Goal: Information Seeking & Learning: Find specific fact

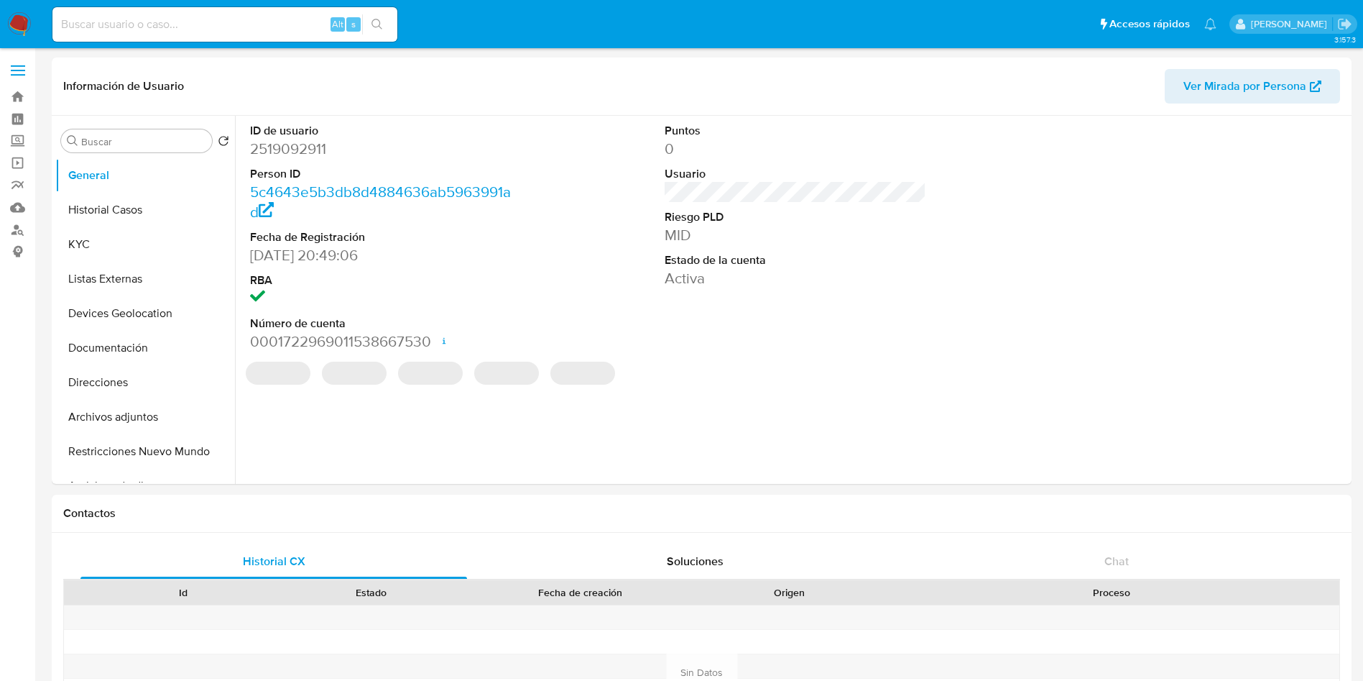
select select "10"
click at [1007, 372] on div "REGULATED REGULATED MLM IFPE Evaluation Result COMPLIES User Regulated Date 202…" at bounding box center [795, 381] width 1105 height 22
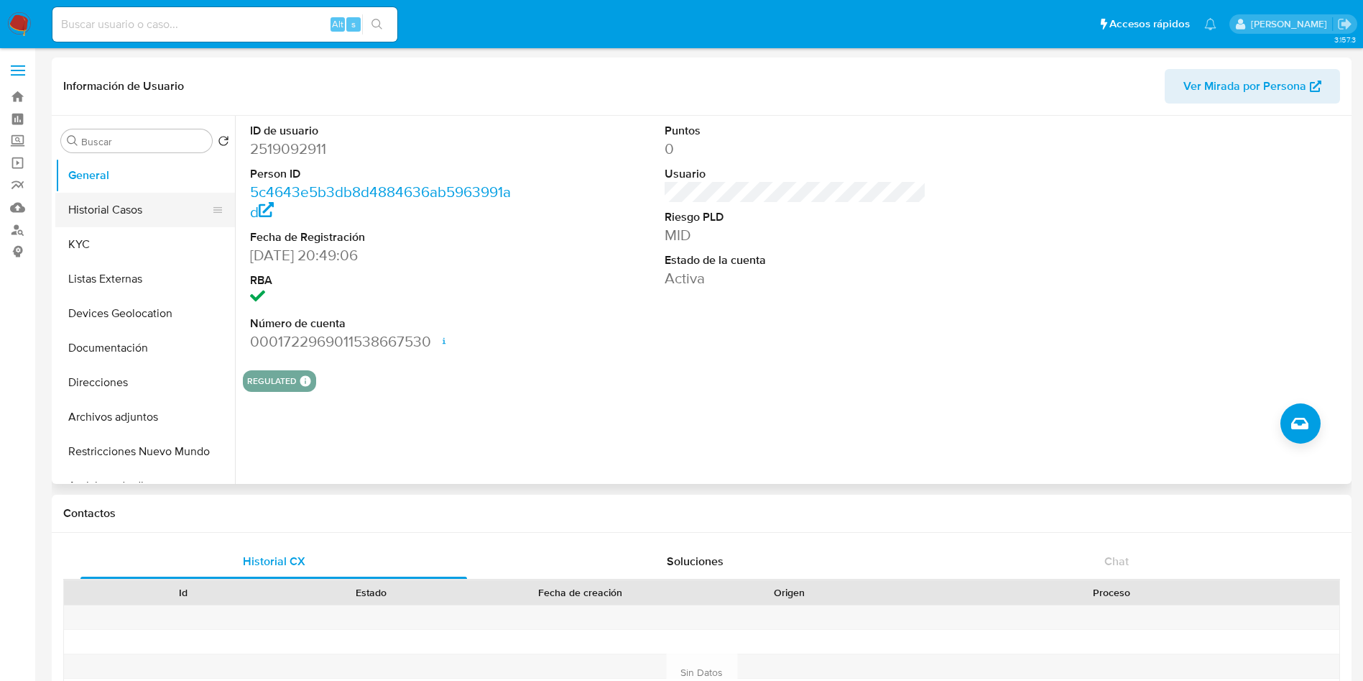
click at [93, 207] on button "Historial Casos" at bounding box center [139, 210] width 168 height 34
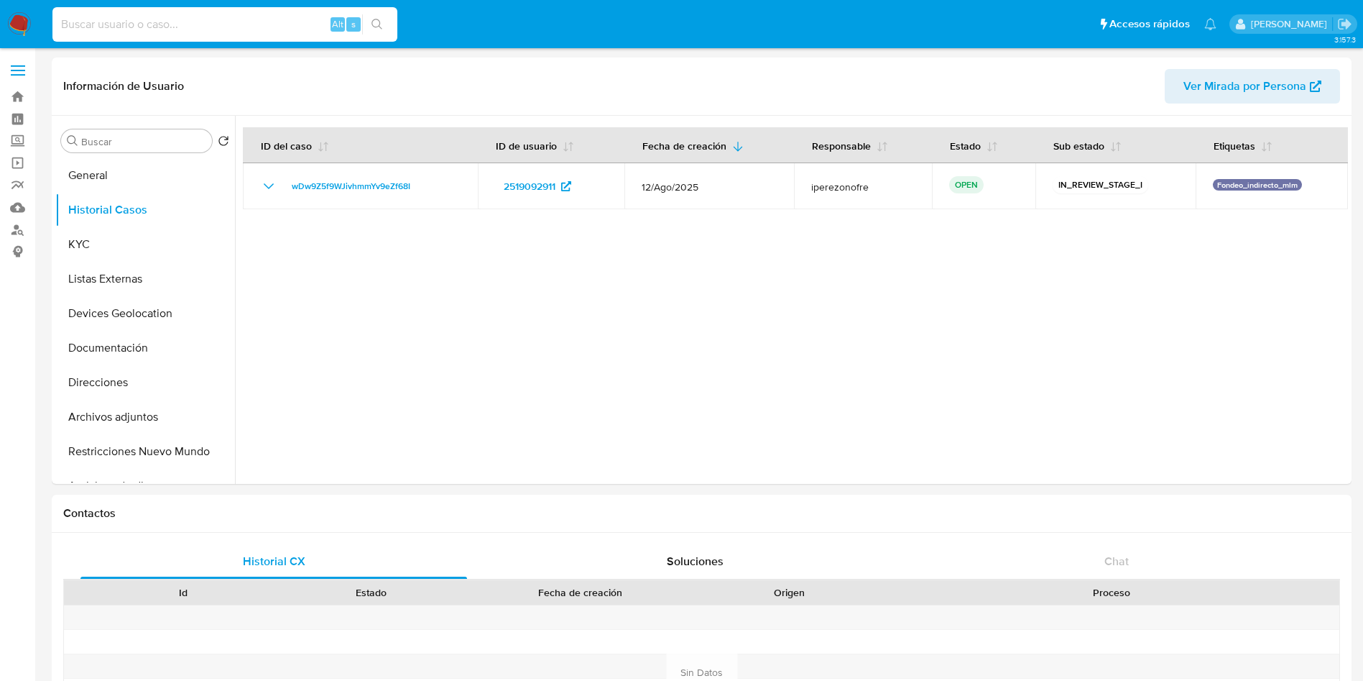
click at [140, 20] on input at bounding box center [224, 24] width 345 height 19
paste input "2514894303"
type input "2514894303"
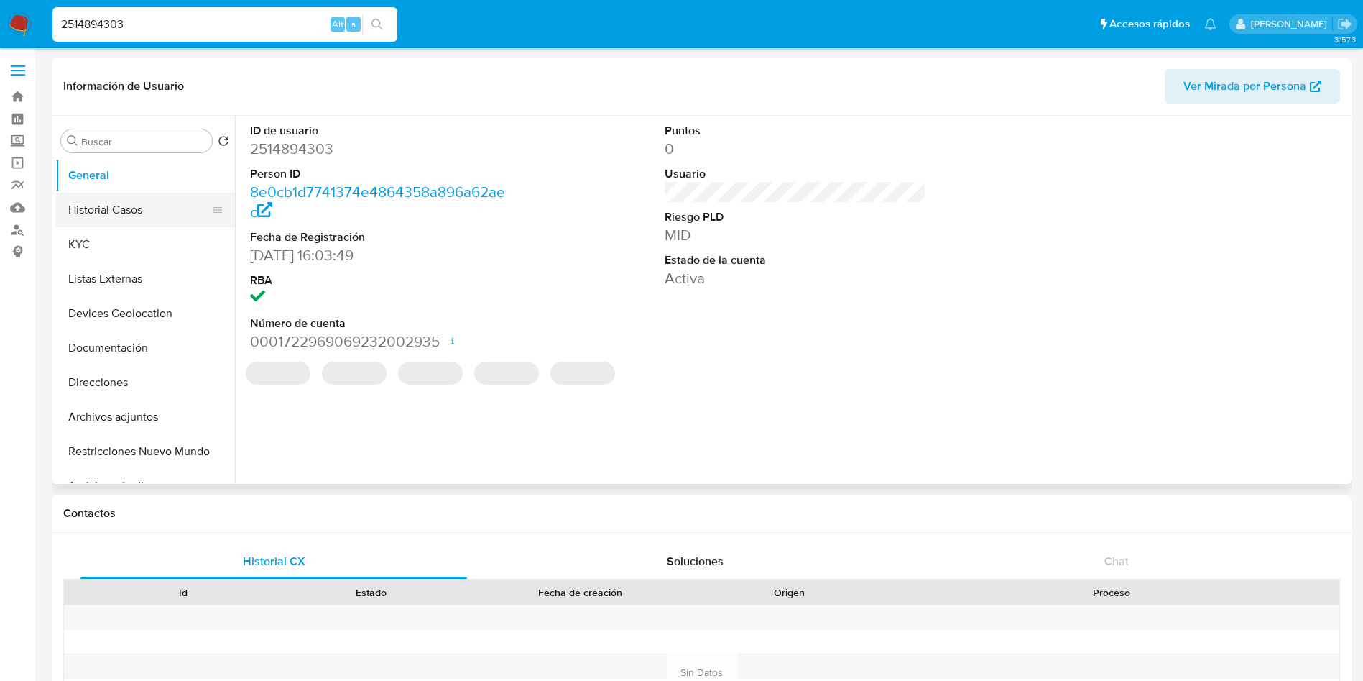
select select "10"
click at [126, 201] on button "Historial Casos" at bounding box center [139, 210] width 168 height 34
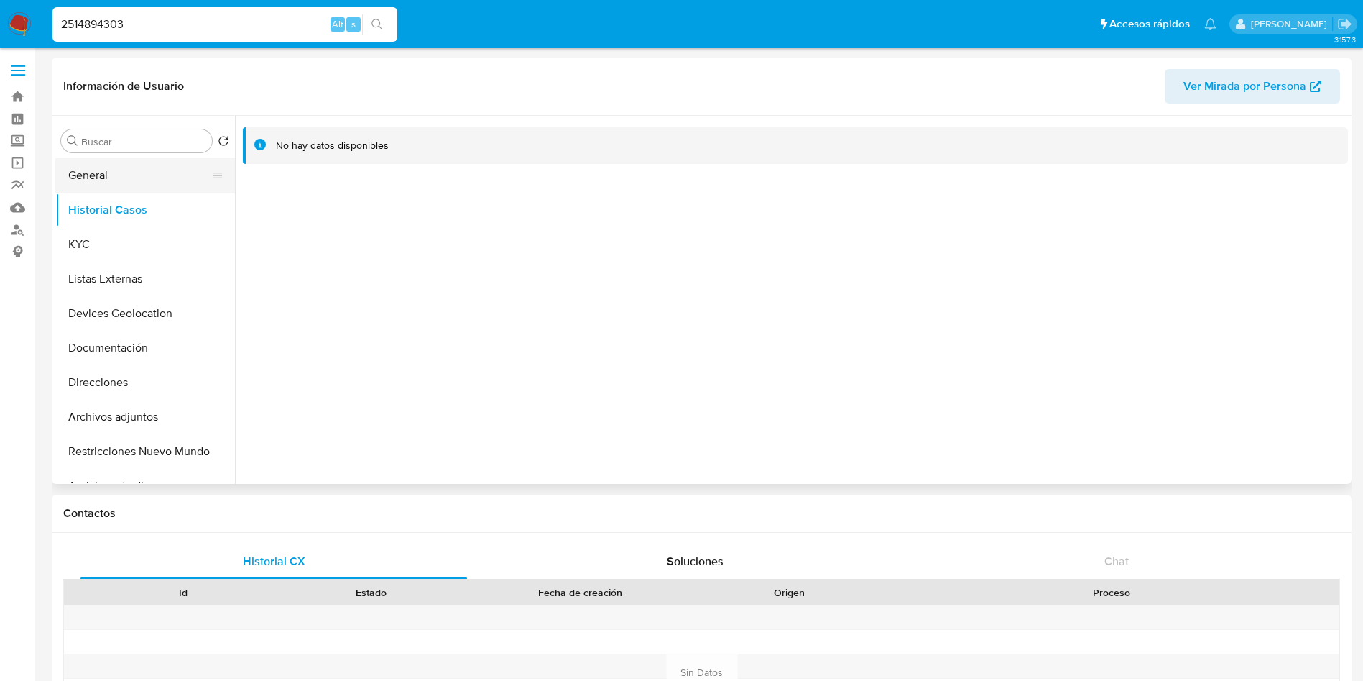
click at [125, 180] on button "General" at bounding box center [139, 175] width 168 height 34
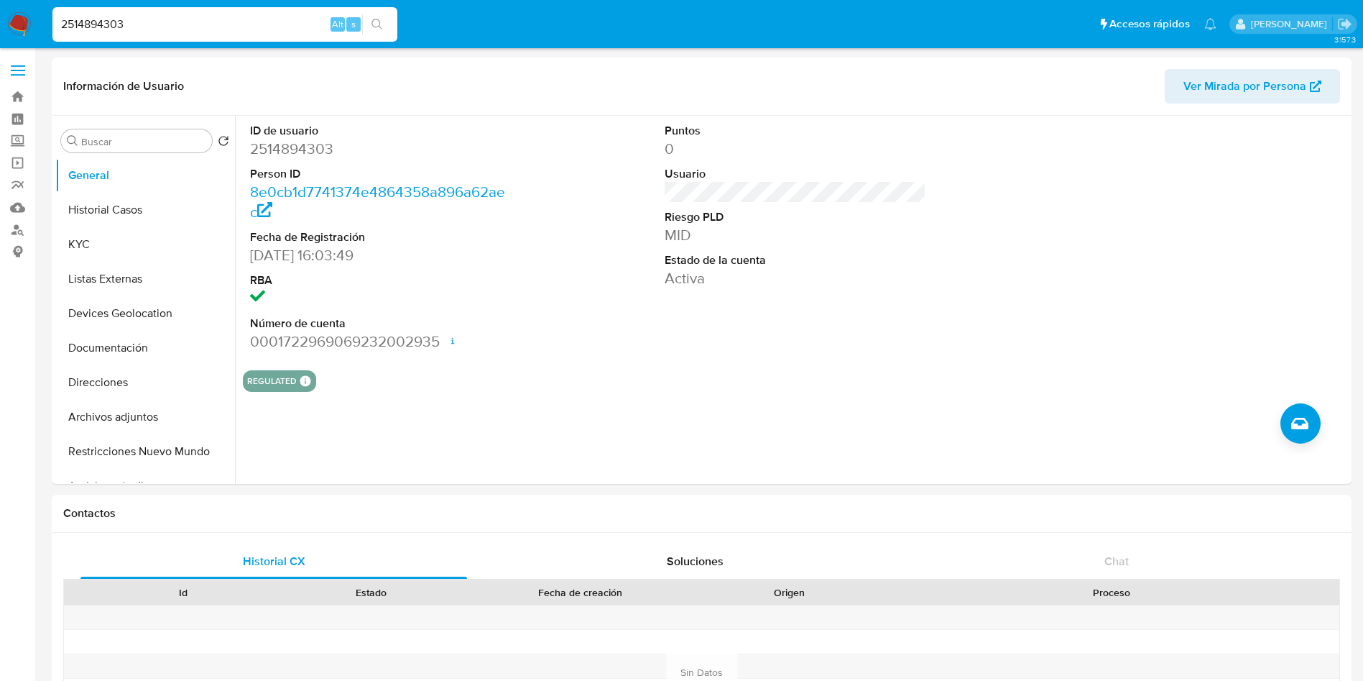
click at [130, 34] on div "2514894303 Alt s" at bounding box center [224, 24] width 345 height 34
drag, startPoint x: 144, startPoint y: 19, endPoint x: 0, endPoint y: -4, distance: 145.6
paste input "701803"
type input "2517018033"
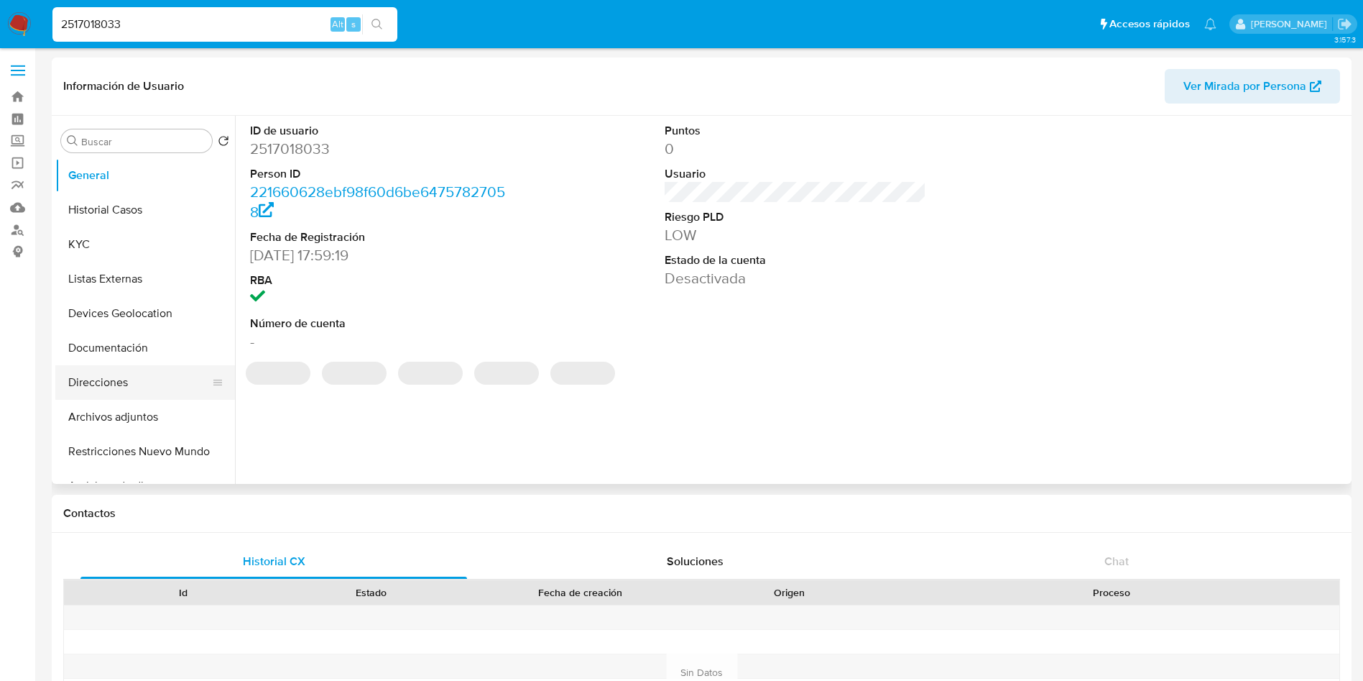
select select "10"
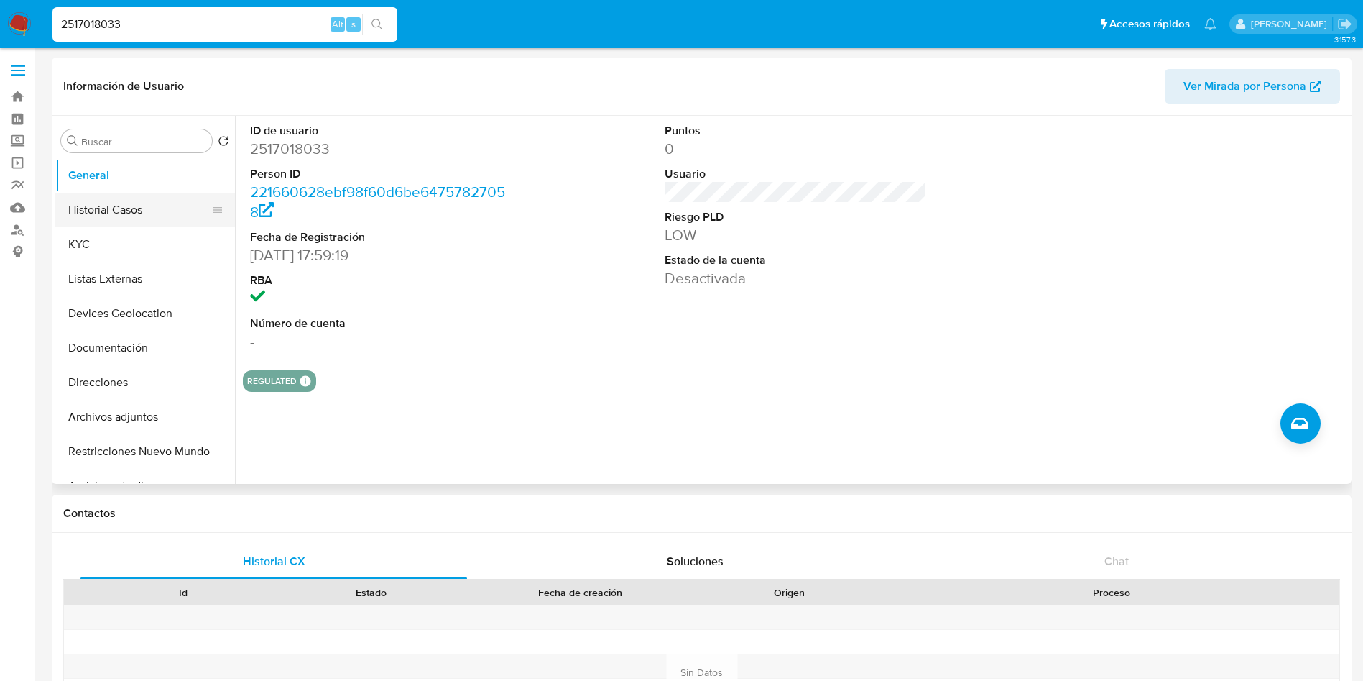
click at [135, 208] on button "Historial Casos" at bounding box center [139, 210] width 168 height 34
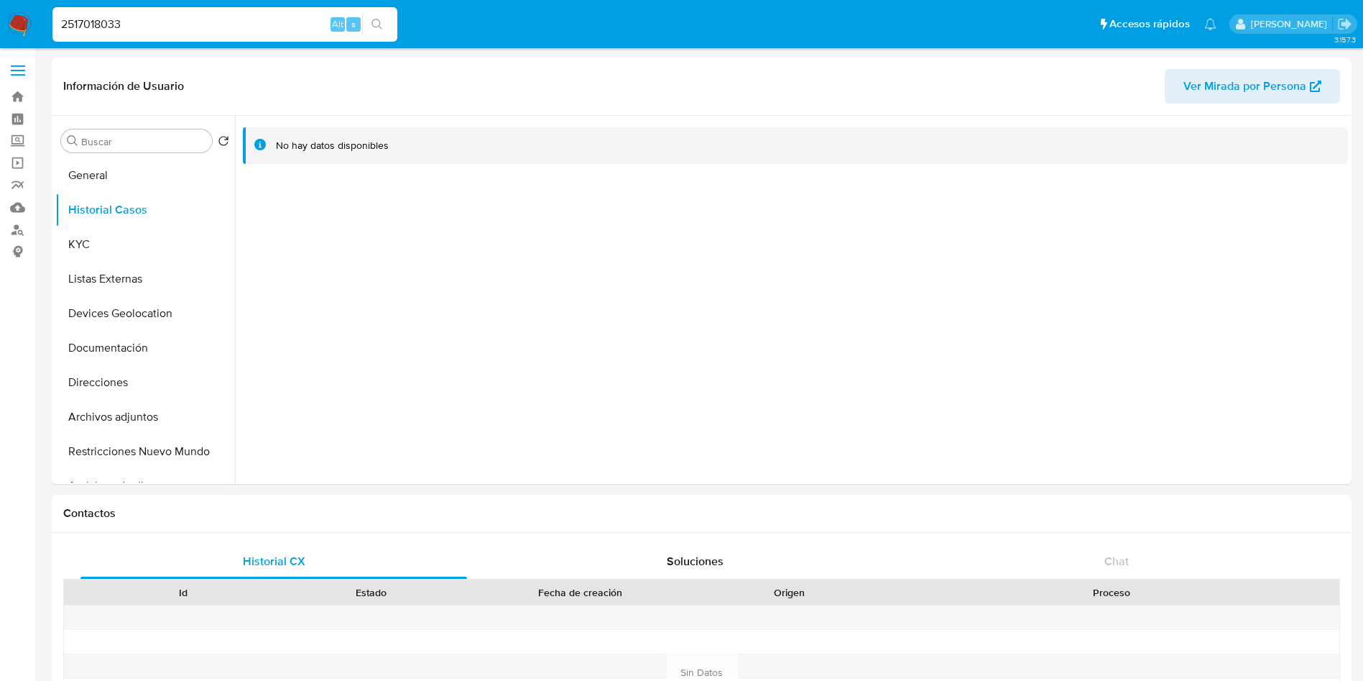
click at [151, 27] on input "2517018033" at bounding box center [224, 24] width 345 height 19
drag, startPoint x: 182, startPoint y: 25, endPoint x: 0, endPoint y: -6, distance: 184.5
paste input "08862196"
type input "2508862196"
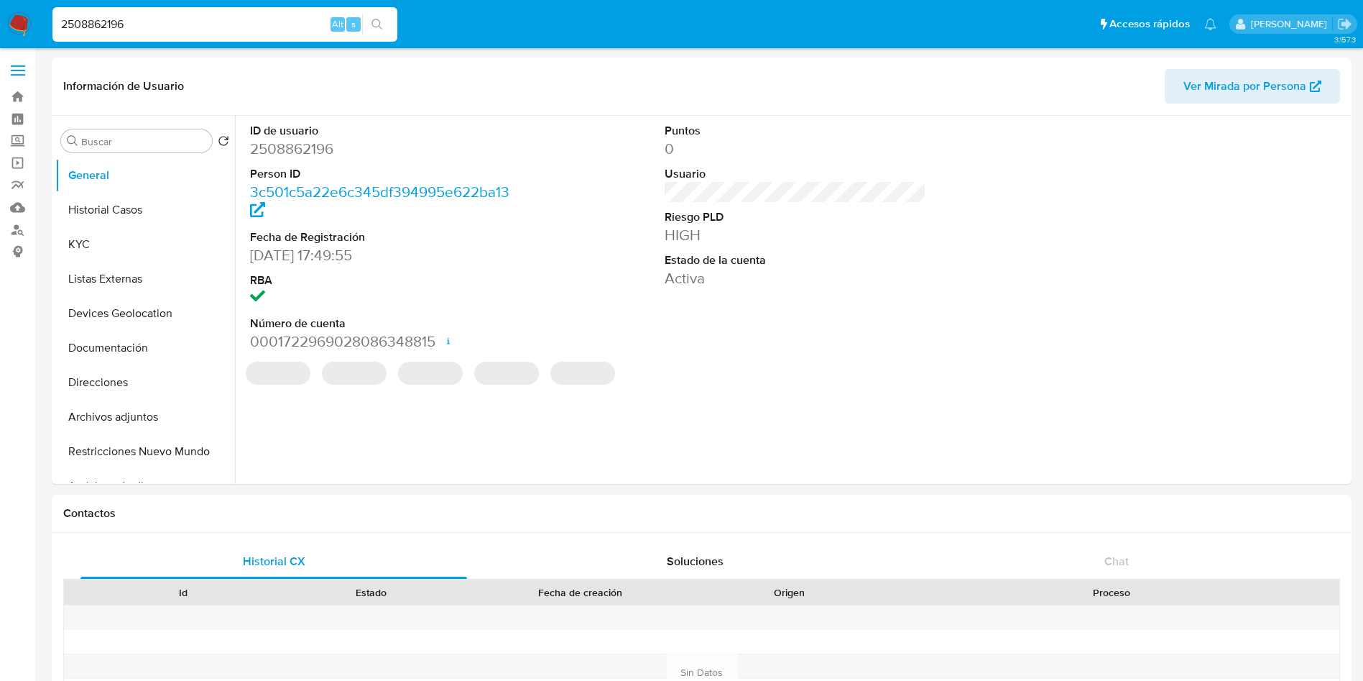
select select "10"
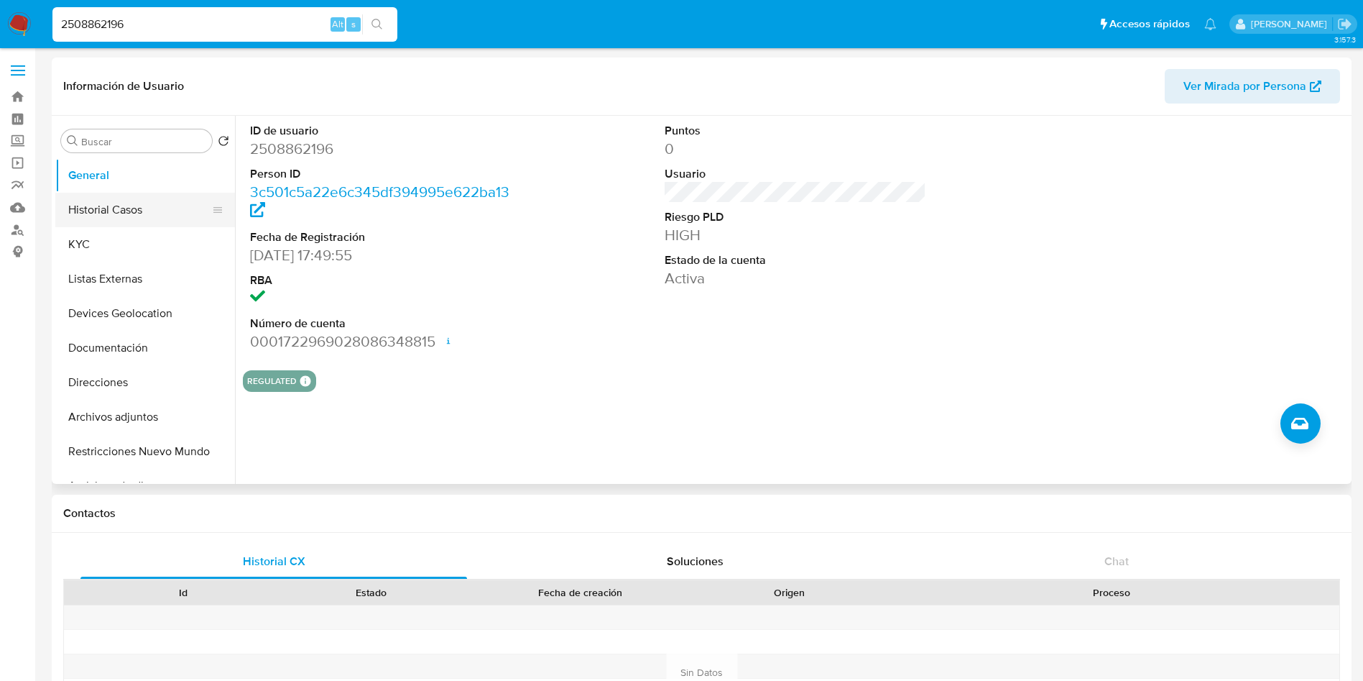
click at [88, 216] on button "Historial Casos" at bounding box center [139, 210] width 168 height 34
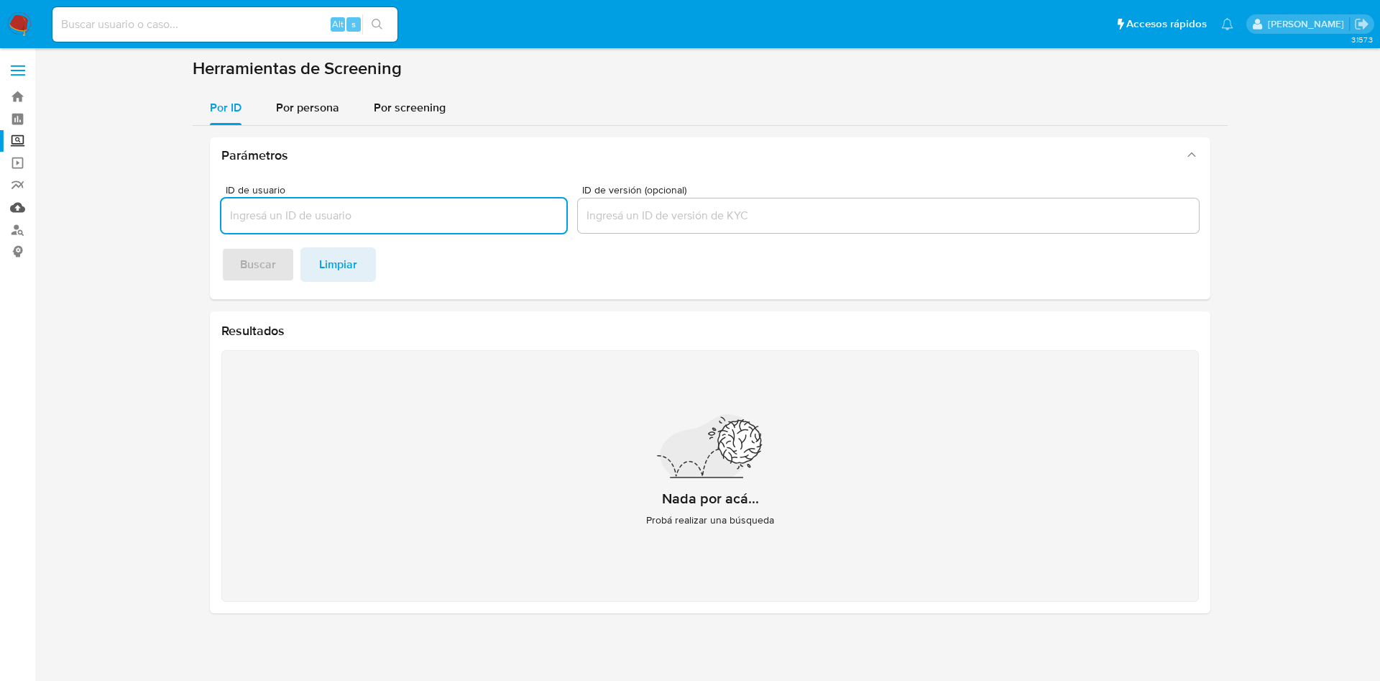
click at [20, 204] on link "Mulan" at bounding box center [85, 207] width 171 height 22
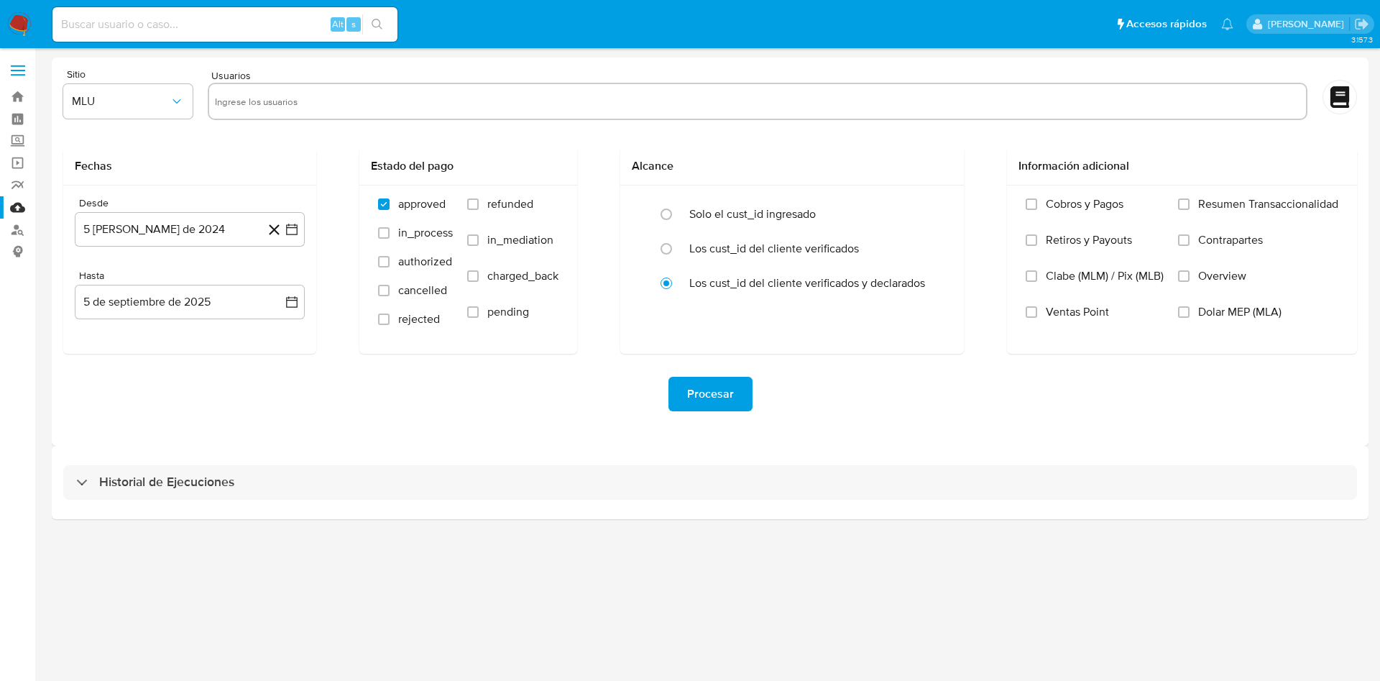
click at [236, 98] on input "text" at bounding box center [757, 101] width 1085 height 23
paste input "2514894303"
type input "2514894303"
click at [176, 101] on icon "button" at bounding box center [177, 101] width 14 height 14
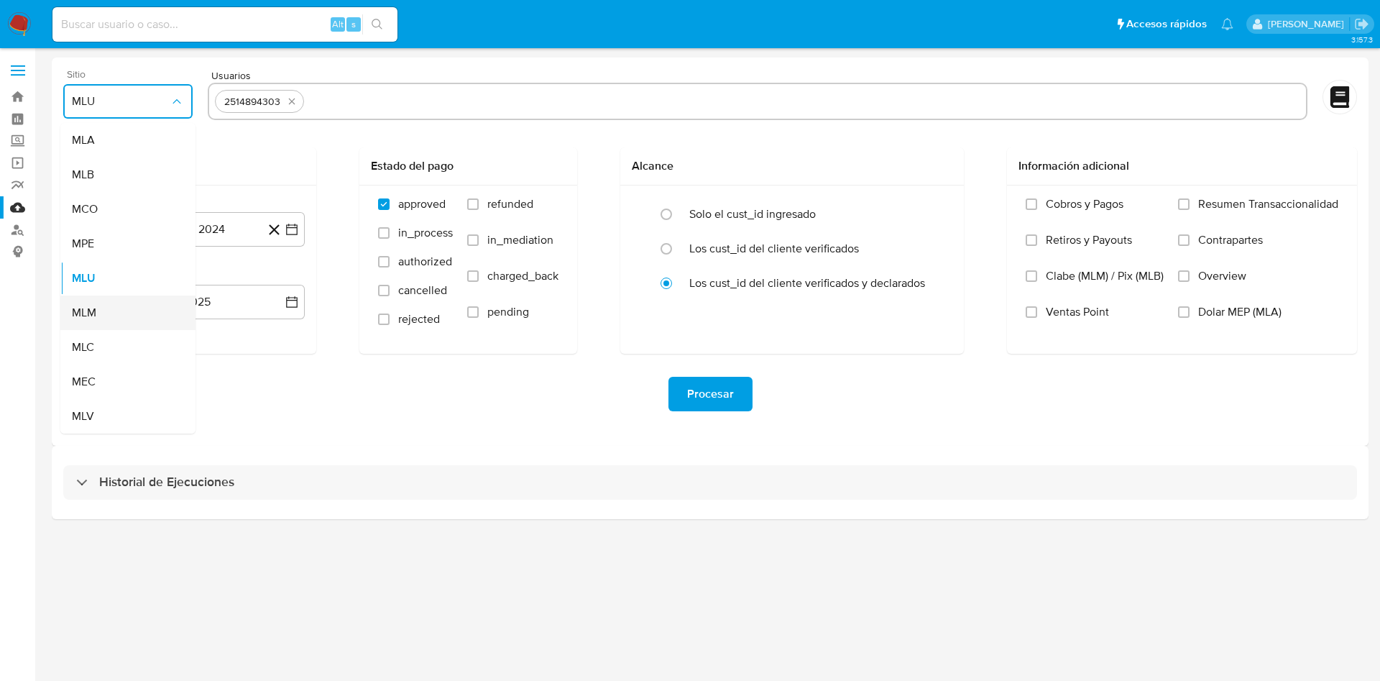
click at [119, 309] on div "MLM" at bounding box center [123, 312] width 103 height 34
click at [354, 103] on input "text" at bounding box center [805, 101] width 990 height 23
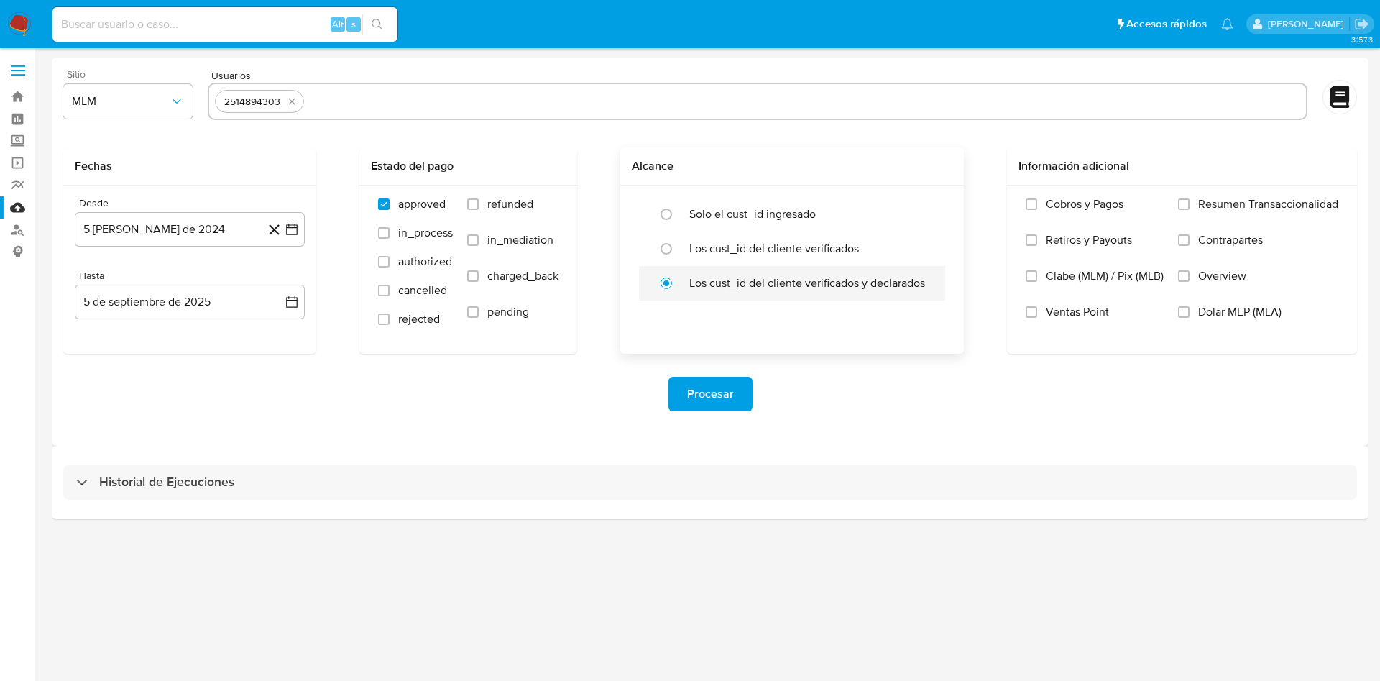
paste input "2517018033"
type input "2517018033"
paste input "2508862196"
type input "2508862196"
click at [530, 372] on div "Procesar" at bounding box center [710, 394] width 1294 height 80
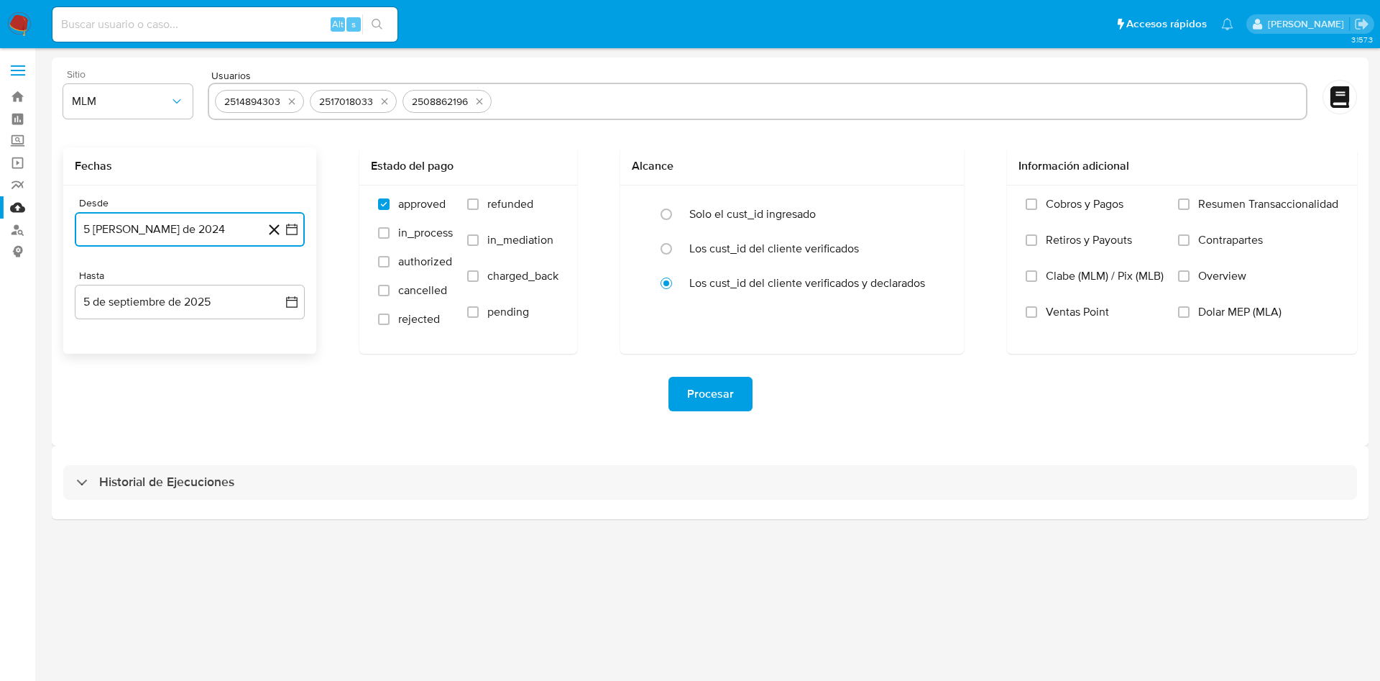
click at [295, 229] on icon "button" at bounding box center [292, 229] width 14 height 14
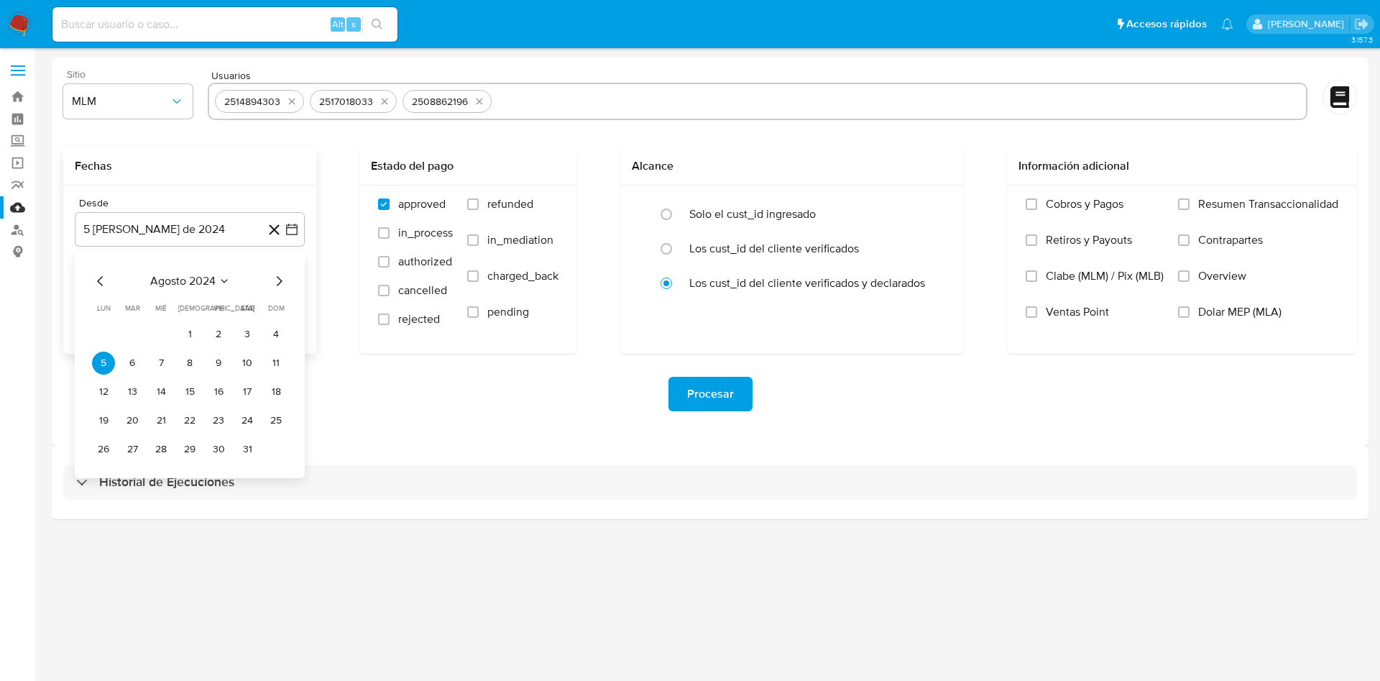
click at [280, 282] on icon "Mes siguiente" at bounding box center [278, 280] width 17 height 17
click at [280, 281] on icon "Mes siguiente" at bounding box center [278, 280] width 17 height 17
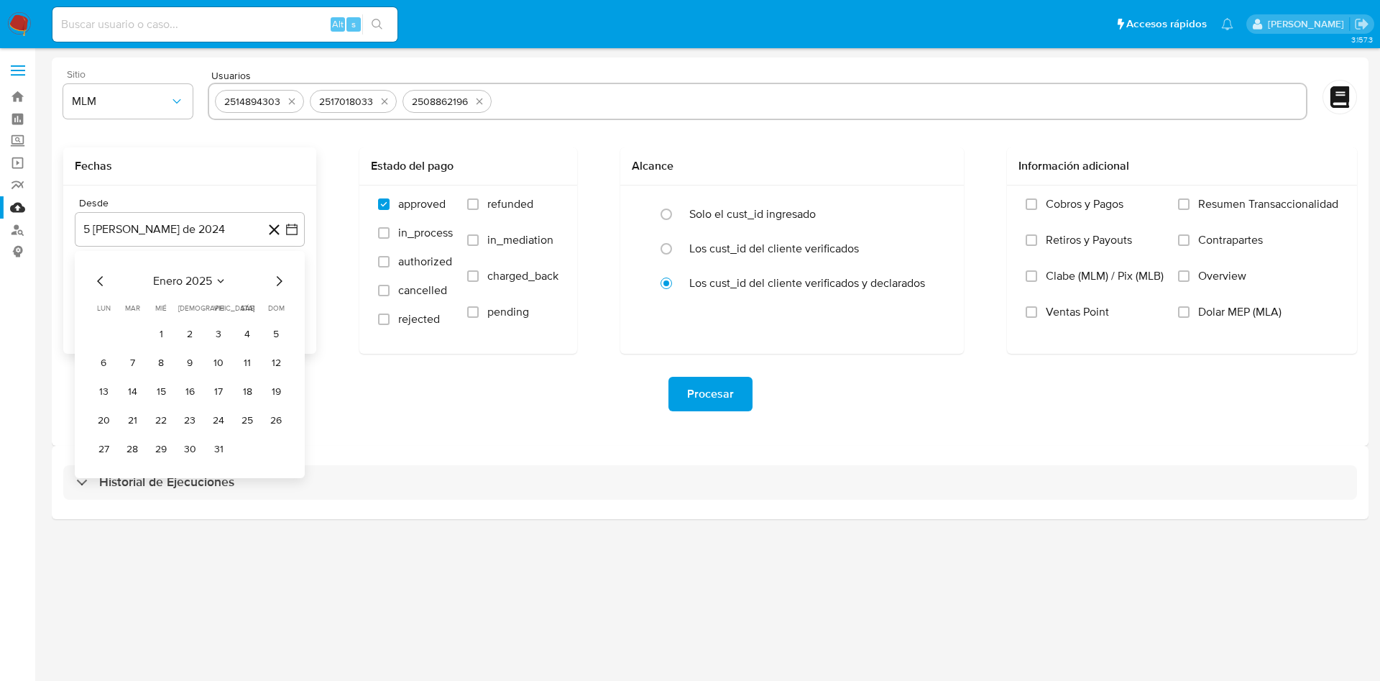
click at [280, 281] on icon "Mes siguiente" at bounding box center [278, 280] width 17 height 17
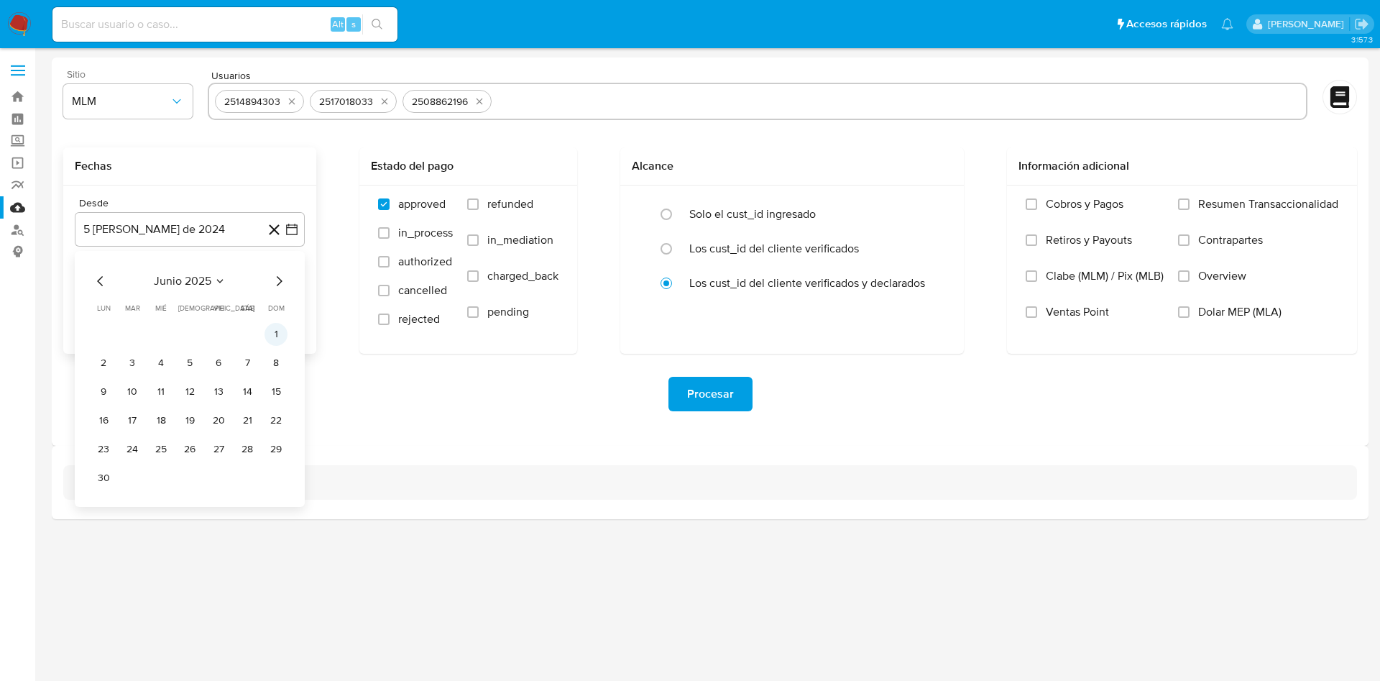
click at [275, 326] on button "1" at bounding box center [275, 334] width 23 height 23
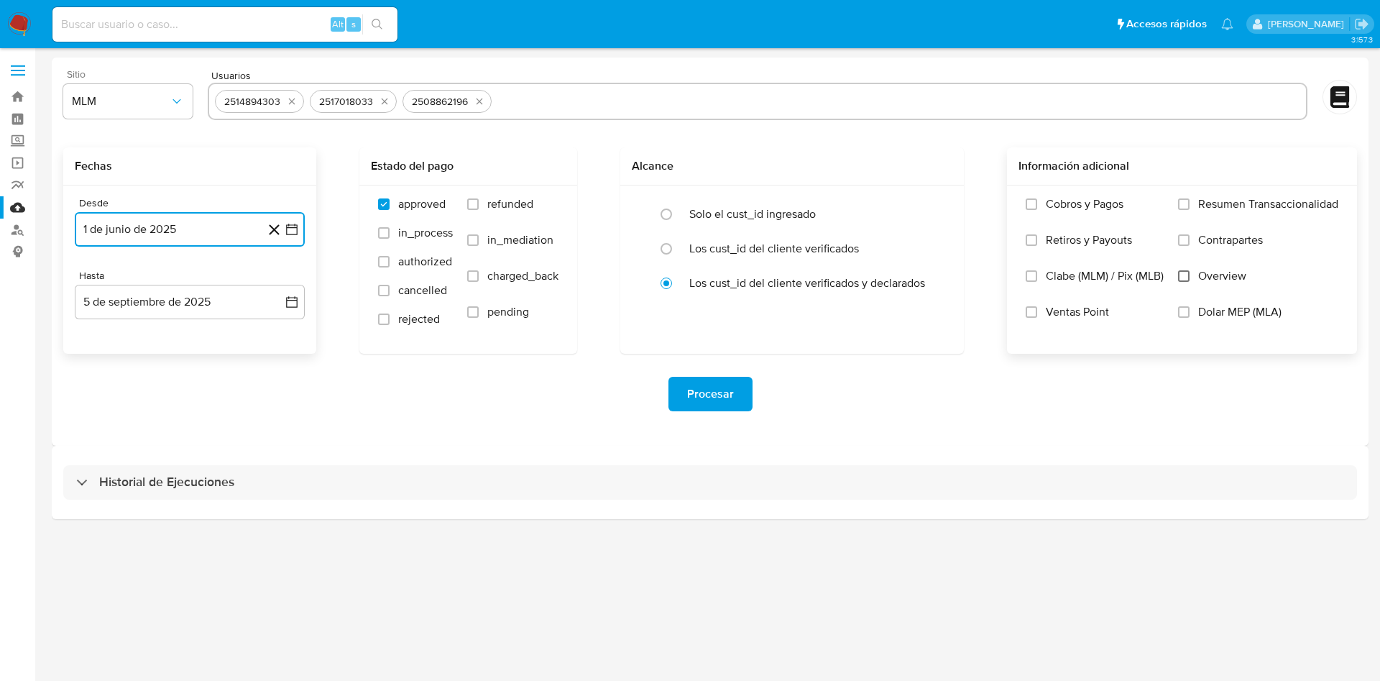
click at [1182, 272] on input "Overview" at bounding box center [1183, 275] width 11 height 11
click at [692, 391] on span "Procesar" at bounding box center [710, 394] width 47 height 32
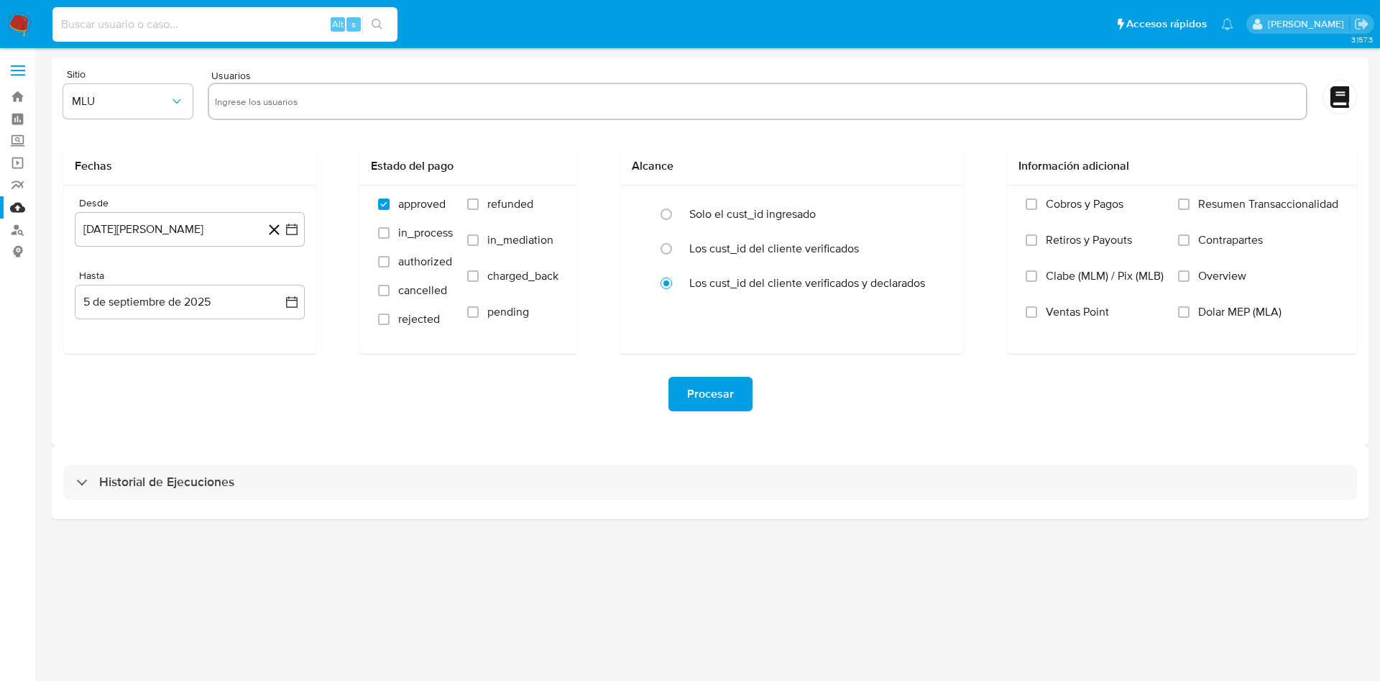
click at [170, 19] on input at bounding box center [224, 24] width 345 height 19
paste input "2517018033"
type input "2517018033"
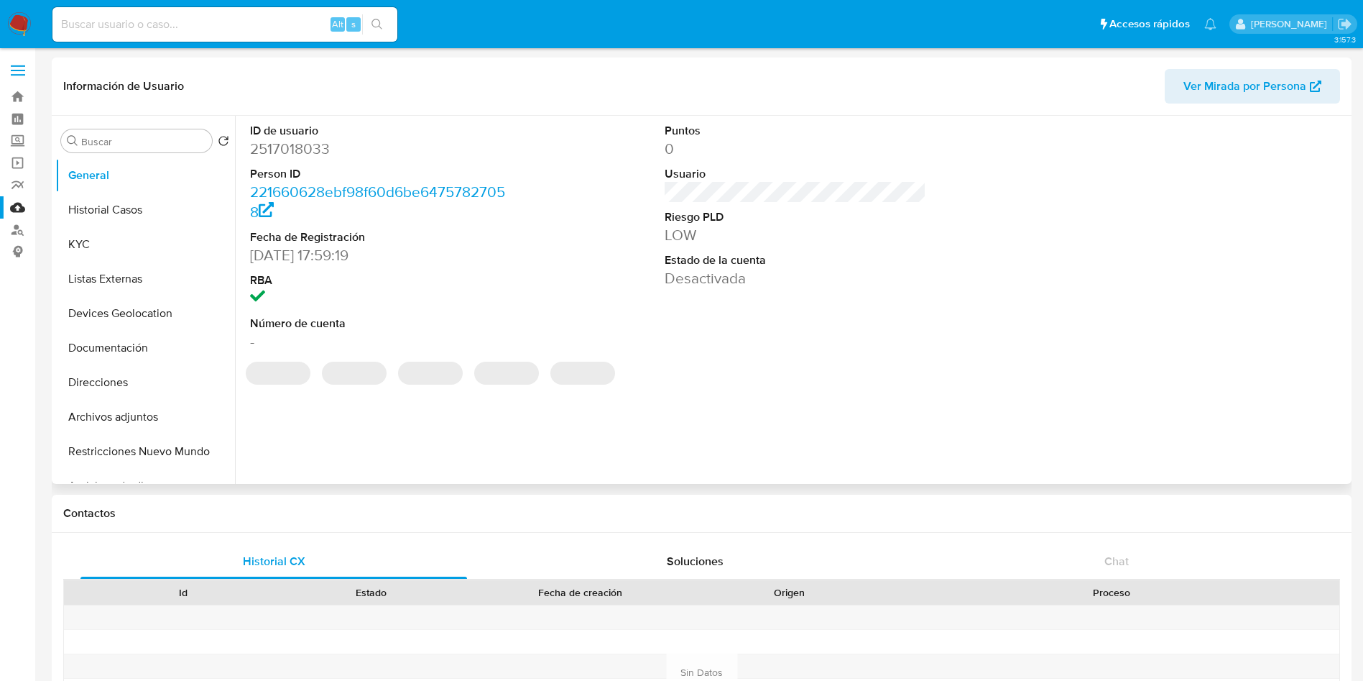
select select "10"
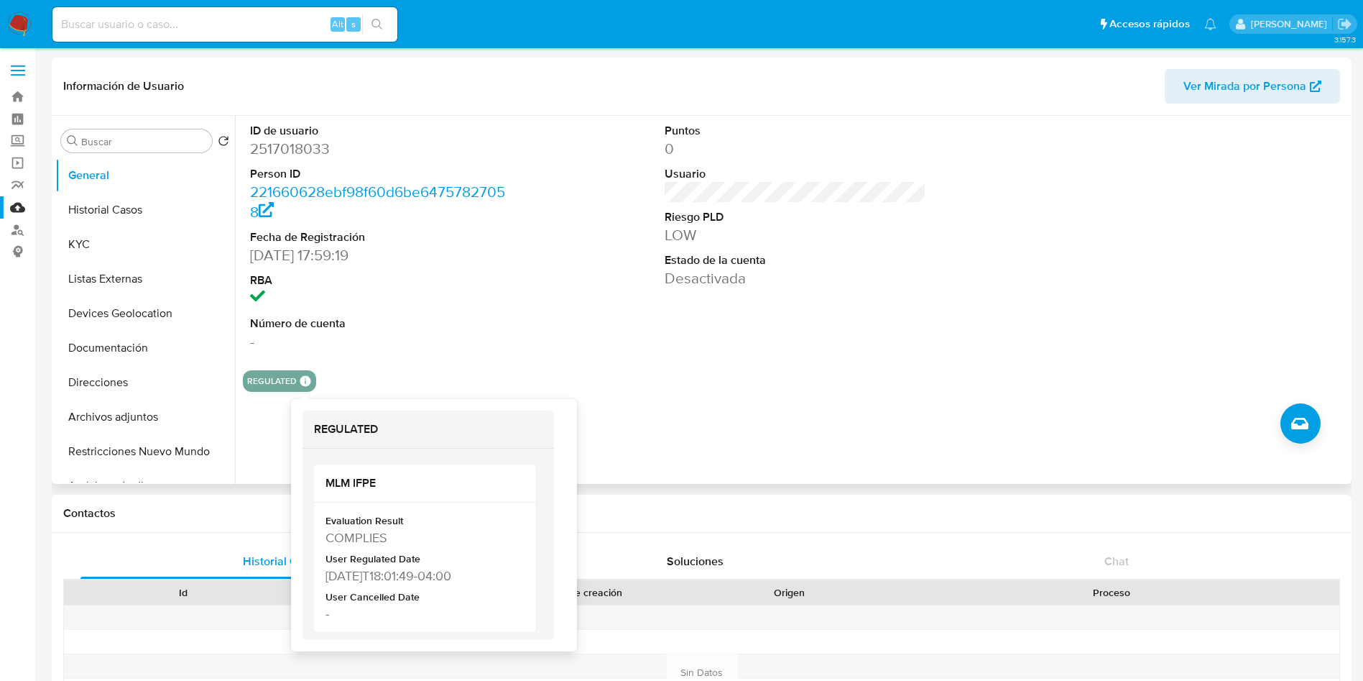
click at [301, 379] on icon at bounding box center [305, 381] width 11 height 11
drag, startPoint x: 395, startPoint y: 575, endPoint x: 323, endPoint y: 576, distance: 71.9
click at [323, 576] on div "Evaluation Result COMPLIES User Regulated Date [DATE]T18:01:49-04:00 User Cance…" at bounding box center [425, 599] width 222 height 195
copy div "[DATE]"
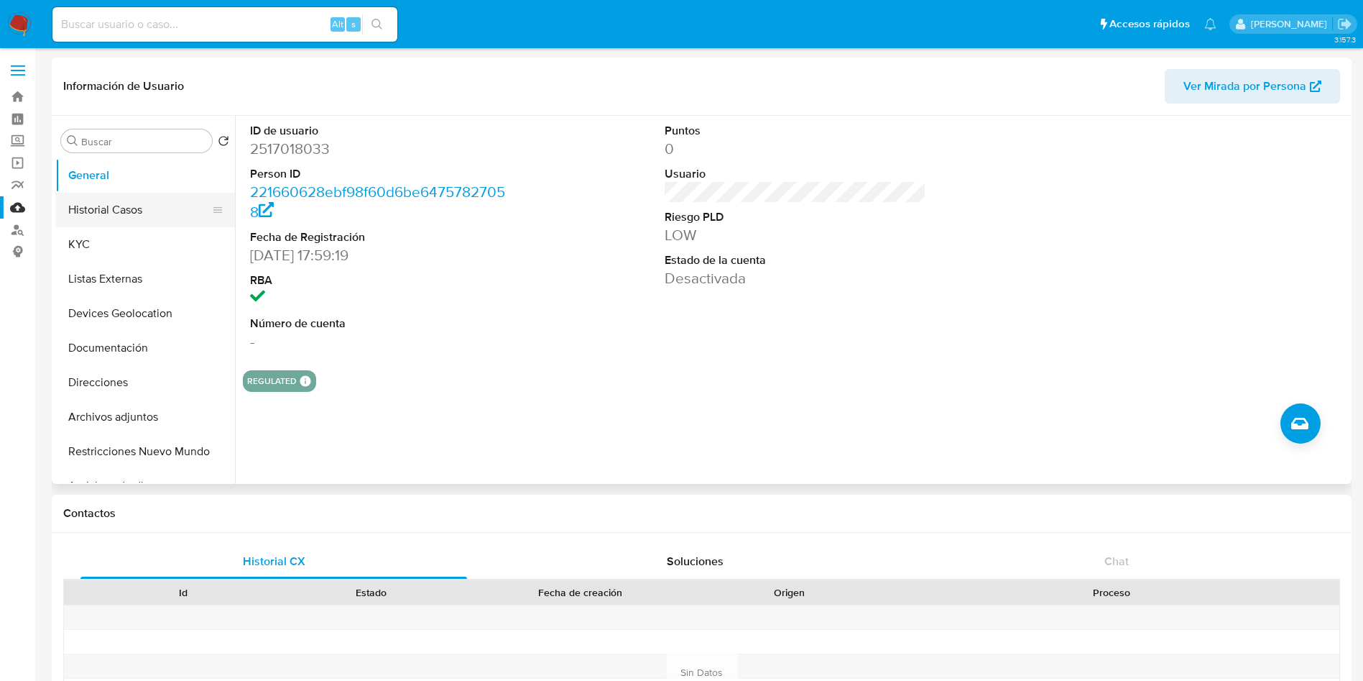
click at [98, 210] on button "Historial Casos" at bounding box center [139, 210] width 168 height 34
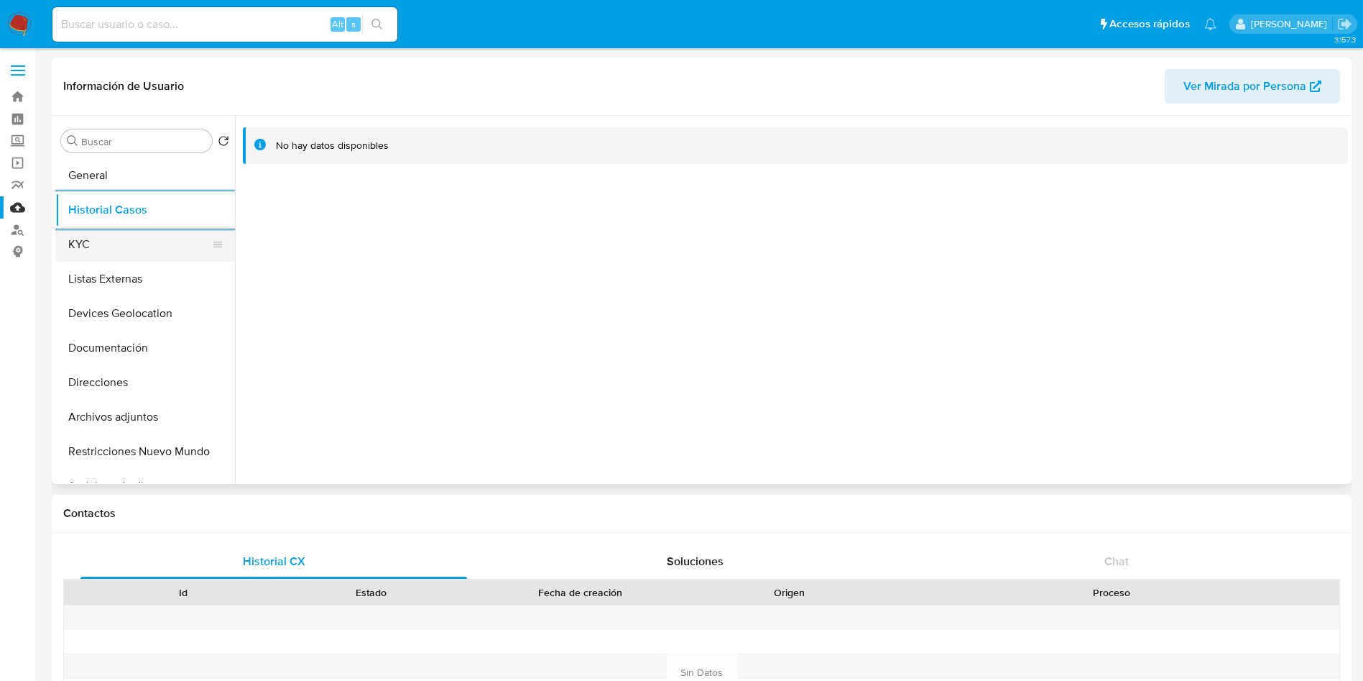
click at [101, 245] on button "KYC" at bounding box center [139, 244] width 168 height 34
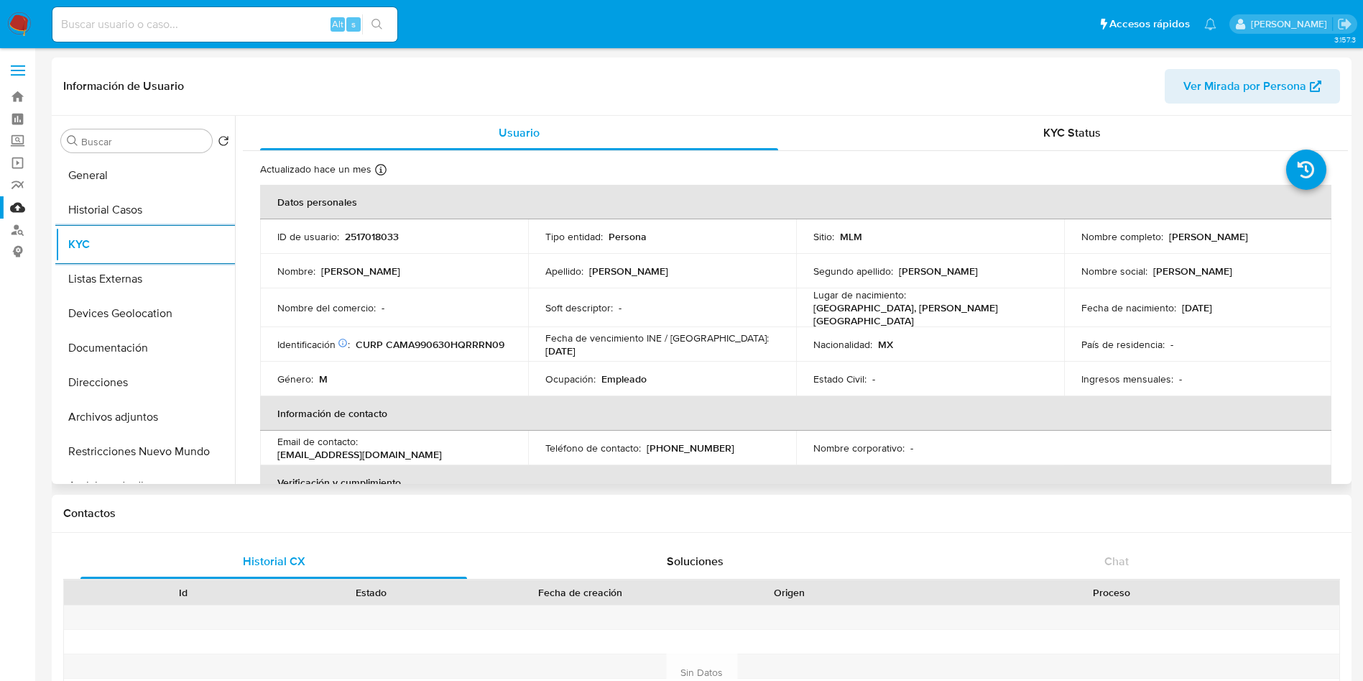
click at [1030, 310] on div "Lugar de nacimiento : MEXICO, QUINTANA ROO" at bounding box center [930, 307] width 234 height 39
drag, startPoint x: 1229, startPoint y: 303, endPoint x: 1290, endPoint y: 331, distance: 66.9
click at [1212, 305] on p "[DATE]" at bounding box center [1197, 307] width 30 height 13
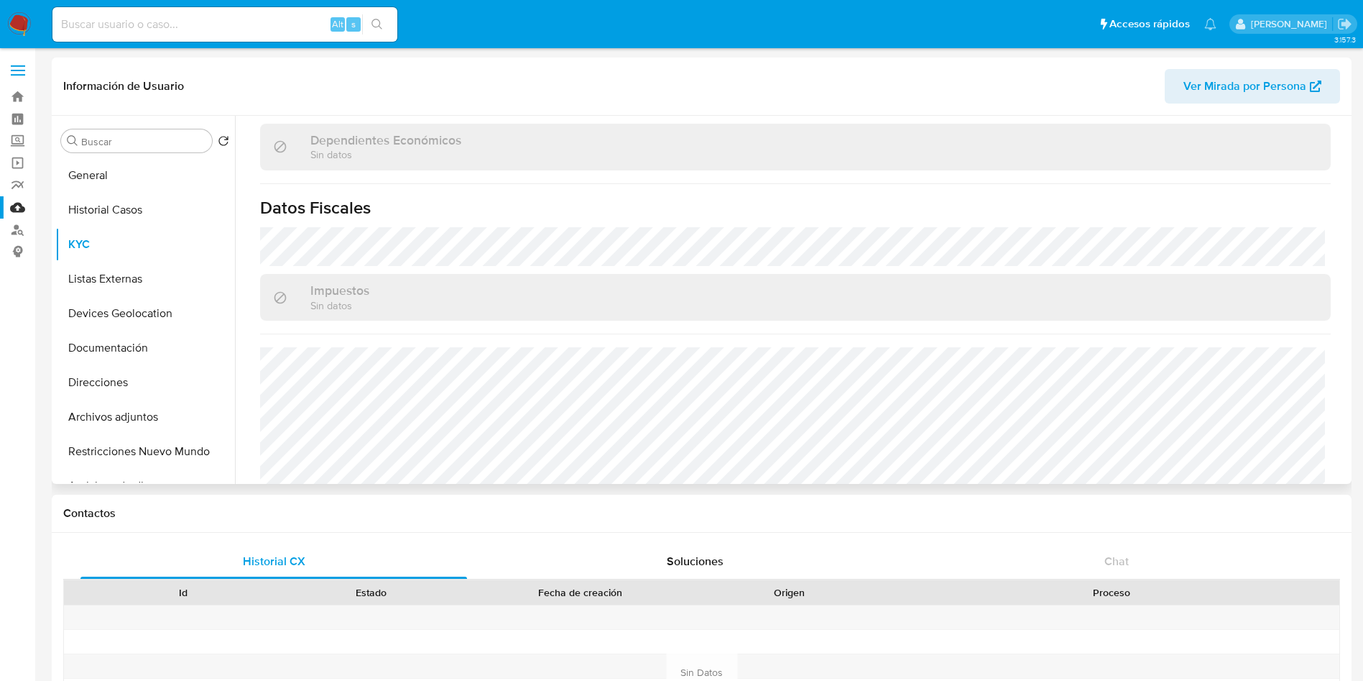
scroll to position [889, 0]
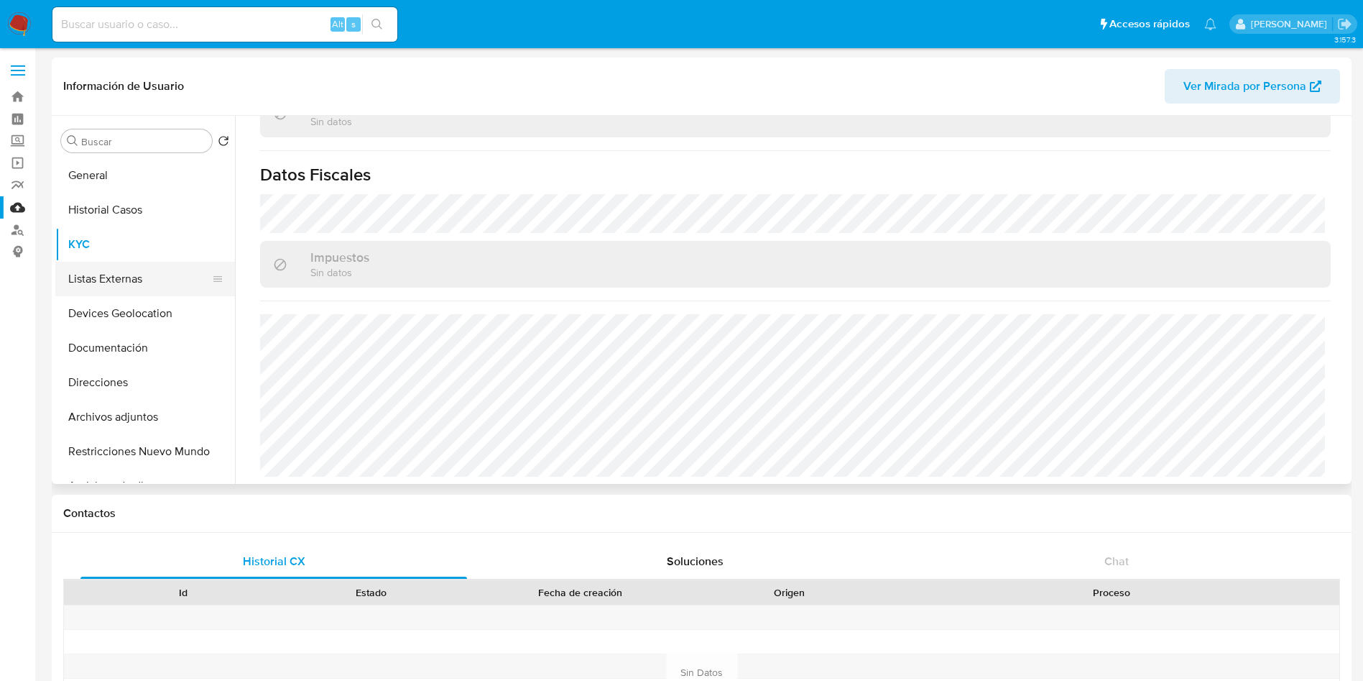
click at [145, 278] on button "Listas Externas" at bounding box center [139, 279] width 168 height 34
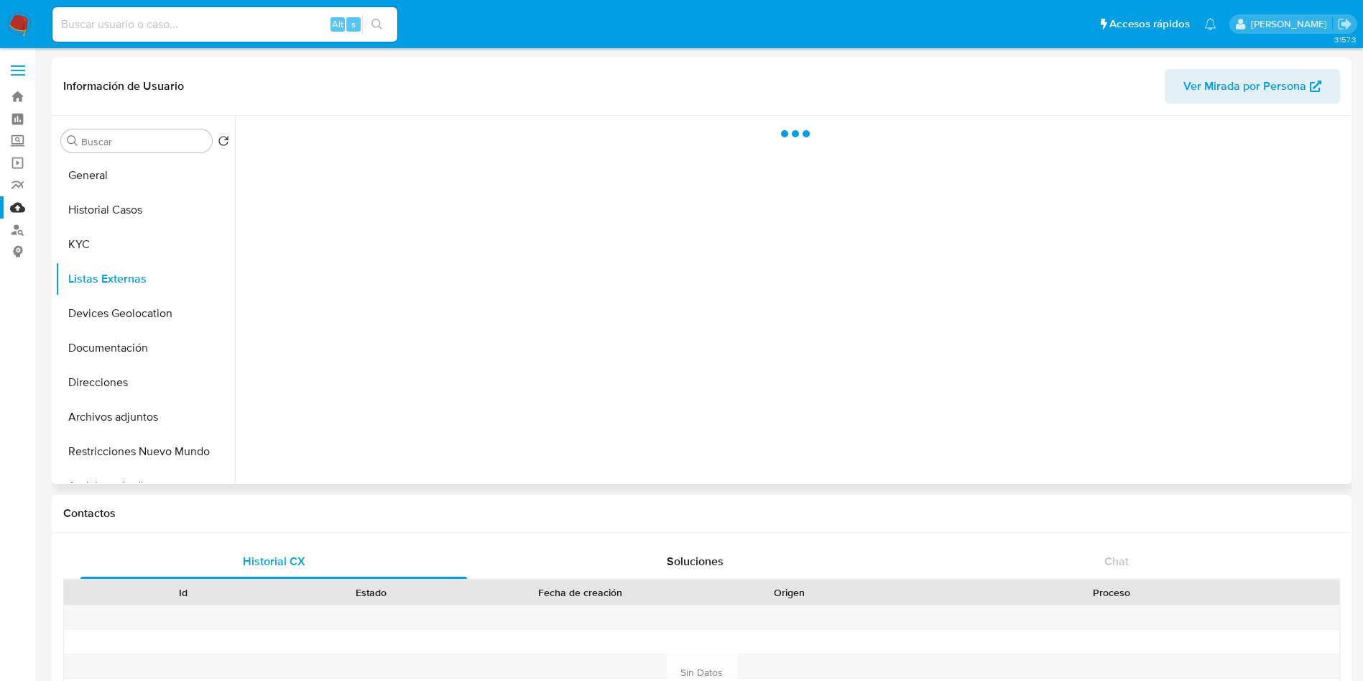
scroll to position [0, 0]
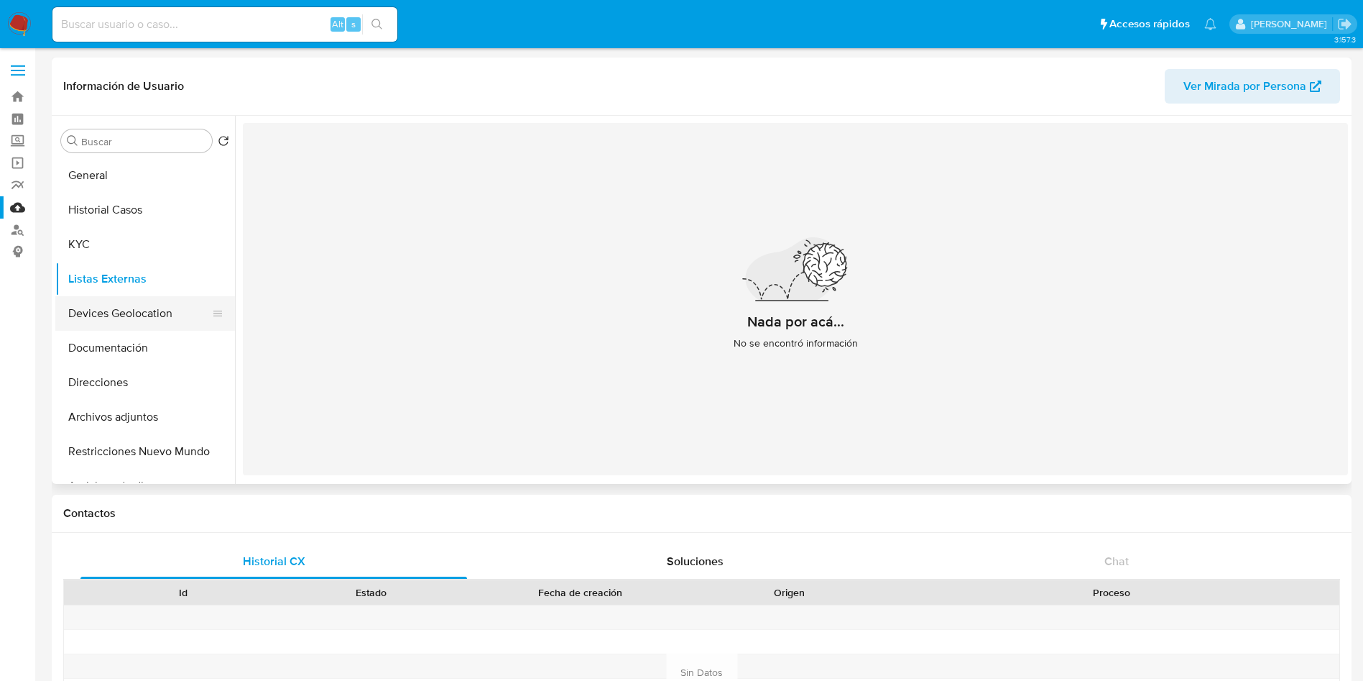
click at [135, 309] on button "Devices Geolocation" at bounding box center [139, 313] width 168 height 34
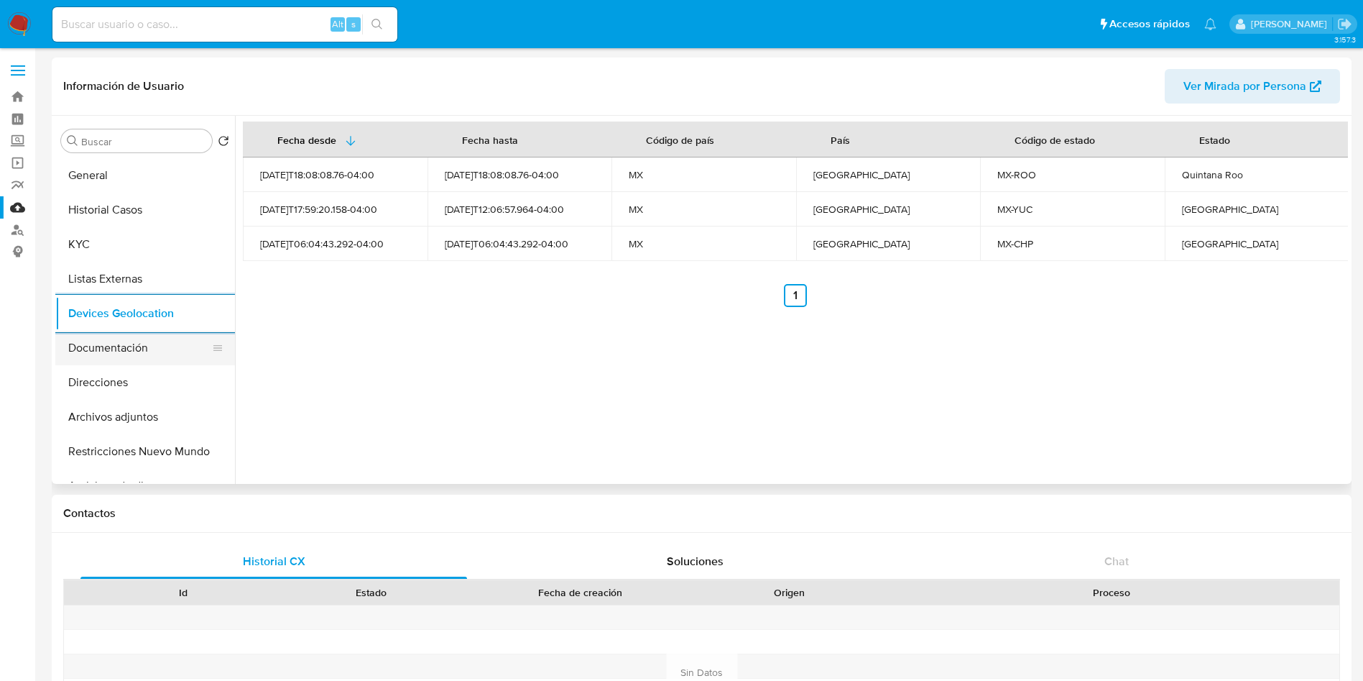
click at [145, 358] on button "Documentación" at bounding box center [139, 348] width 168 height 34
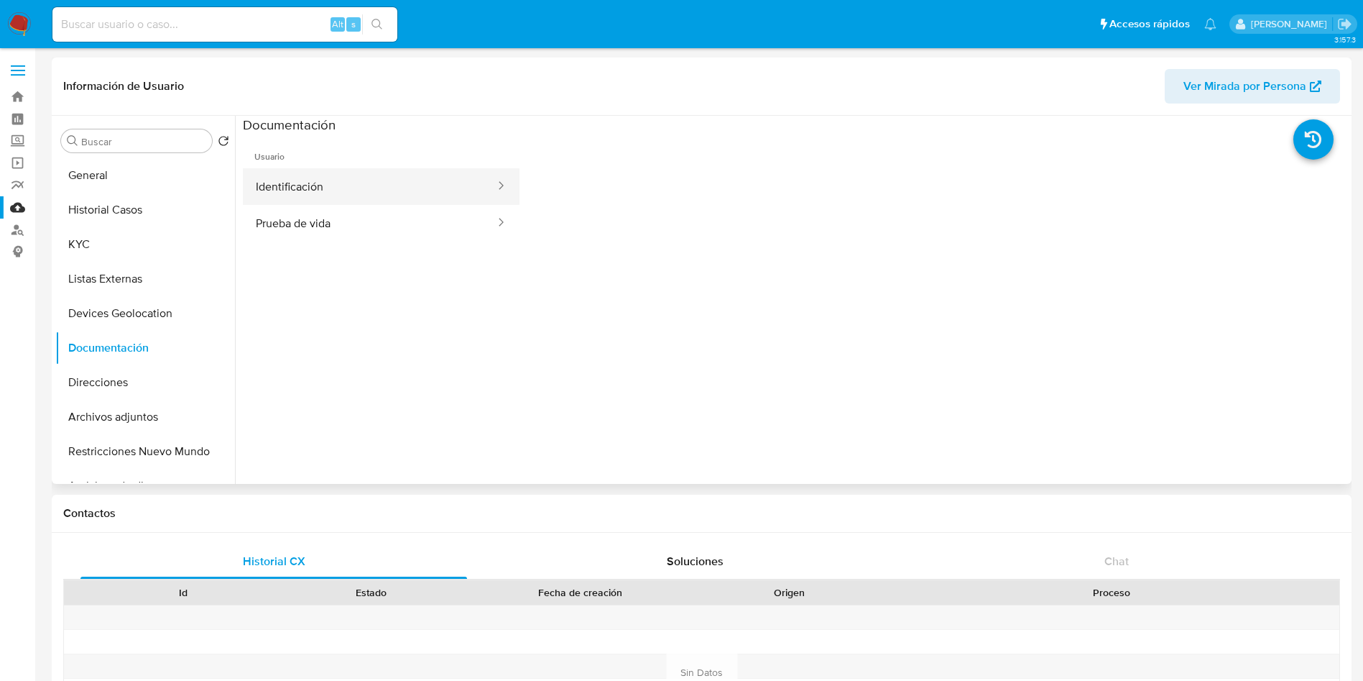
click at [378, 185] on button "Identificación" at bounding box center [370, 186] width 254 height 37
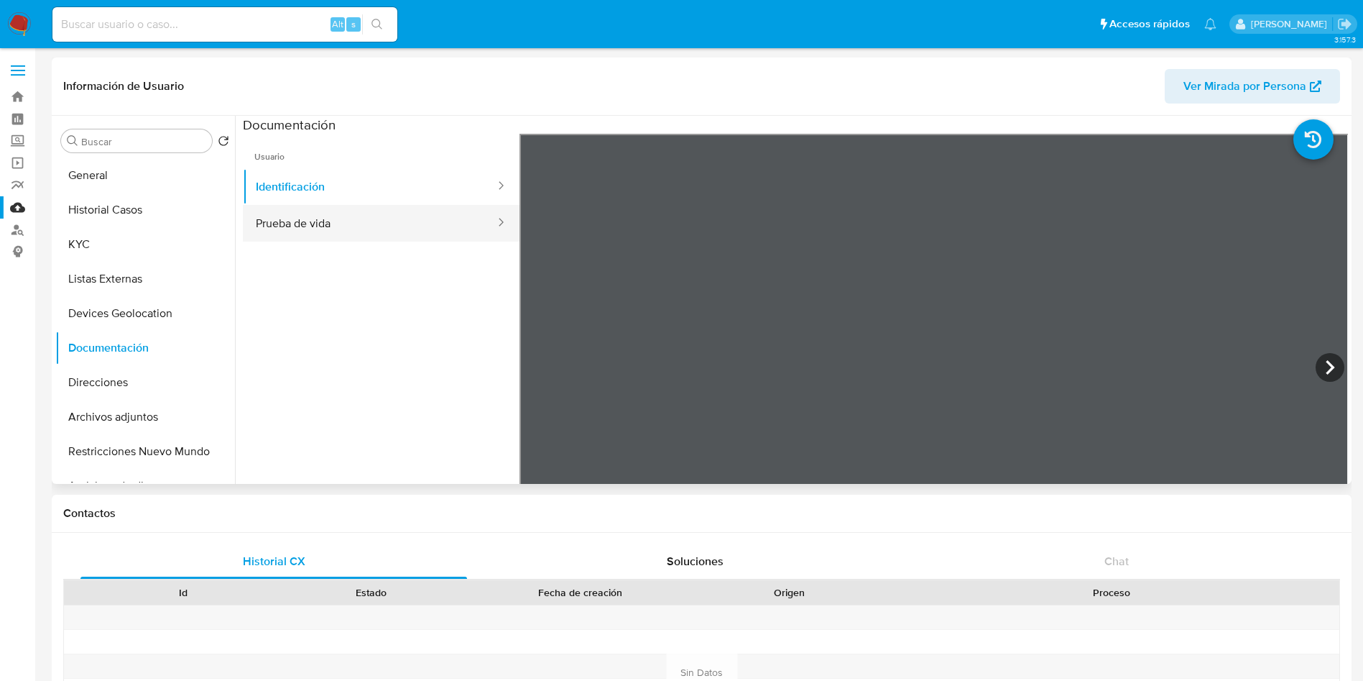
click at [347, 231] on button "Prueba de vida" at bounding box center [370, 223] width 254 height 37
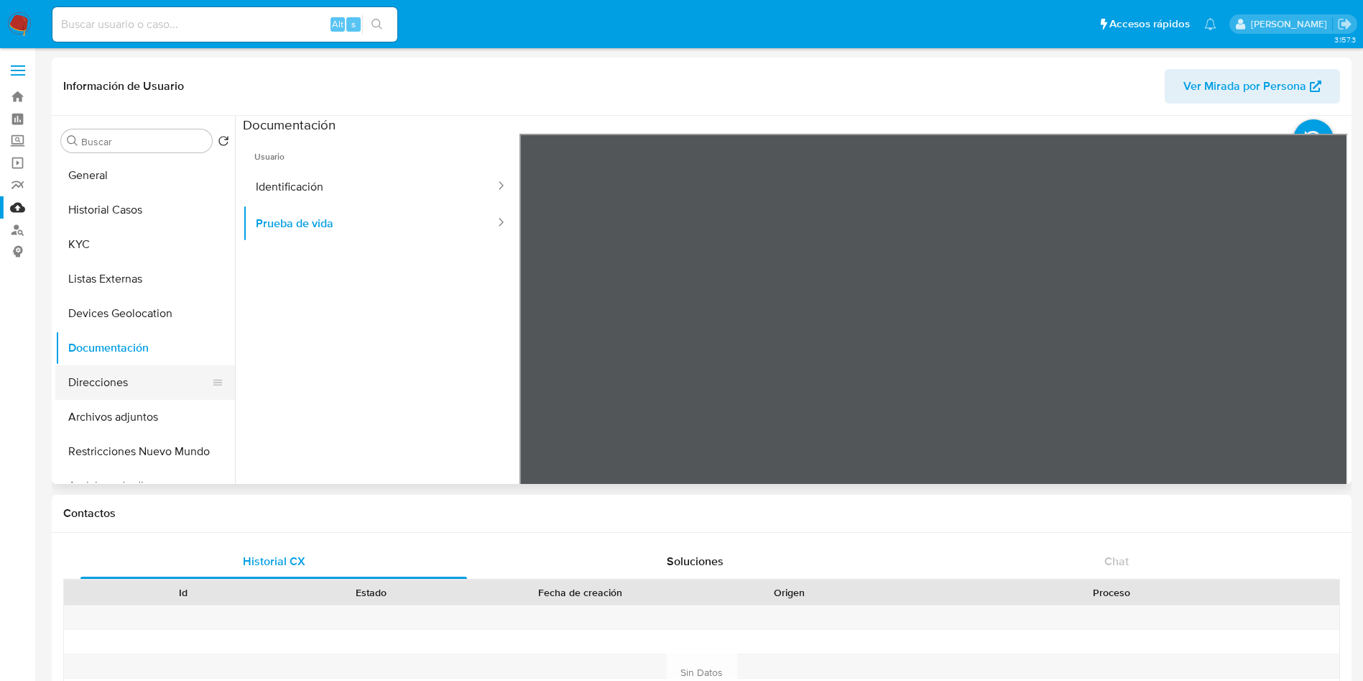
click at [126, 379] on button "Direcciones" at bounding box center [139, 382] width 168 height 34
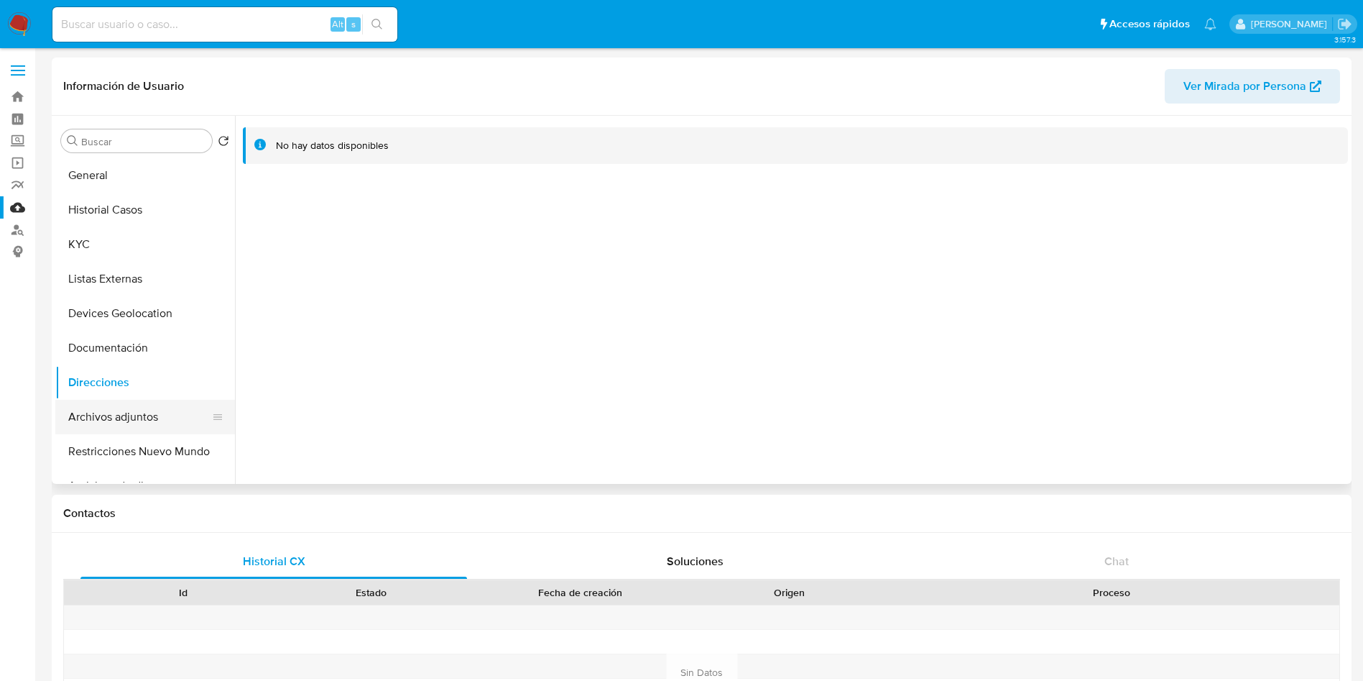
click at [137, 417] on button "Archivos adjuntos" at bounding box center [139, 417] width 168 height 34
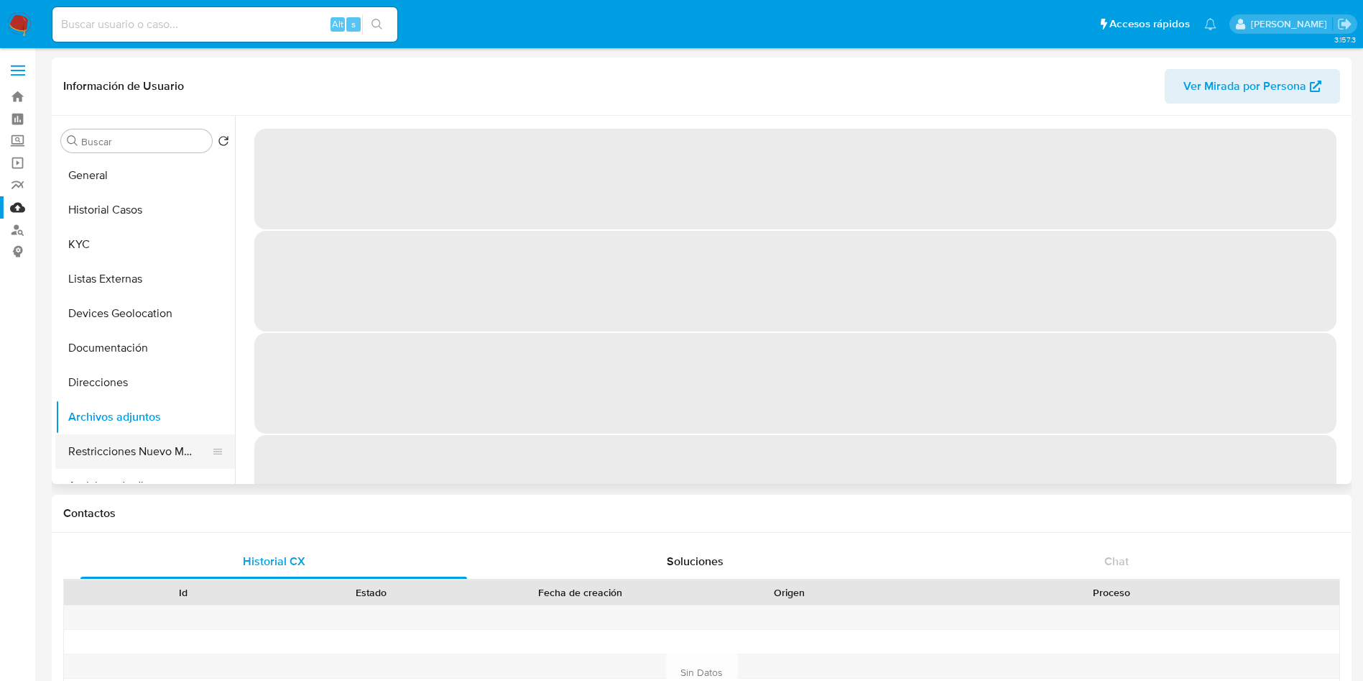
click at [155, 443] on button "Restricciones Nuevo Mundo" at bounding box center [139, 451] width 168 height 34
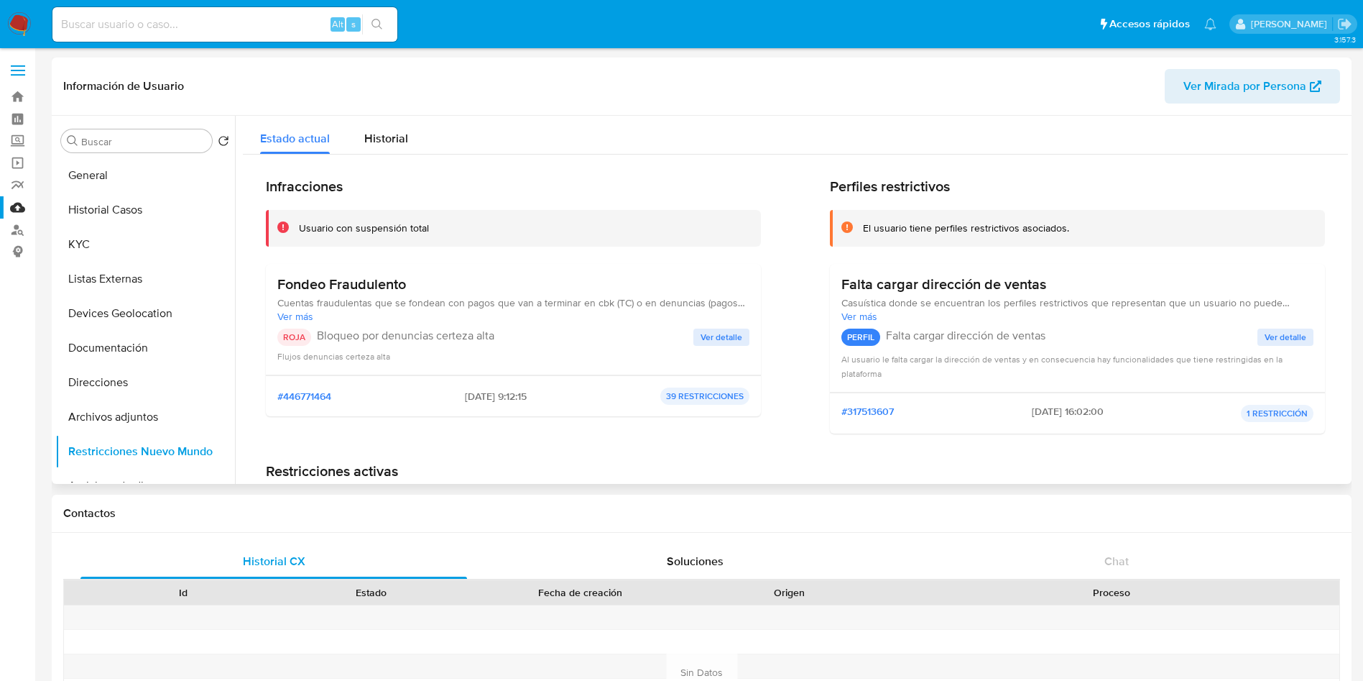
click at [717, 330] on span "Ver detalle" at bounding box center [722, 337] width 42 height 14
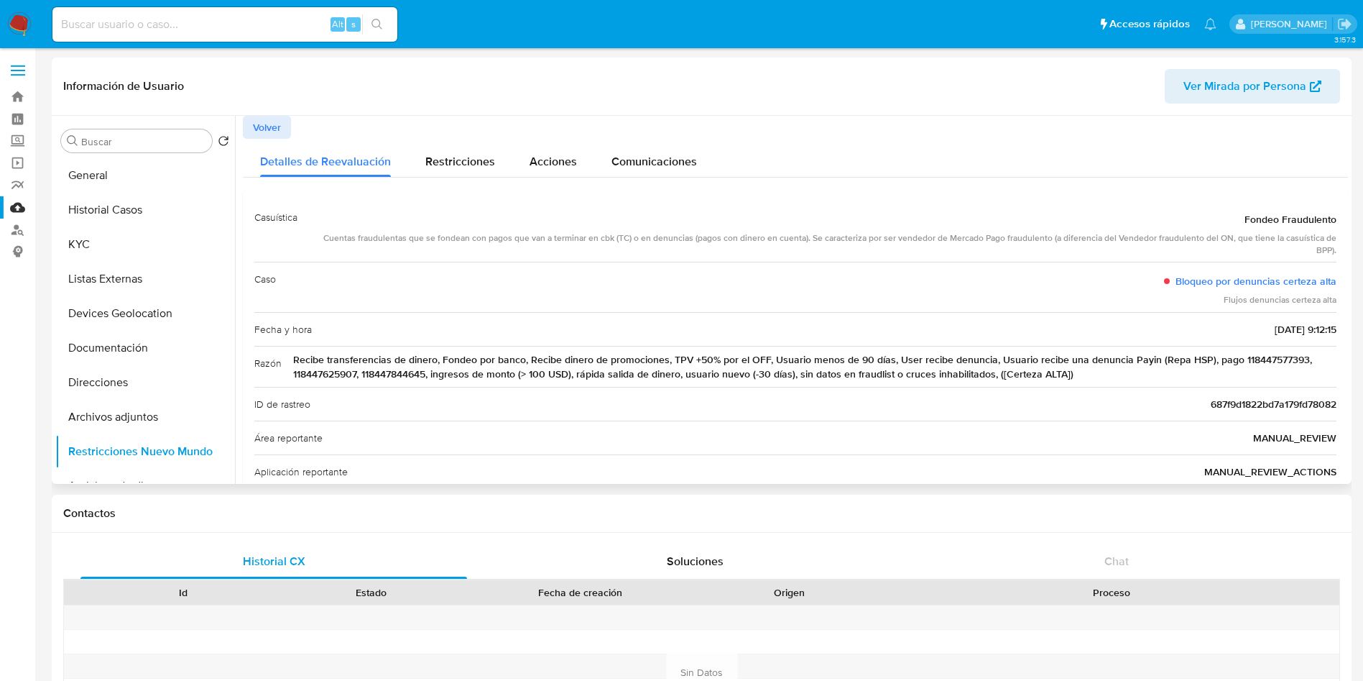
click at [272, 124] on span "Volver" at bounding box center [267, 127] width 28 height 20
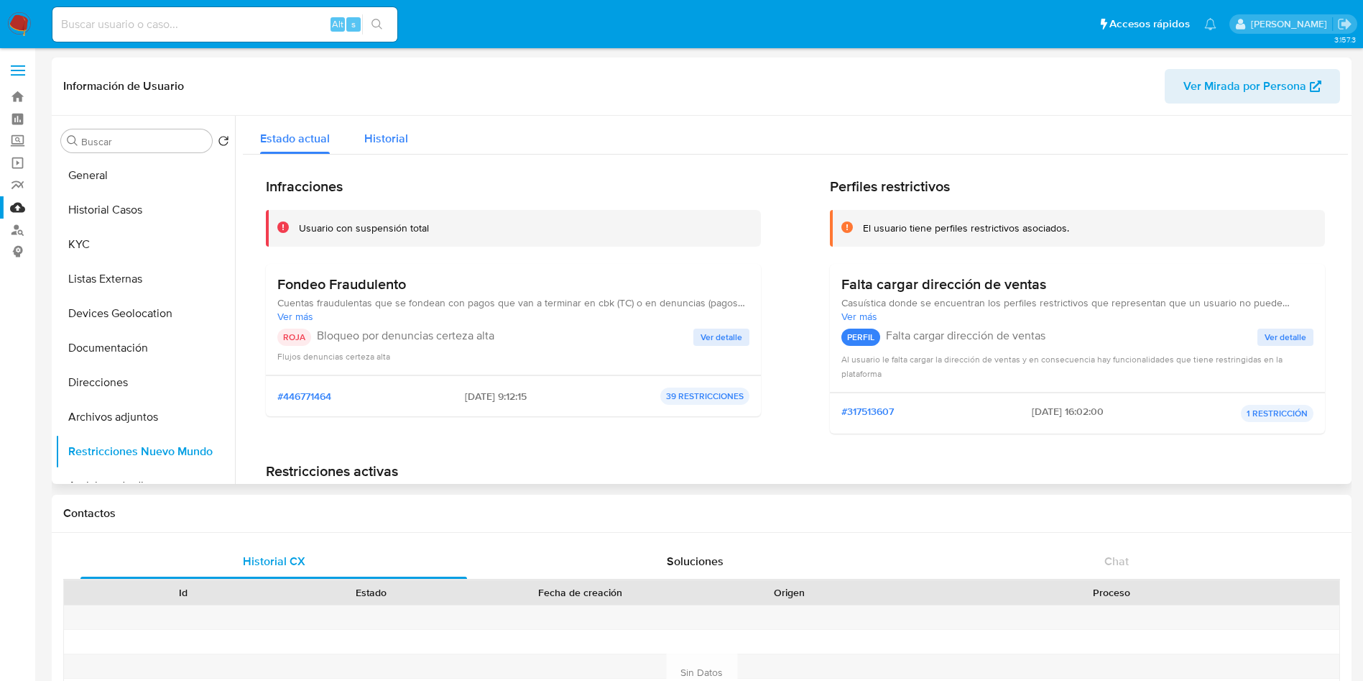
click at [382, 137] on span "Historial" at bounding box center [386, 138] width 44 height 17
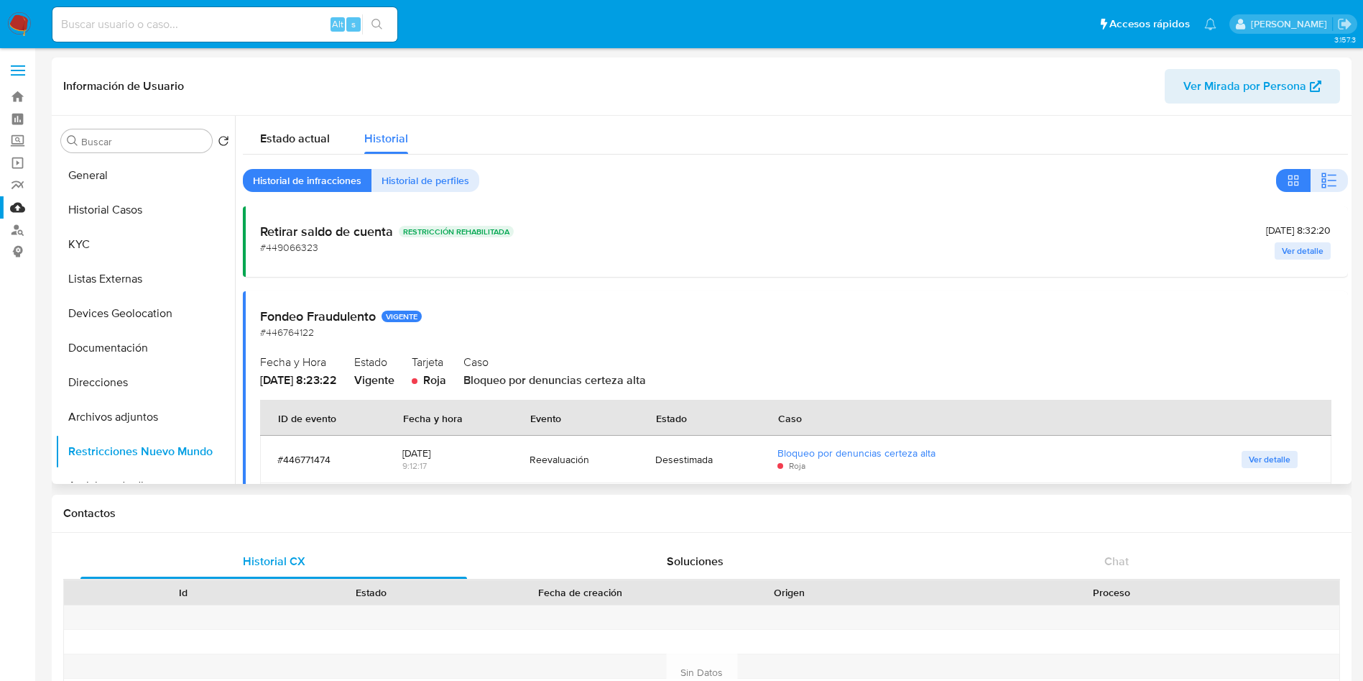
drag, startPoint x: 261, startPoint y: 381, endPoint x: 321, endPoint y: 383, distance: 59.7
click at [321, 383] on span "2025-07-22 - 8:23:22" at bounding box center [298, 380] width 77 height 17
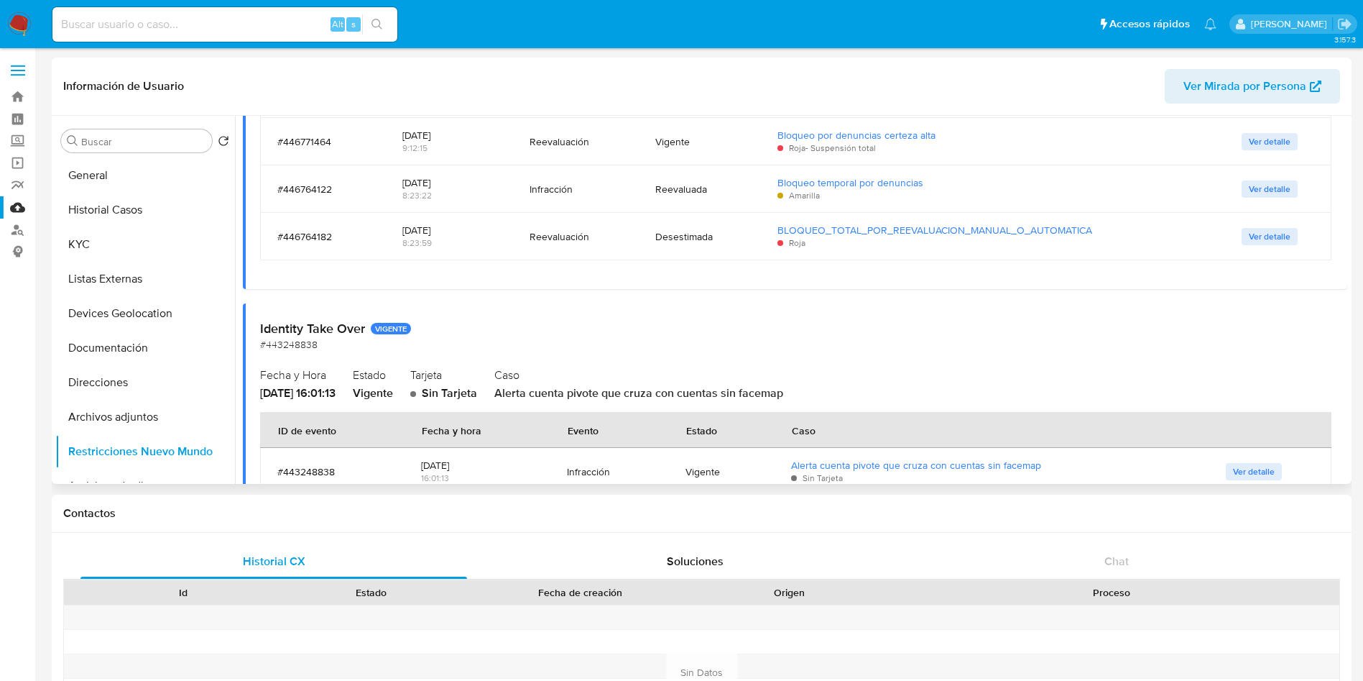
scroll to position [316, 0]
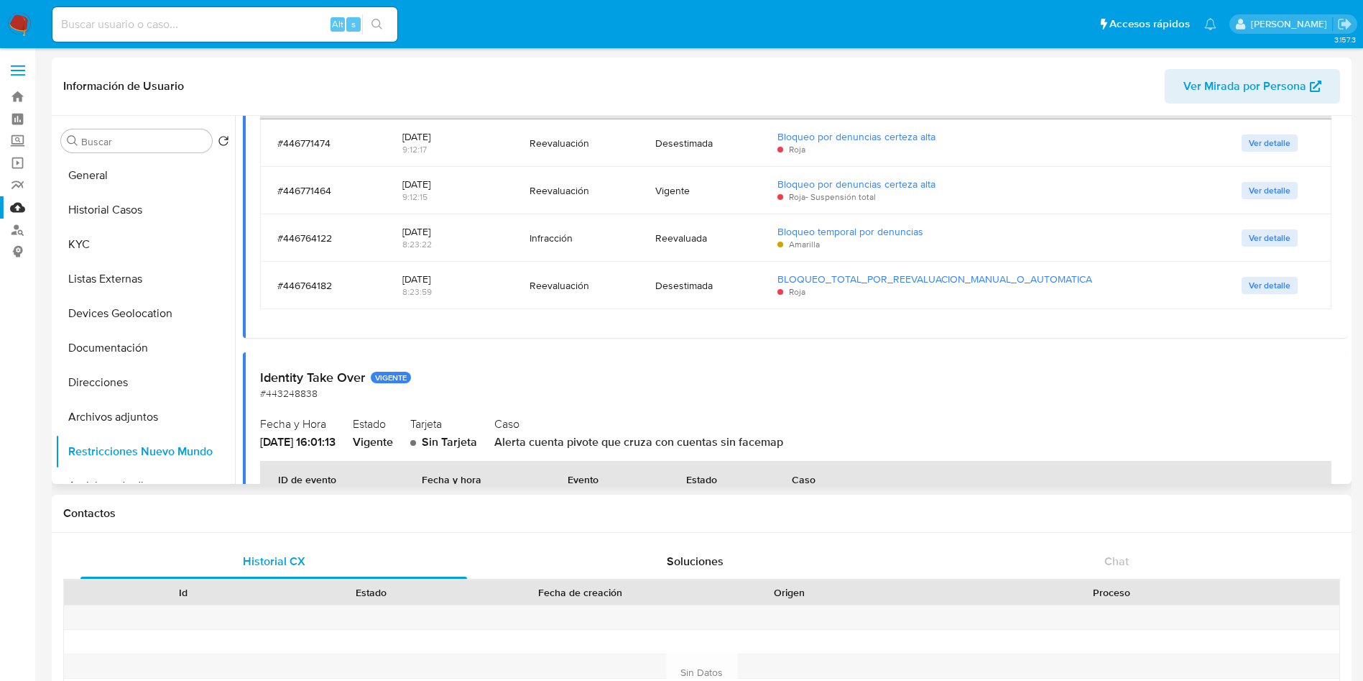
click at [1283, 140] on span "Ver detalle" at bounding box center [1270, 143] width 42 height 14
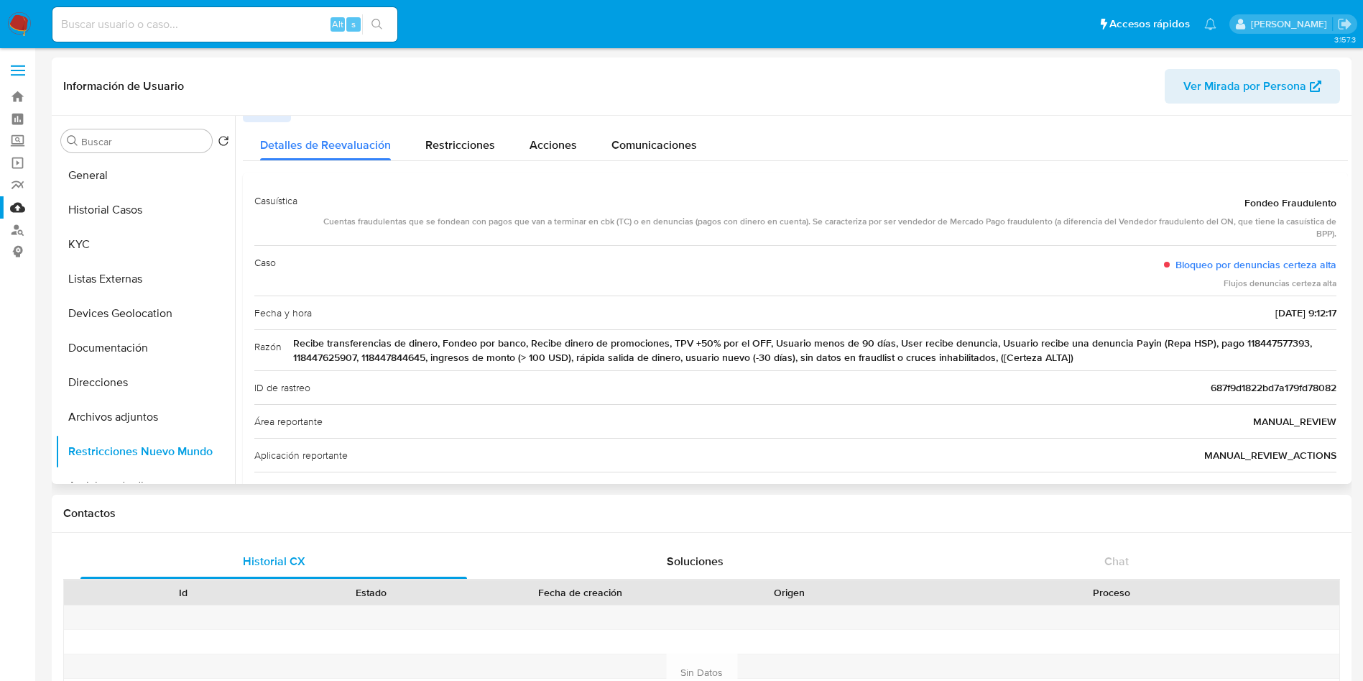
scroll to position [0, 0]
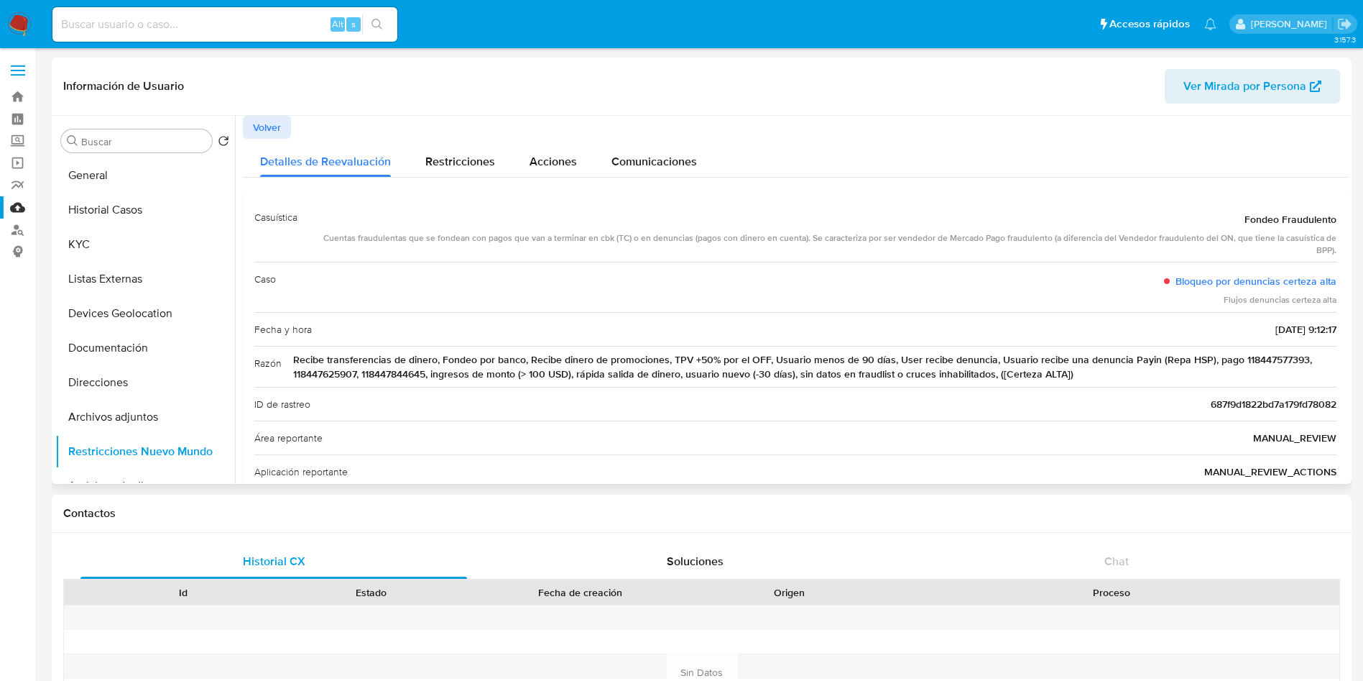
click at [259, 119] on span "Volver" at bounding box center [267, 127] width 28 height 20
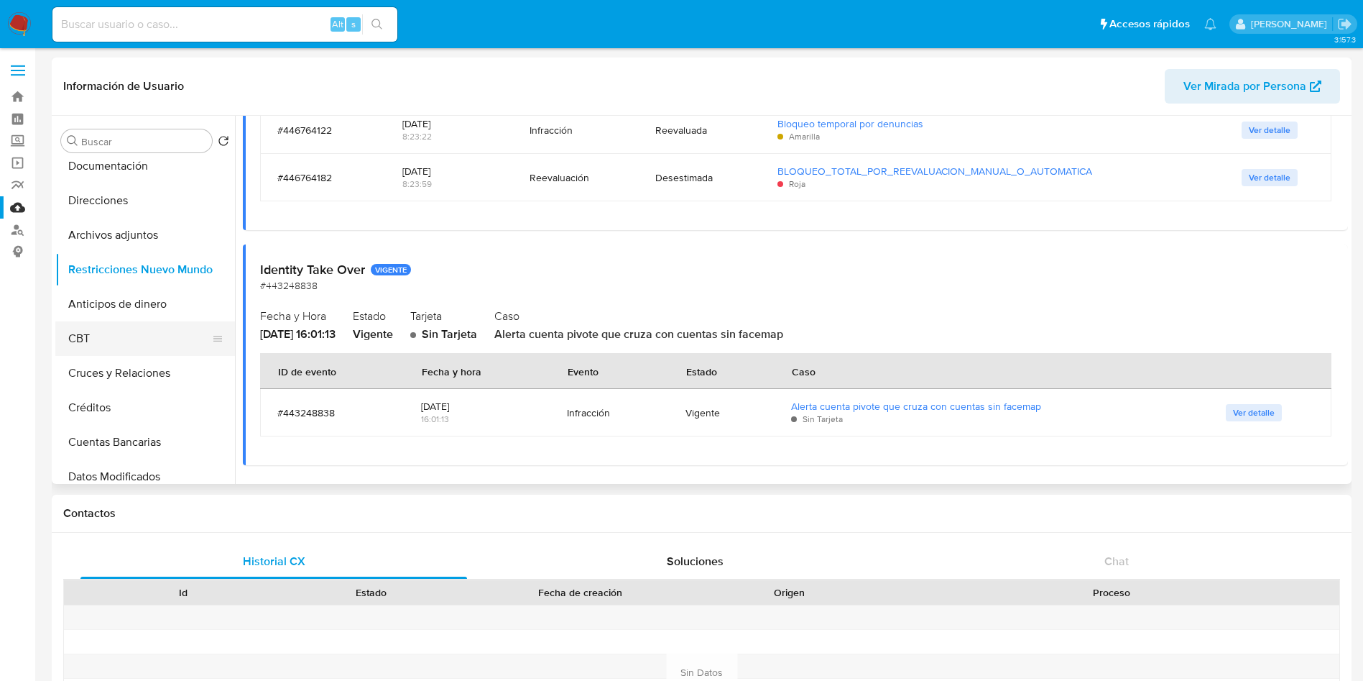
scroll to position [216, 0]
click at [138, 344] on button "Cruces y Relaciones" at bounding box center [139, 339] width 168 height 34
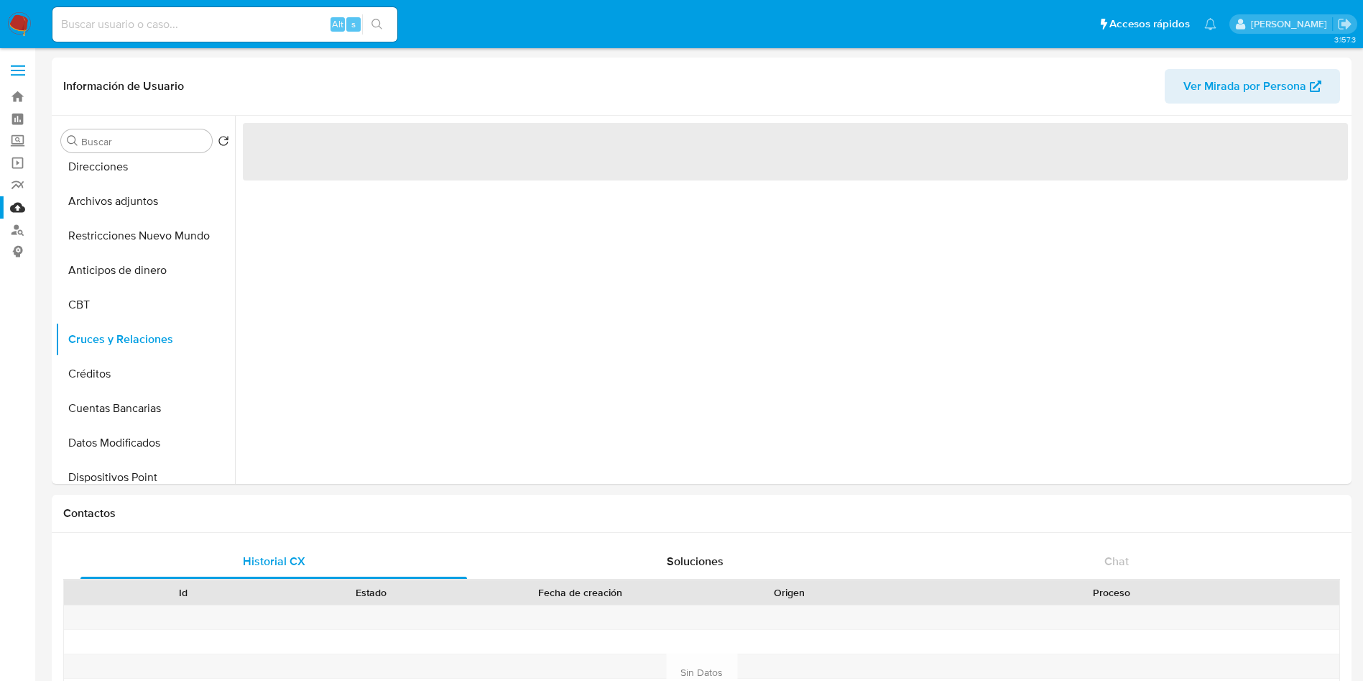
scroll to position [0, 0]
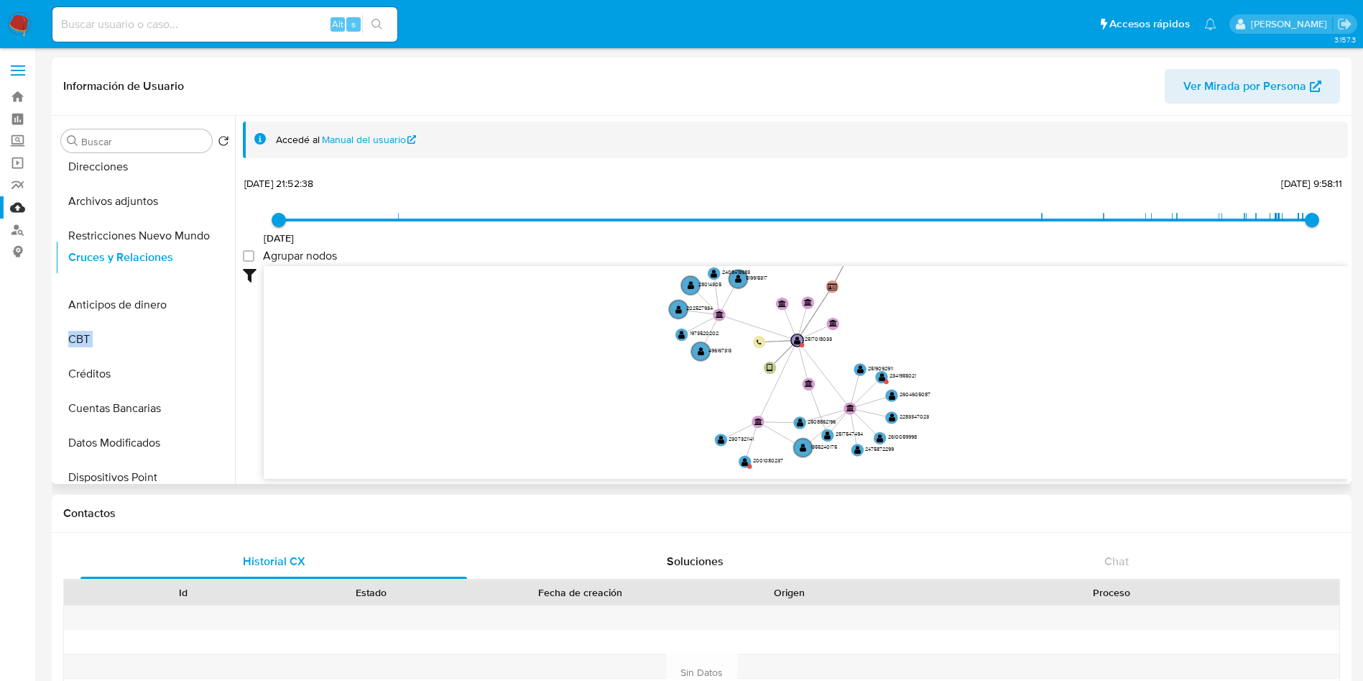
drag, startPoint x: 213, startPoint y: 339, endPoint x: 214, endPoint y: 257, distance: 81.9
click at [214, 257] on ul "General Historial Casos KYC Listas Externas Devices Geolocation Documentación D…" at bounding box center [145, 320] width 180 height 324
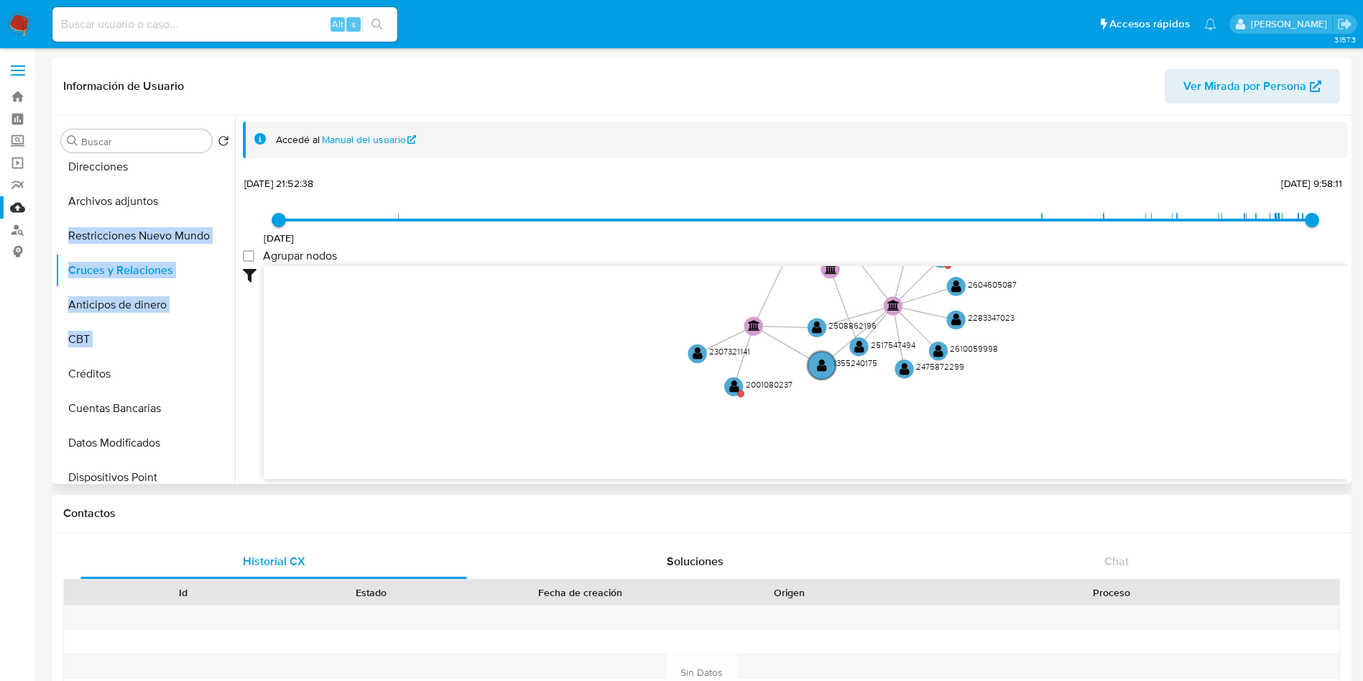
drag, startPoint x: 1088, startPoint y: 384, endPoint x: 1117, endPoint y: 276, distance: 112.3
click at [1117, 276] on icon "user-2517018033  2517018033 device-685dc2b816d1309abae72a5b  user-700366207 …" at bounding box center [806, 370] width 1084 height 208
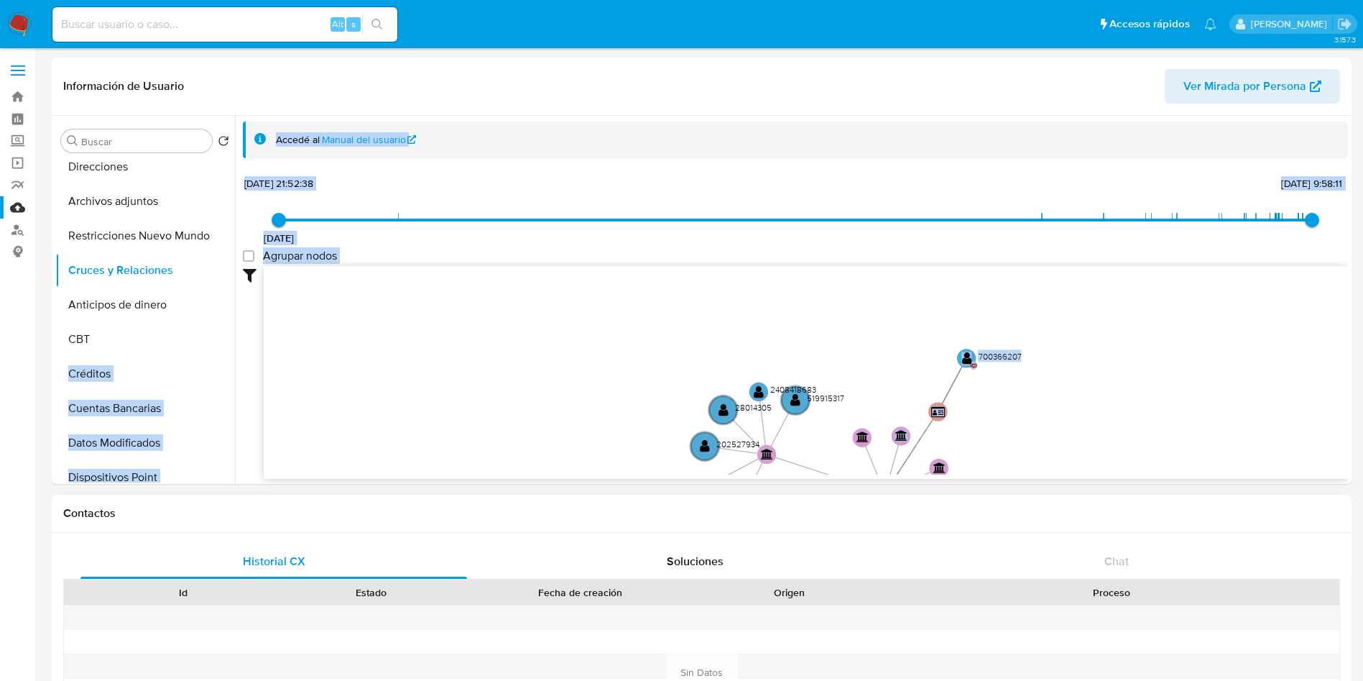
drag, startPoint x: 1117, startPoint y: 276, endPoint x: 1199, endPoint y: 586, distance: 321.1
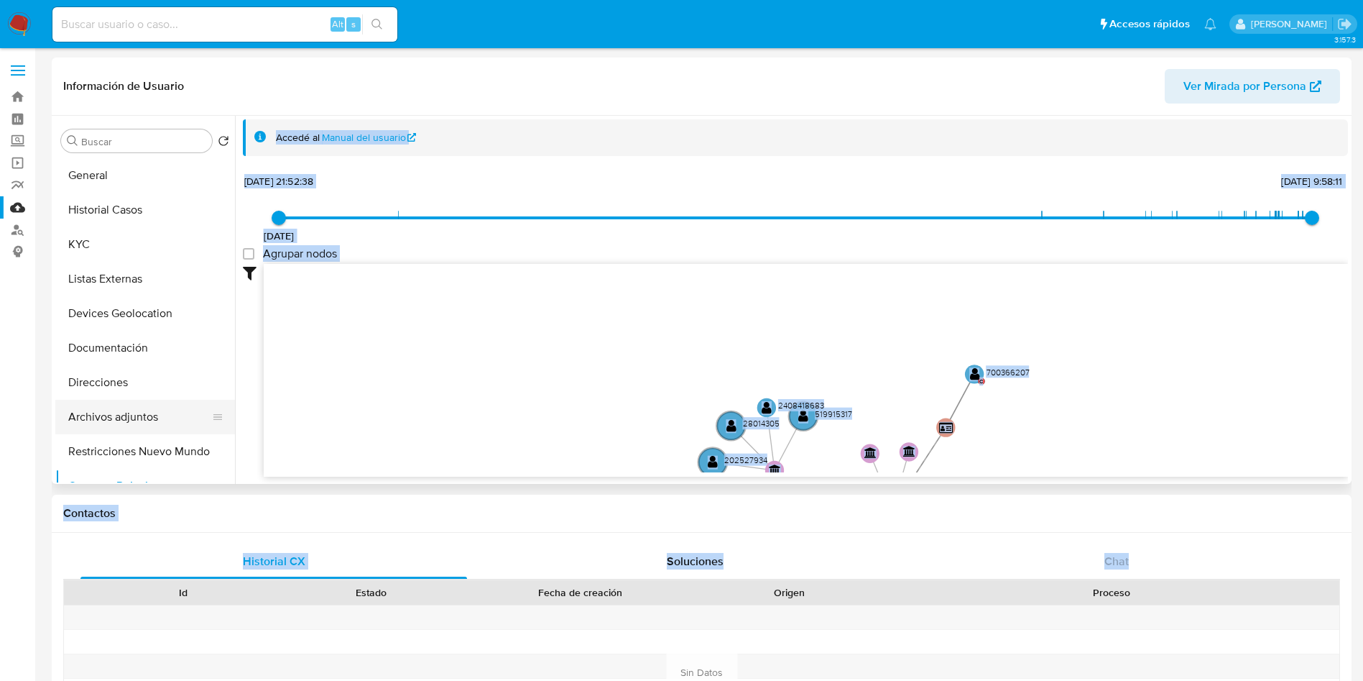
click at [129, 403] on button "Archivos adjuntos" at bounding box center [139, 417] width 168 height 34
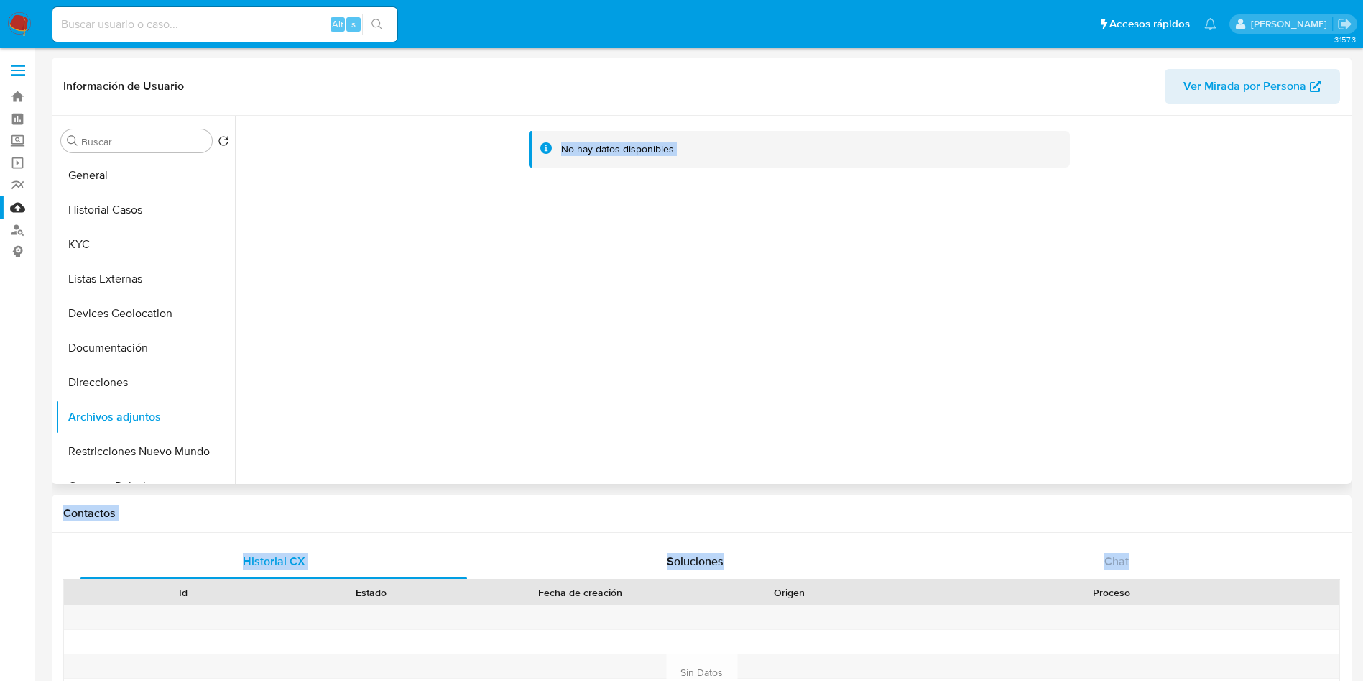
click at [1128, 310] on div "No hay datos disponibles" at bounding box center [791, 300] width 1113 height 368
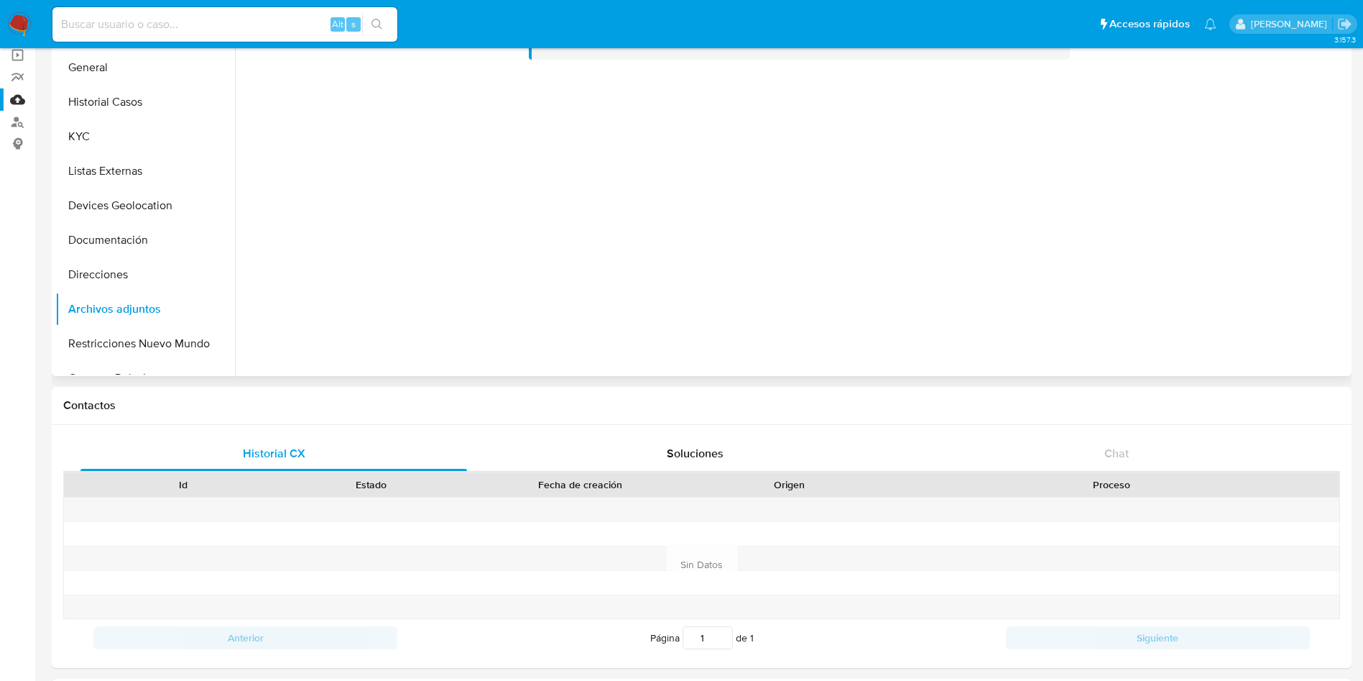
click at [541, 282] on div "No hay datos disponibles" at bounding box center [791, 192] width 1113 height 368
click at [246, 14] on div "Alt s" at bounding box center [224, 24] width 345 height 34
click at [224, 27] on input at bounding box center [224, 24] width 345 height 19
paste input "2517018033"
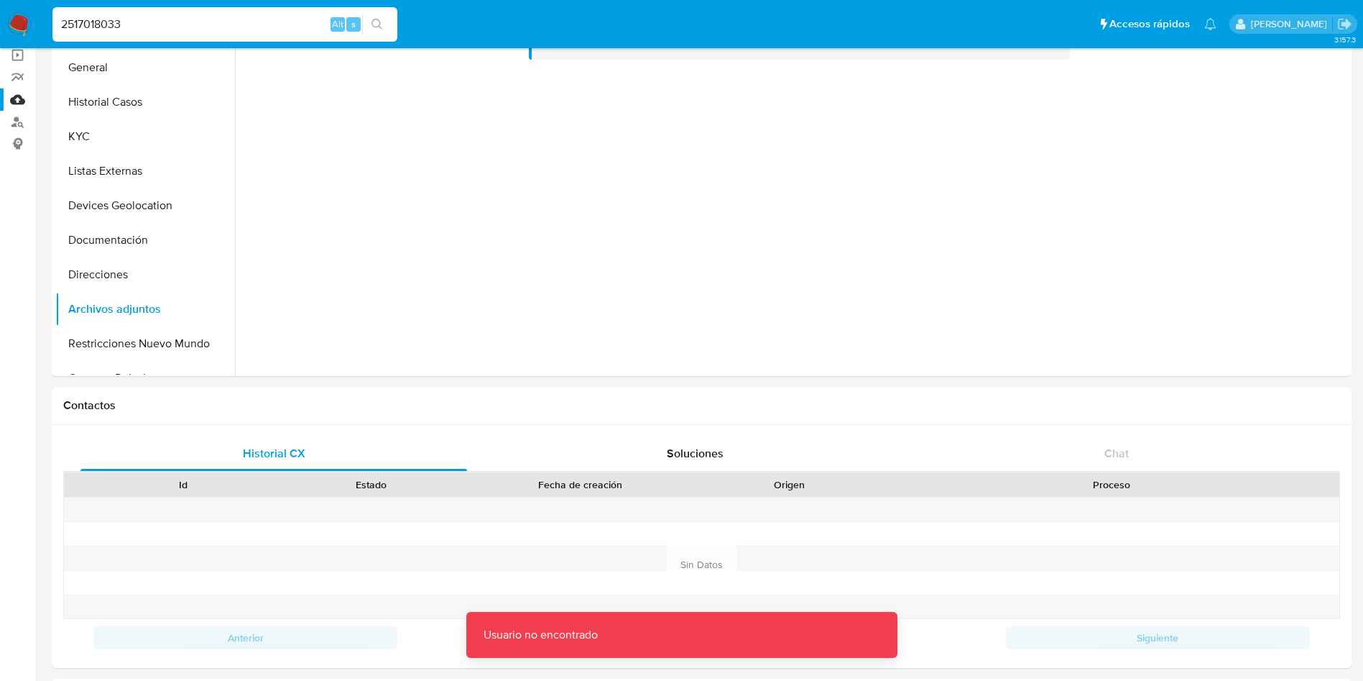
click at [225, 27] on input "2517018033" at bounding box center [224, 24] width 345 height 19
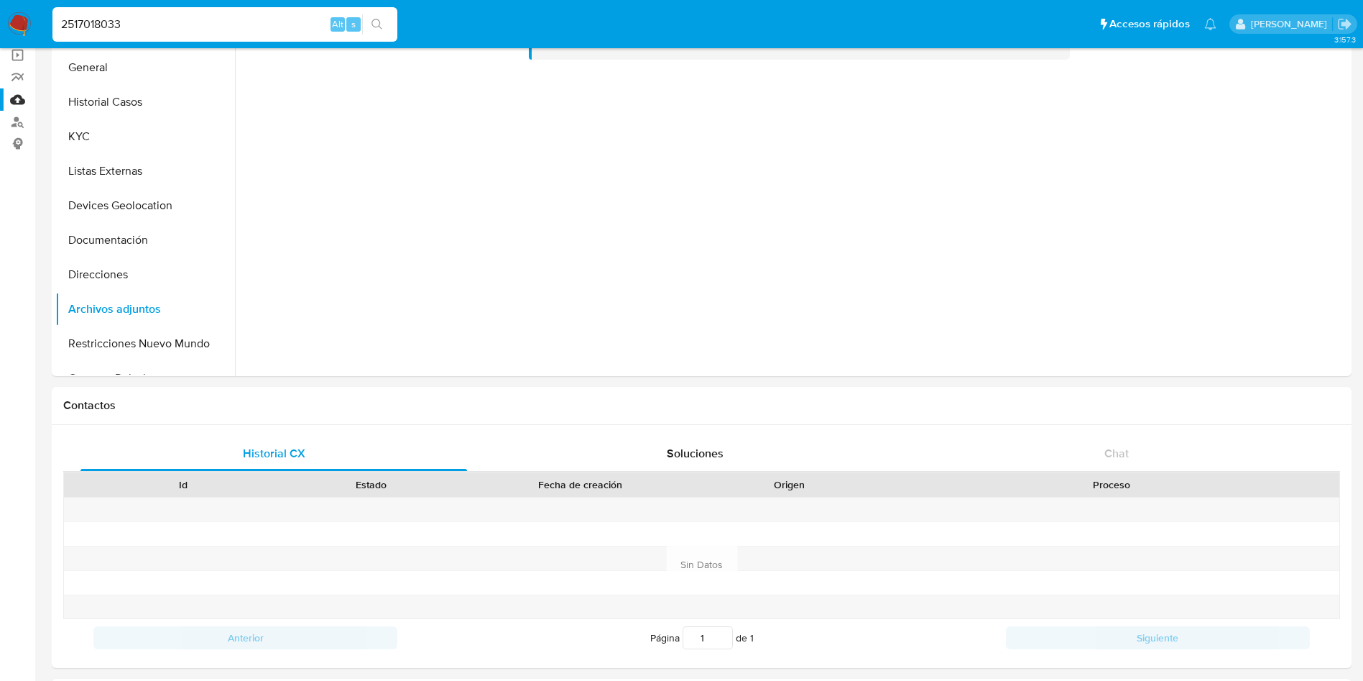
type input "2517018033"
click at [225, 27] on input "2517018033" at bounding box center [224, 24] width 345 height 19
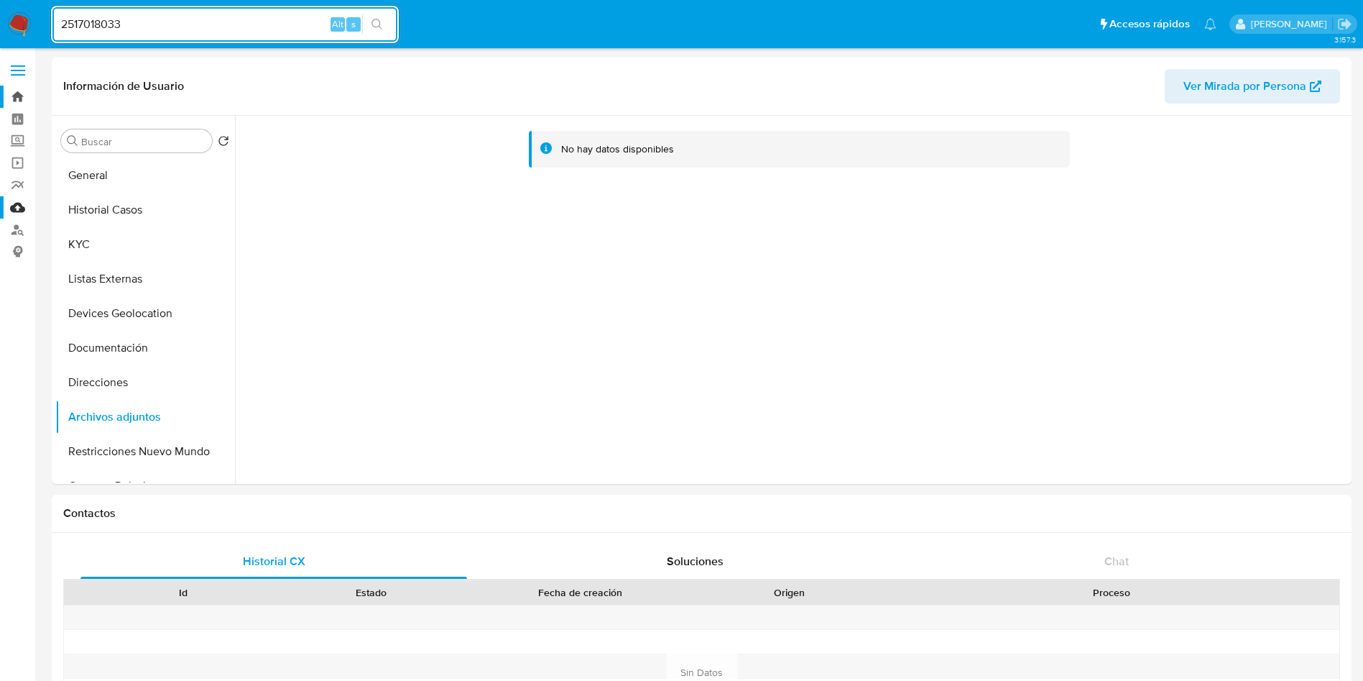
click at [14, 97] on link "Bandeja" at bounding box center [85, 97] width 171 height 22
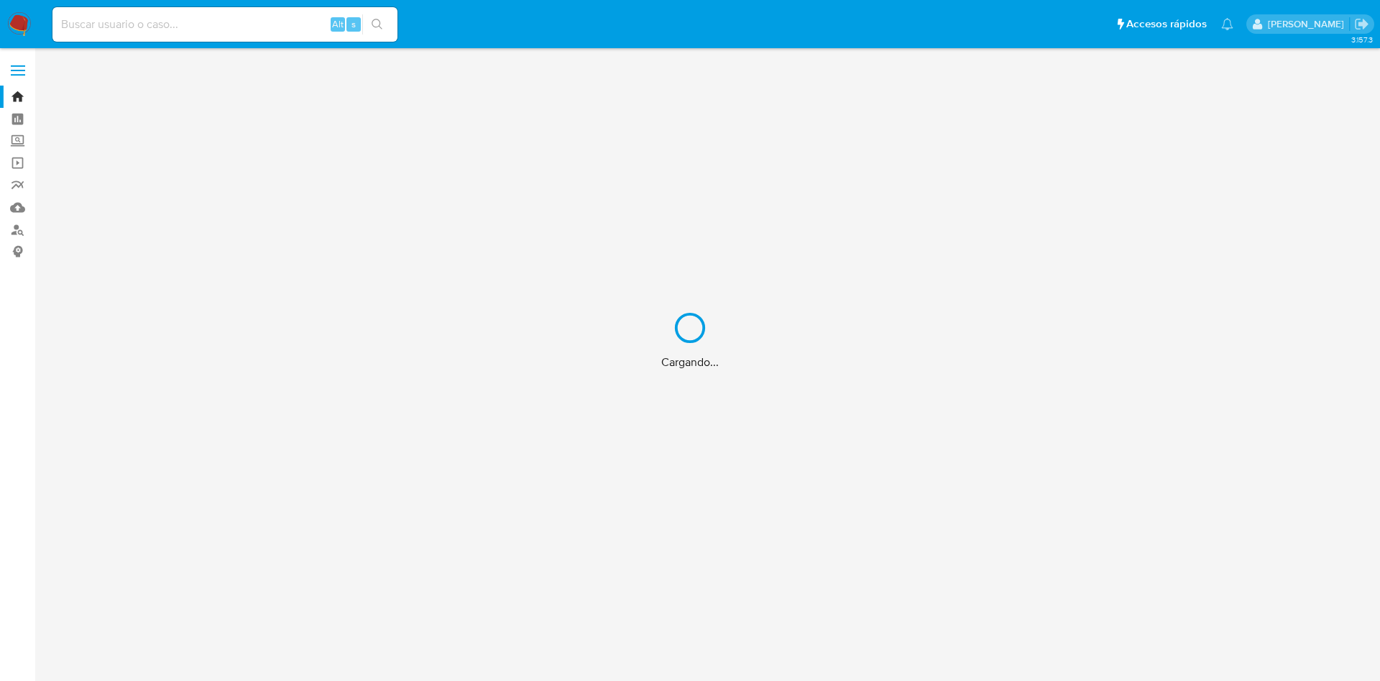
click at [206, 26] on div "Cargando..." at bounding box center [690, 340] width 1380 height 681
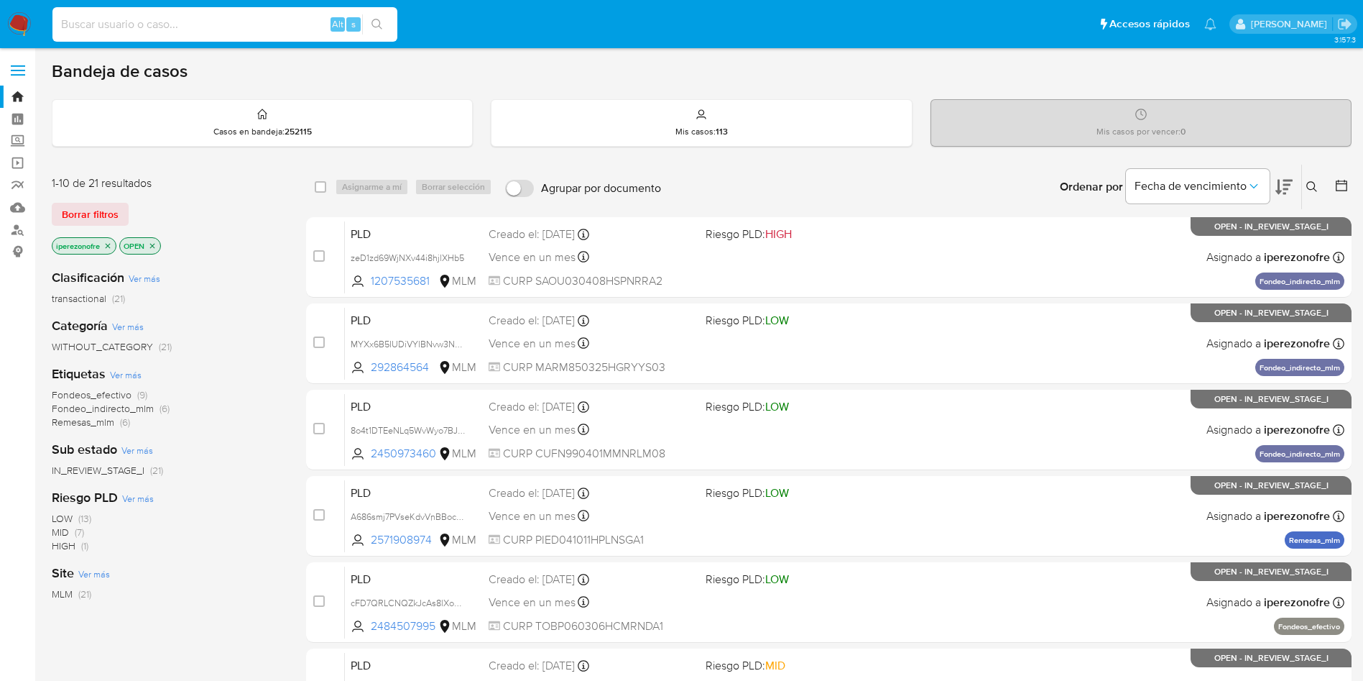
click at [206, 26] on input at bounding box center [224, 24] width 345 height 19
paste input "2517018033"
type input "2517018033"
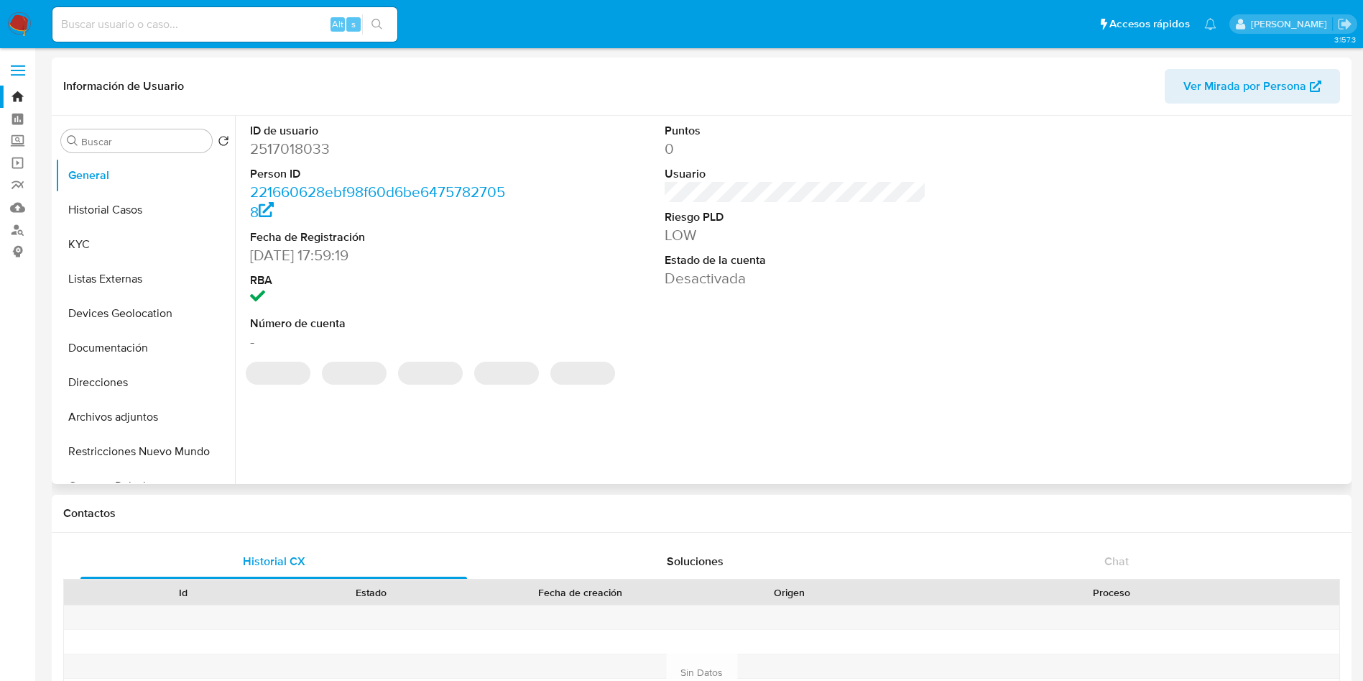
select select "10"
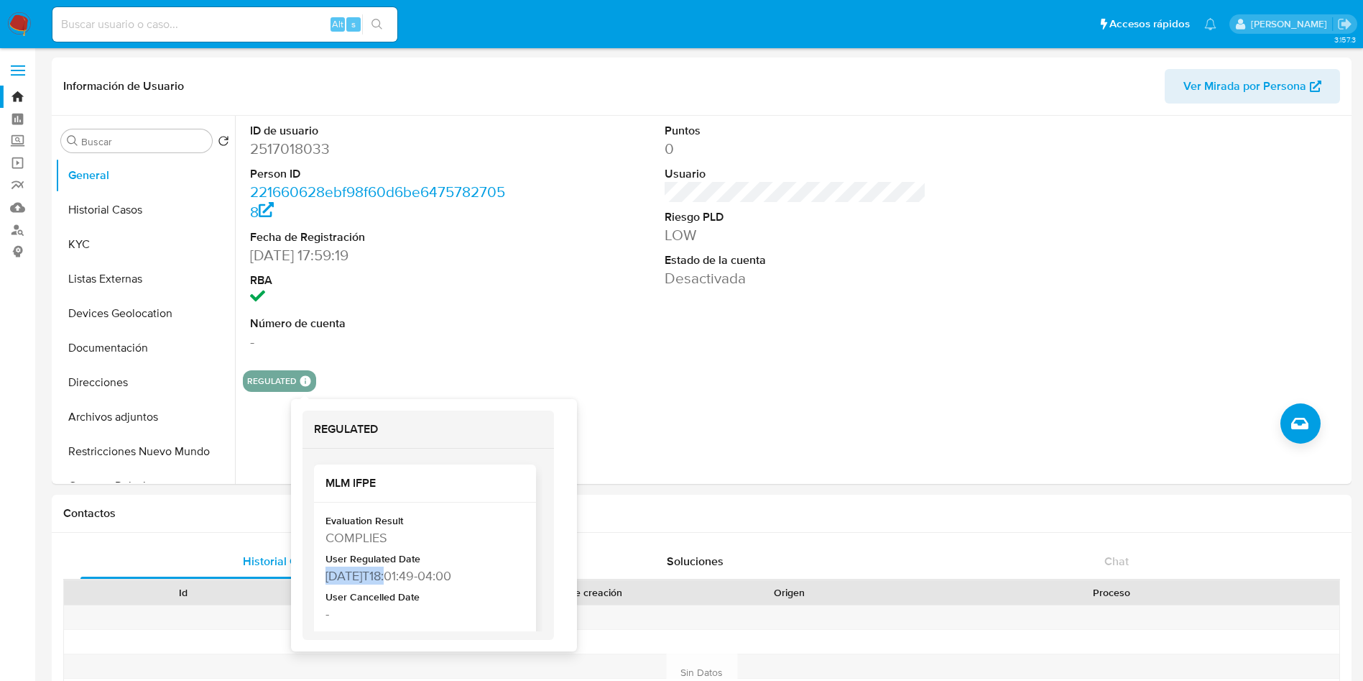
drag, startPoint x: 323, startPoint y: 576, endPoint x: 393, endPoint y: 576, distance: 69.7
click at [393, 576] on div "Evaluation Result COMPLIES User Regulated Date 2025-06-26T18:01:49-04:00 User C…" at bounding box center [425, 599] width 222 height 195
copy div "2025-06-26"
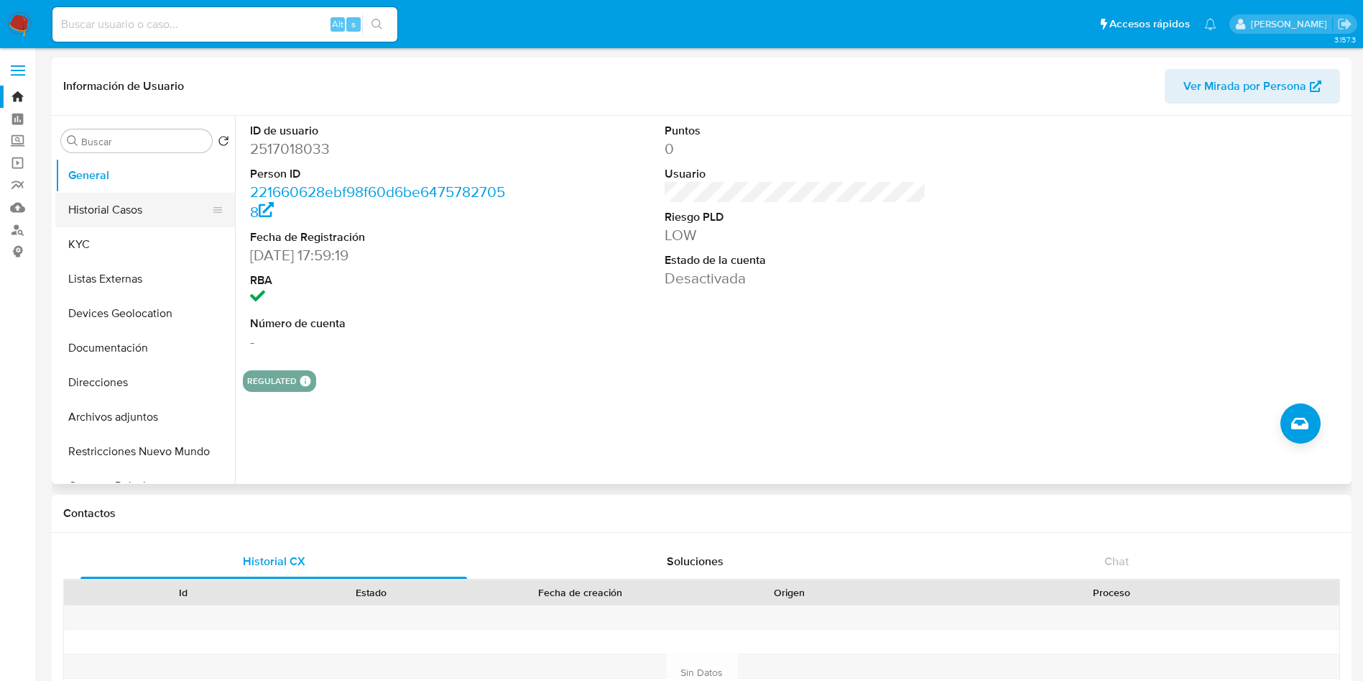
click at [151, 216] on button "Historial Casos" at bounding box center [139, 210] width 168 height 34
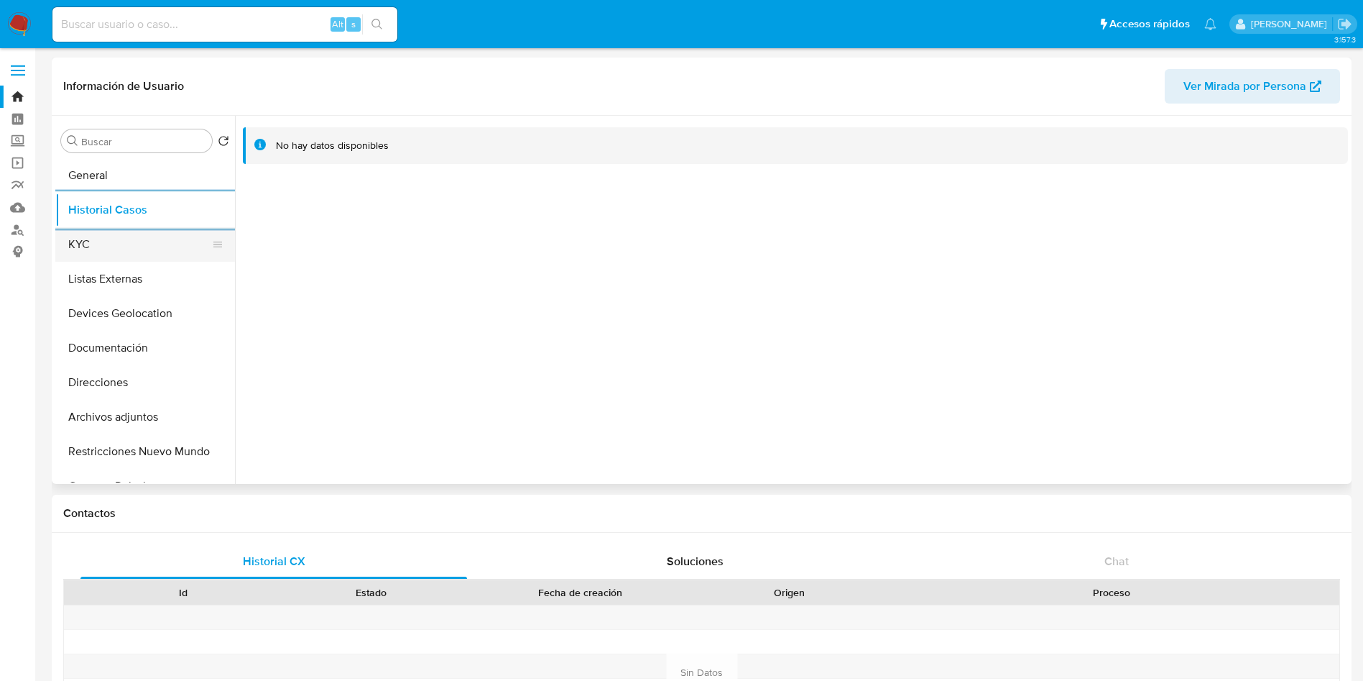
click at [88, 244] on button "KYC" at bounding box center [139, 244] width 168 height 34
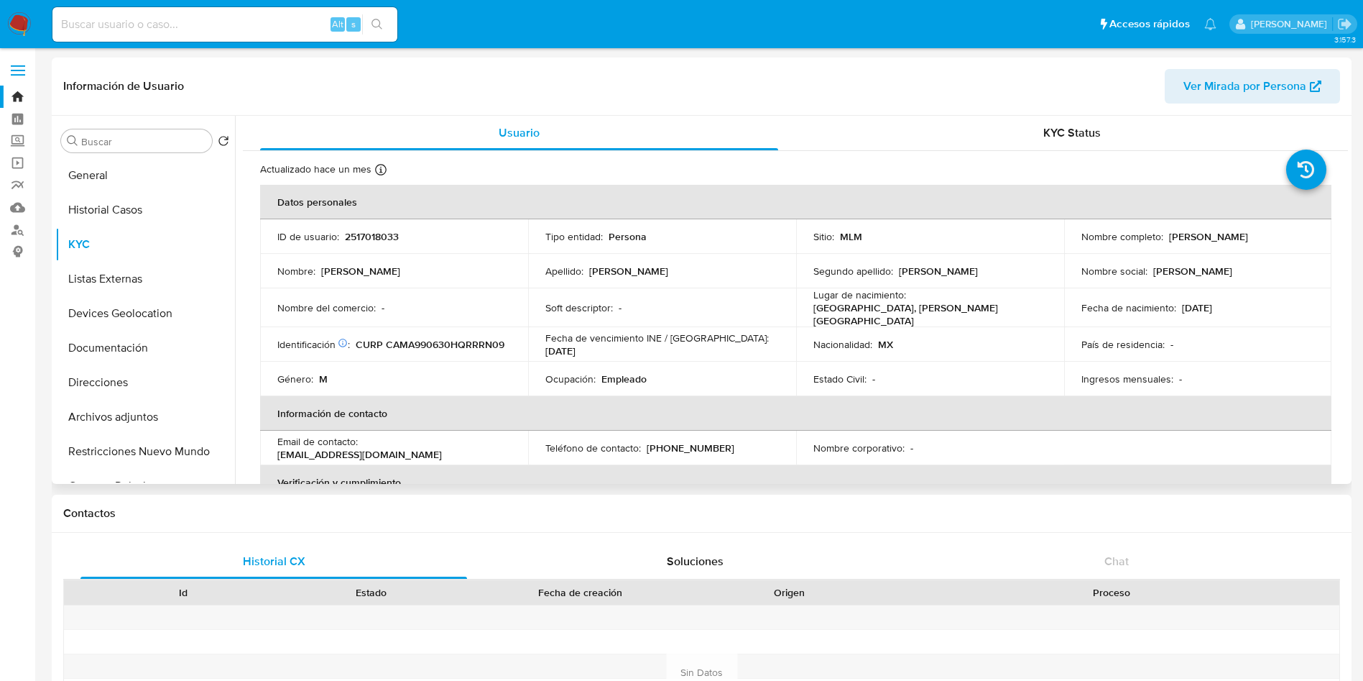
click at [1212, 301] on p "30/06/1999" at bounding box center [1197, 307] width 30 height 13
click at [1212, 305] on p "30/06/1999" at bounding box center [1197, 307] width 30 height 13
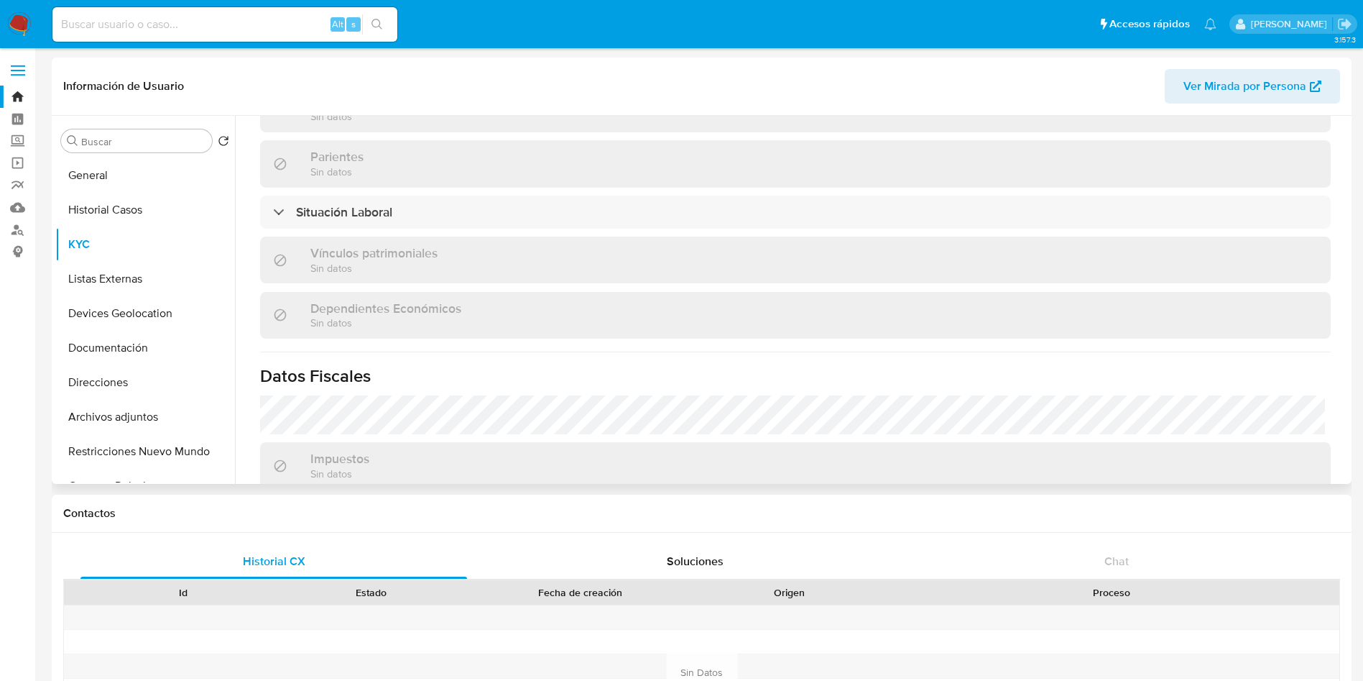
scroll to position [690, 0]
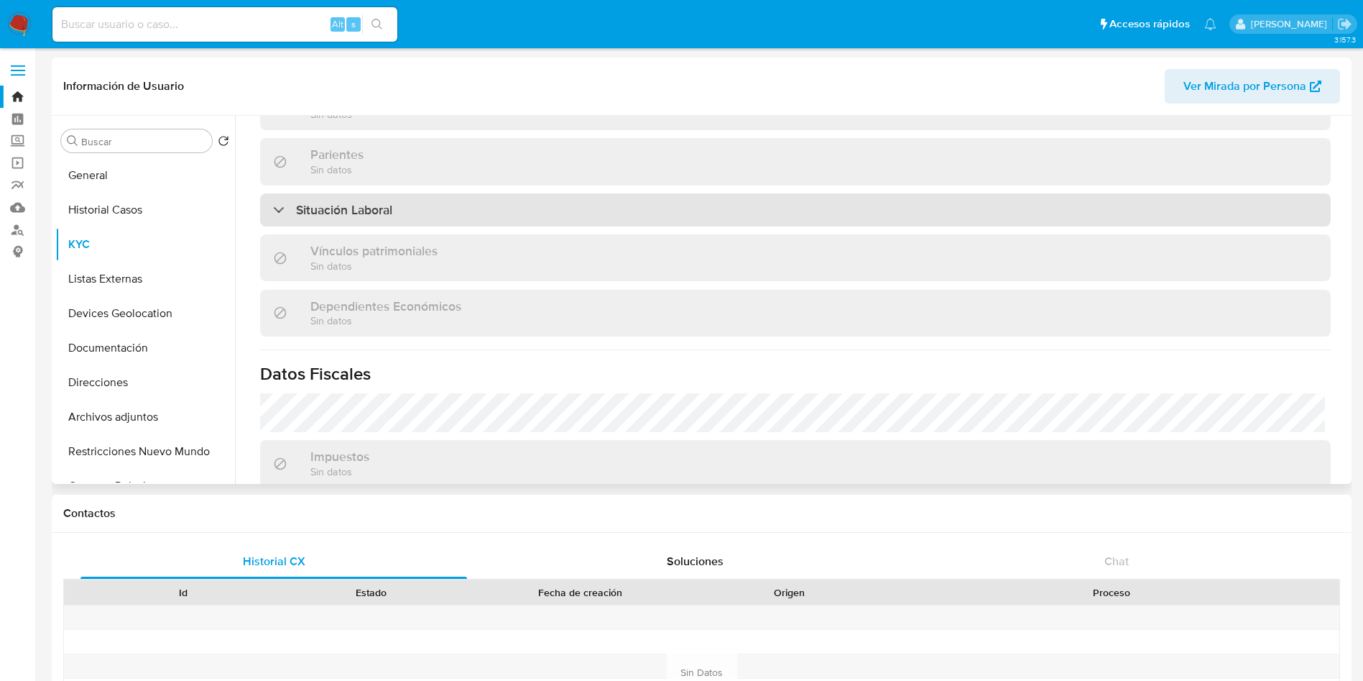
click at [431, 198] on div "Situación Laboral" at bounding box center [795, 209] width 1071 height 33
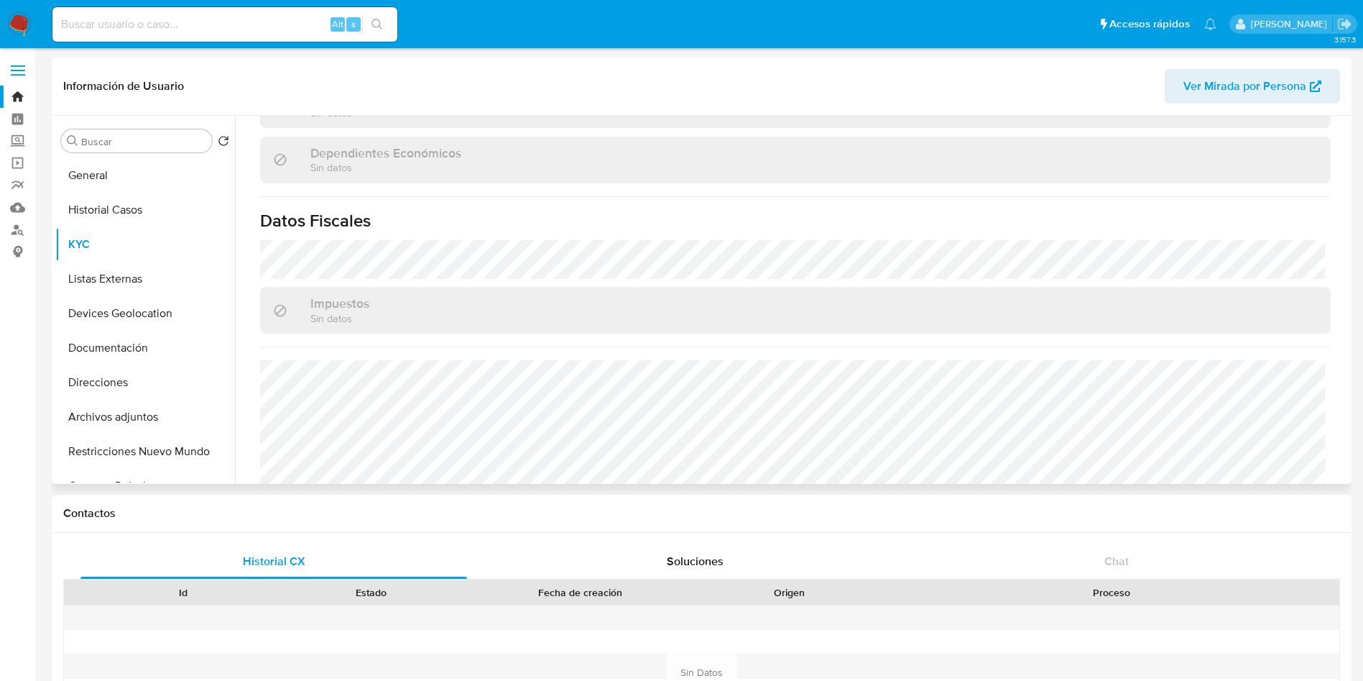
scroll to position [1097, 0]
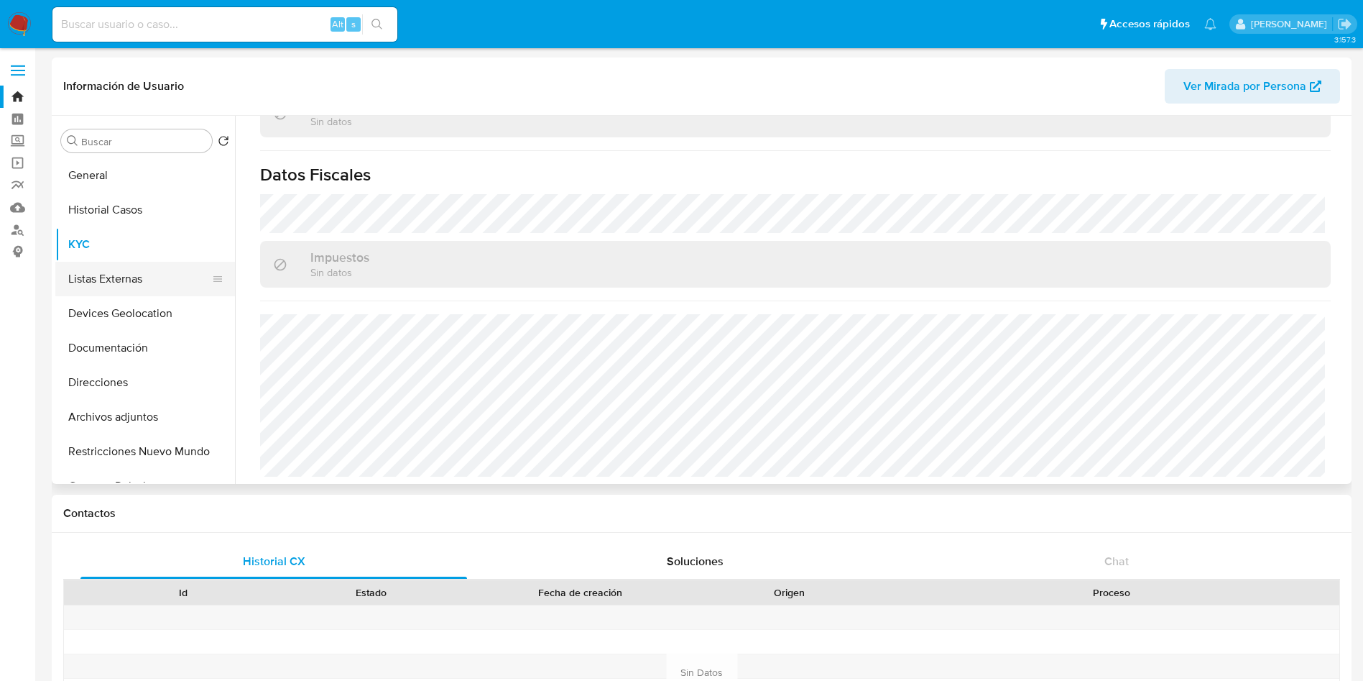
click at [111, 277] on button "Listas Externas" at bounding box center [139, 279] width 168 height 34
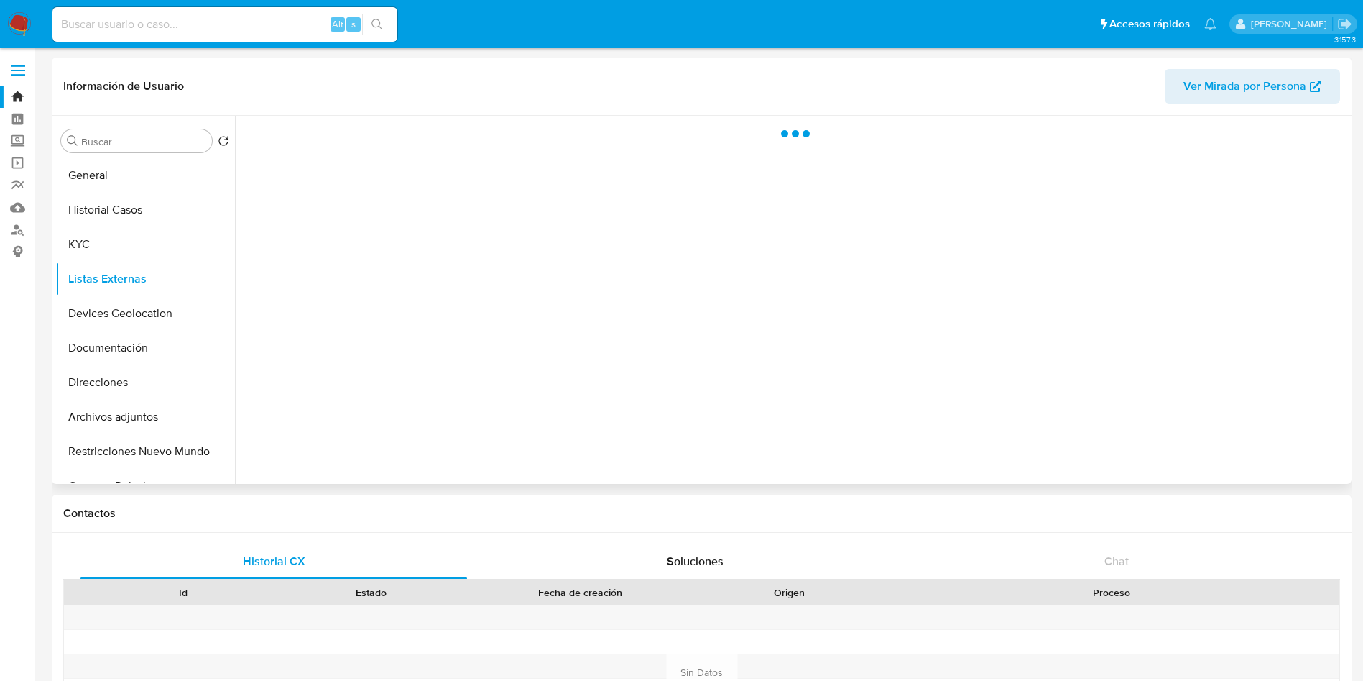
scroll to position [0, 0]
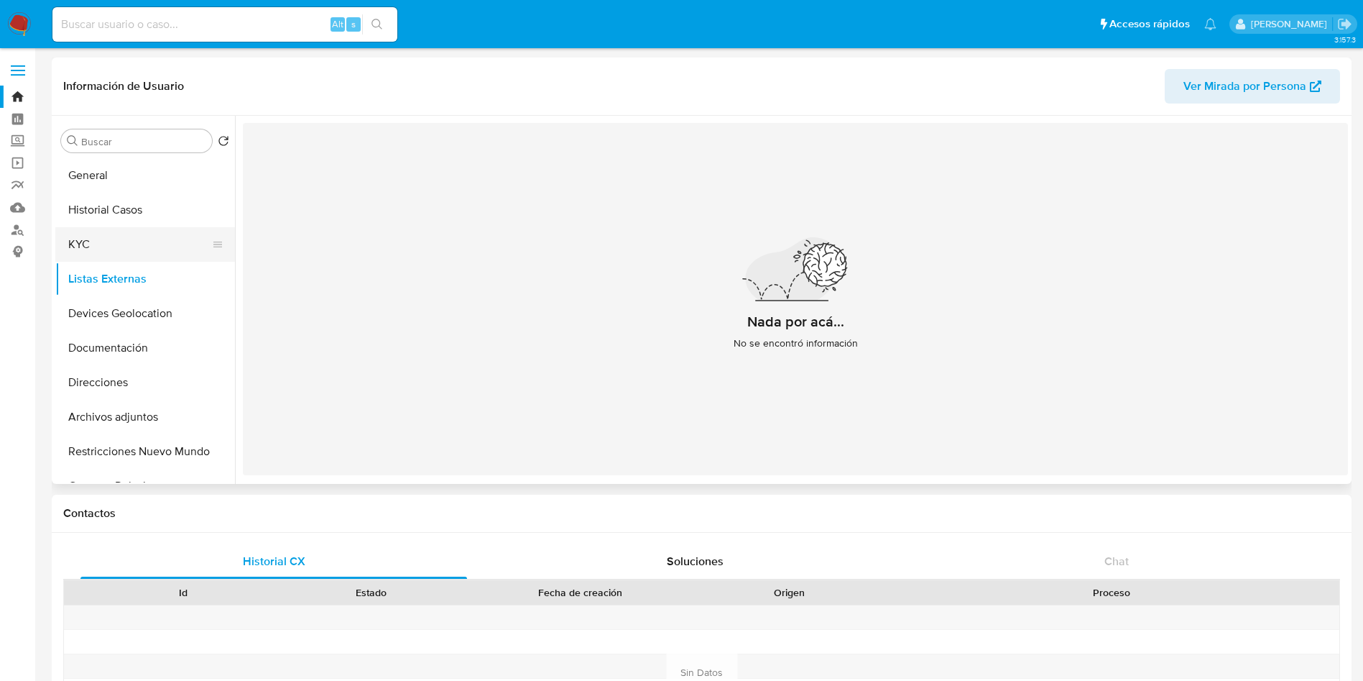
click at [114, 230] on button "KYC" at bounding box center [139, 244] width 168 height 34
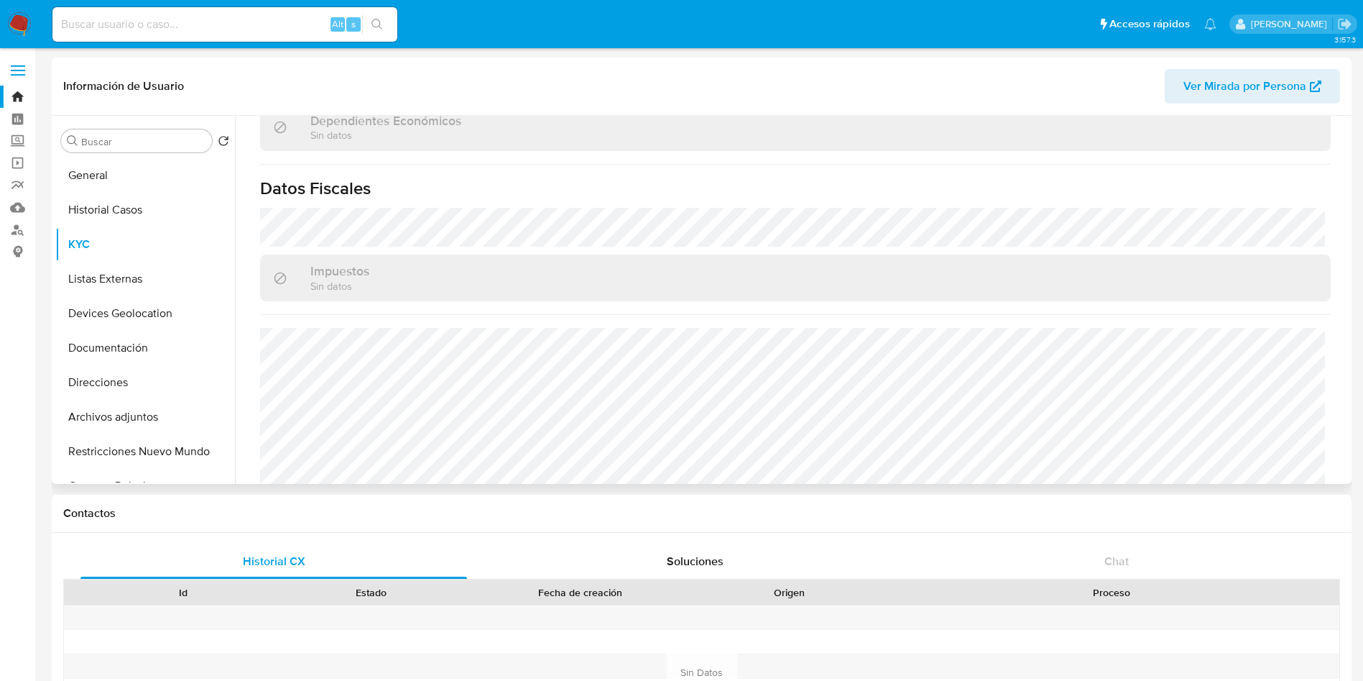
scroll to position [879, 0]
click at [120, 285] on button "Listas Externas" at bounding box center [139, 279] width 168 height 34
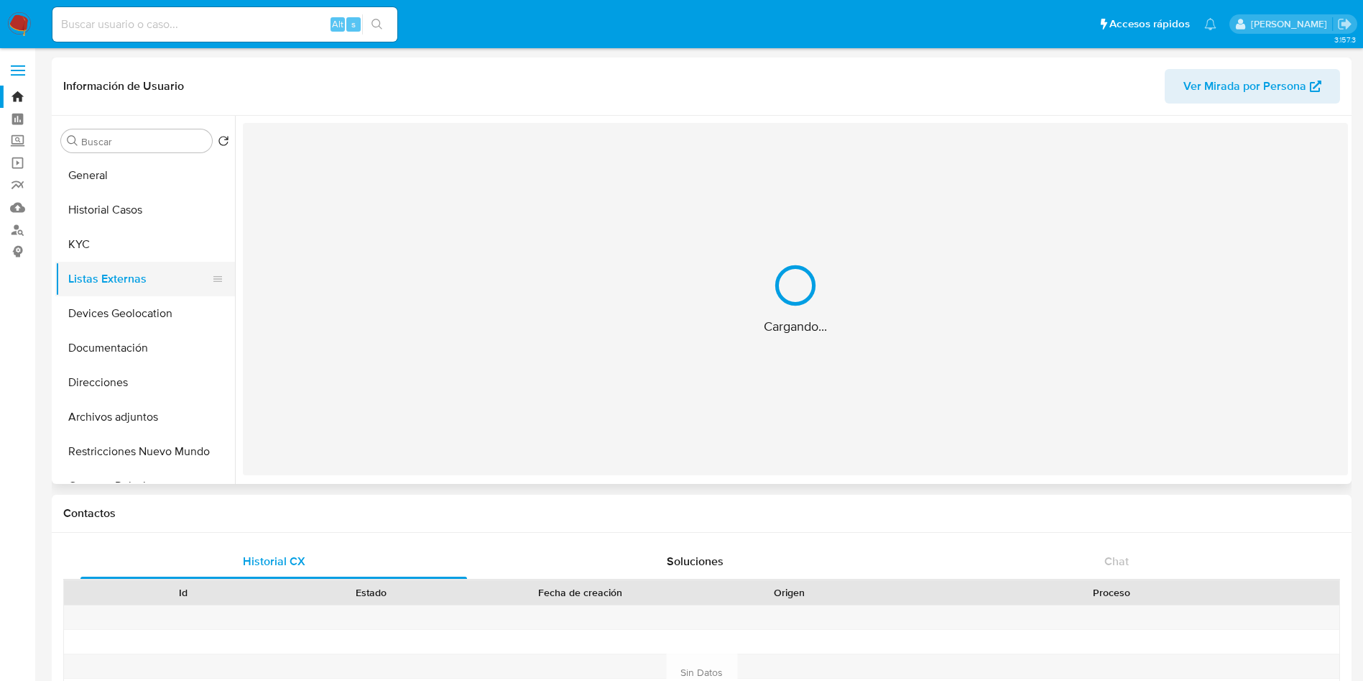
scroll to position [0, 0]
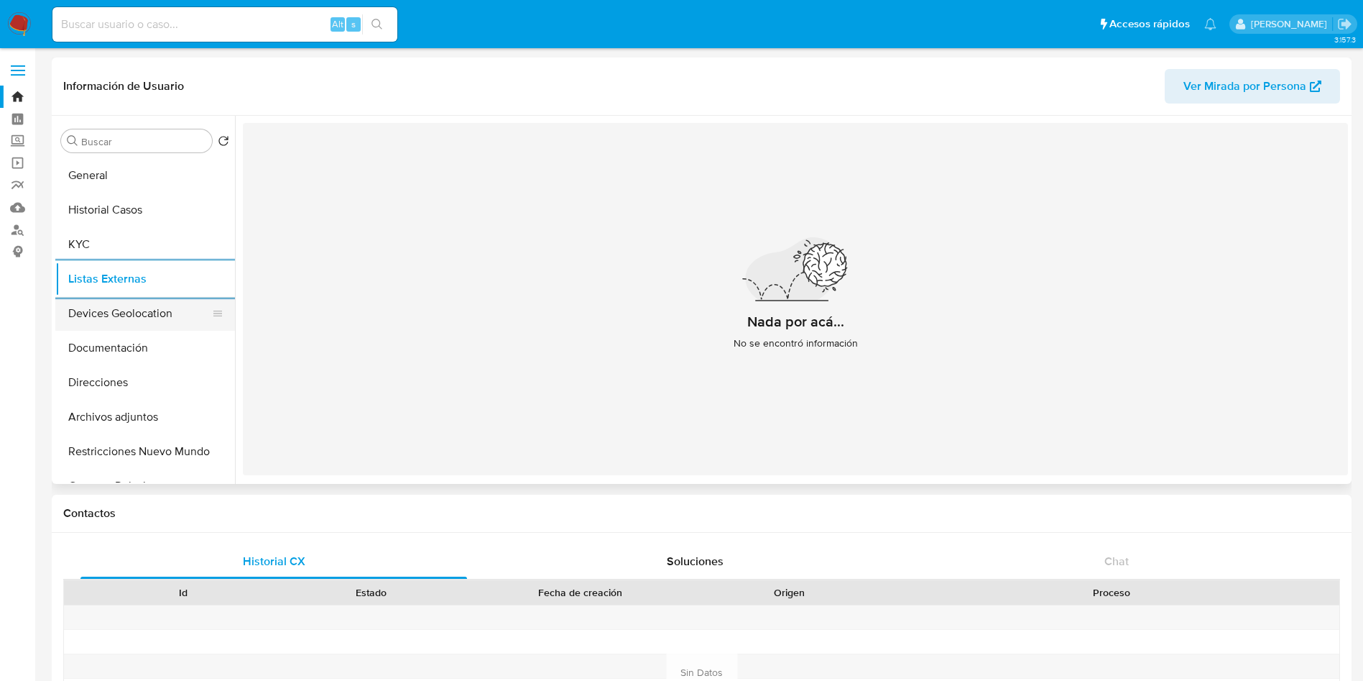
click at [119, 323] on button "Devices Geolocation" at bounding box center [139, 313] width 168 height 34
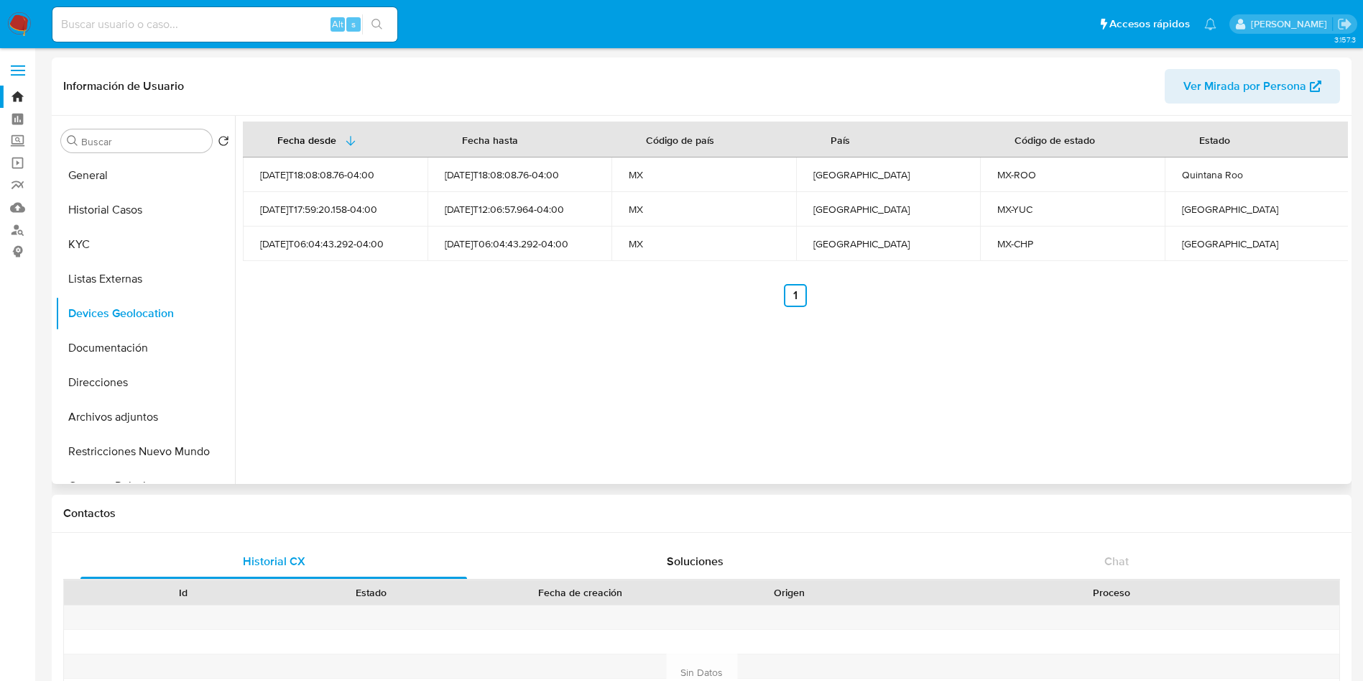
click at [1074, 330] on div "Fecha desde Fecha hasta Código de país País Código de estado Estado 2025-06-27T…" at bounding box center [791, 300] width 1113 height 368
click at [101, 354] on button "Documentación" at bounding box center [139, 348] width 168 height 34
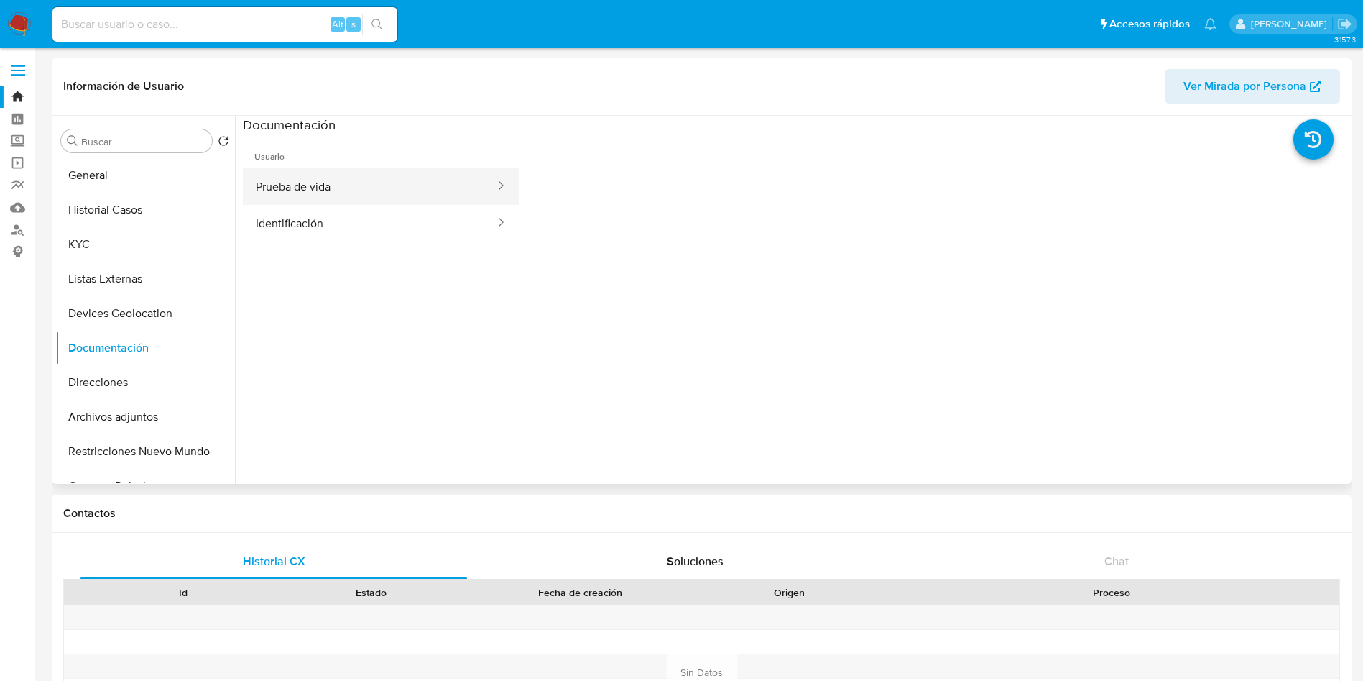
click at [385, 195] on button "Prueba de vida" at bounding box center [370, 186] width 254 height 37
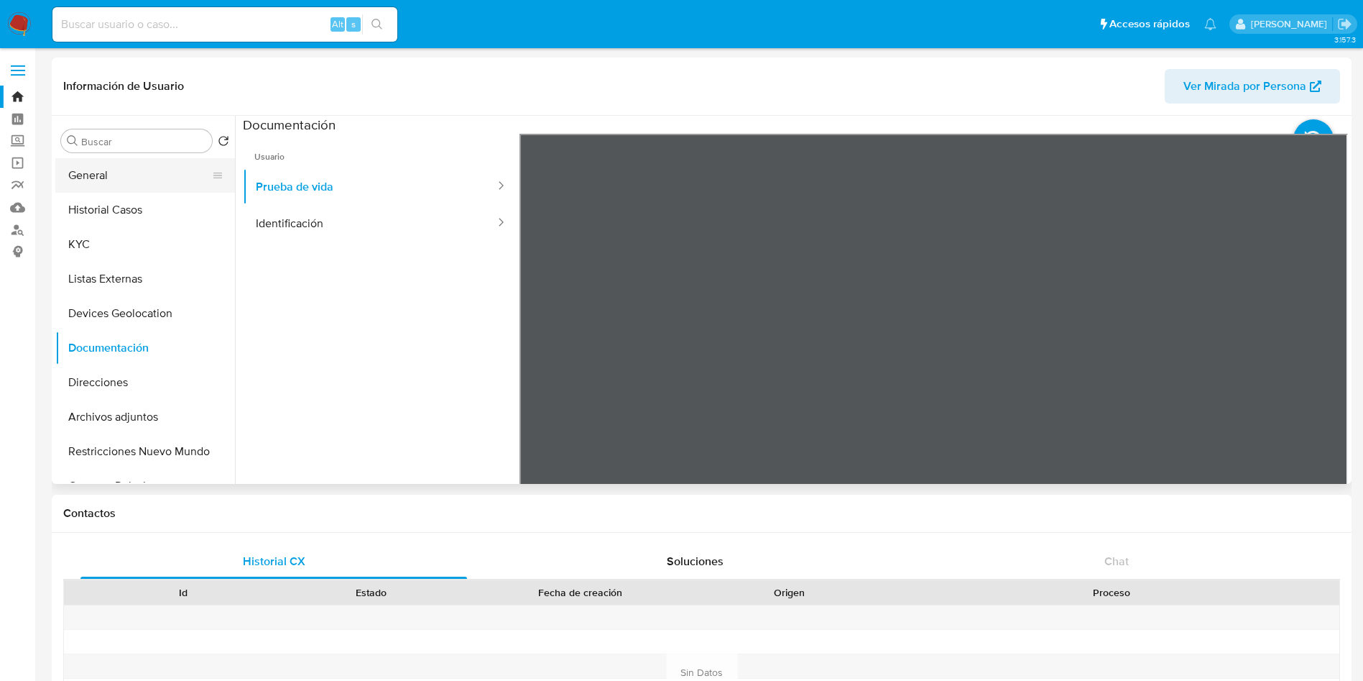
click at [142, 172] on button "General" at bounding box center [139, 175] width 168 height 34
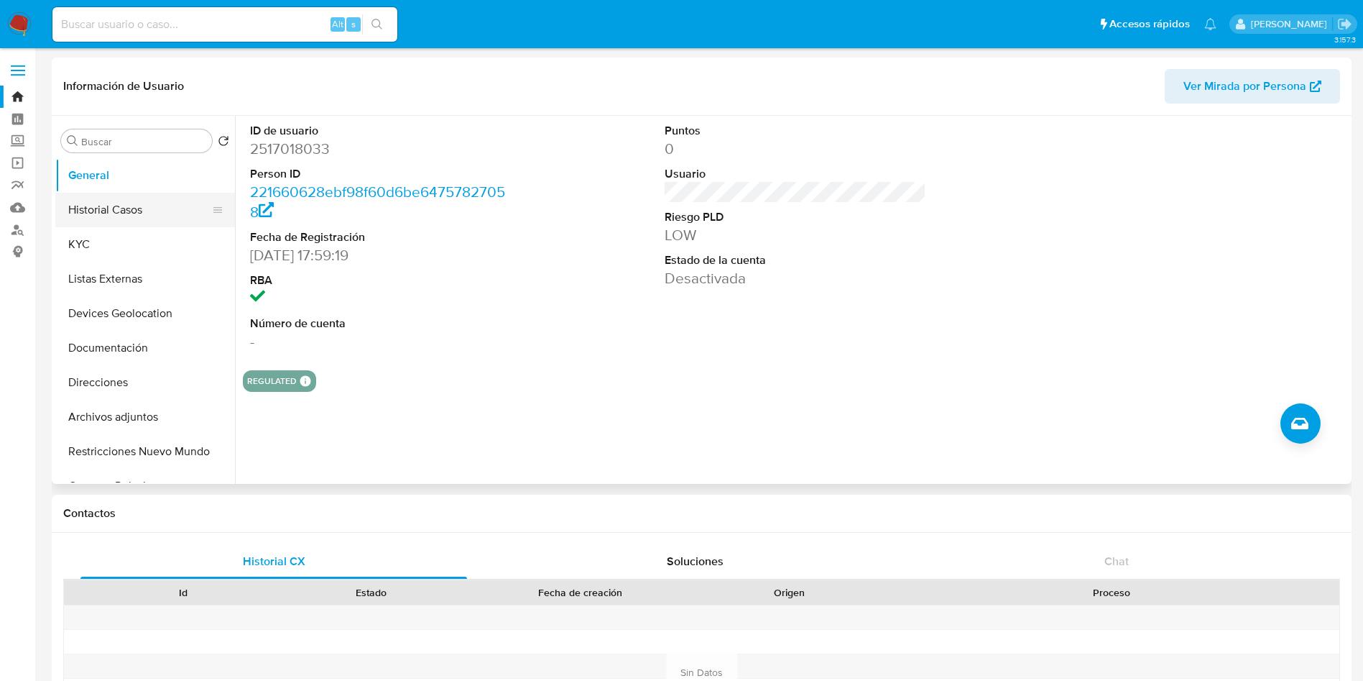
click at [134, 206] on button "Historial Casos" at bounding box center [139, 210] width 168 height 34
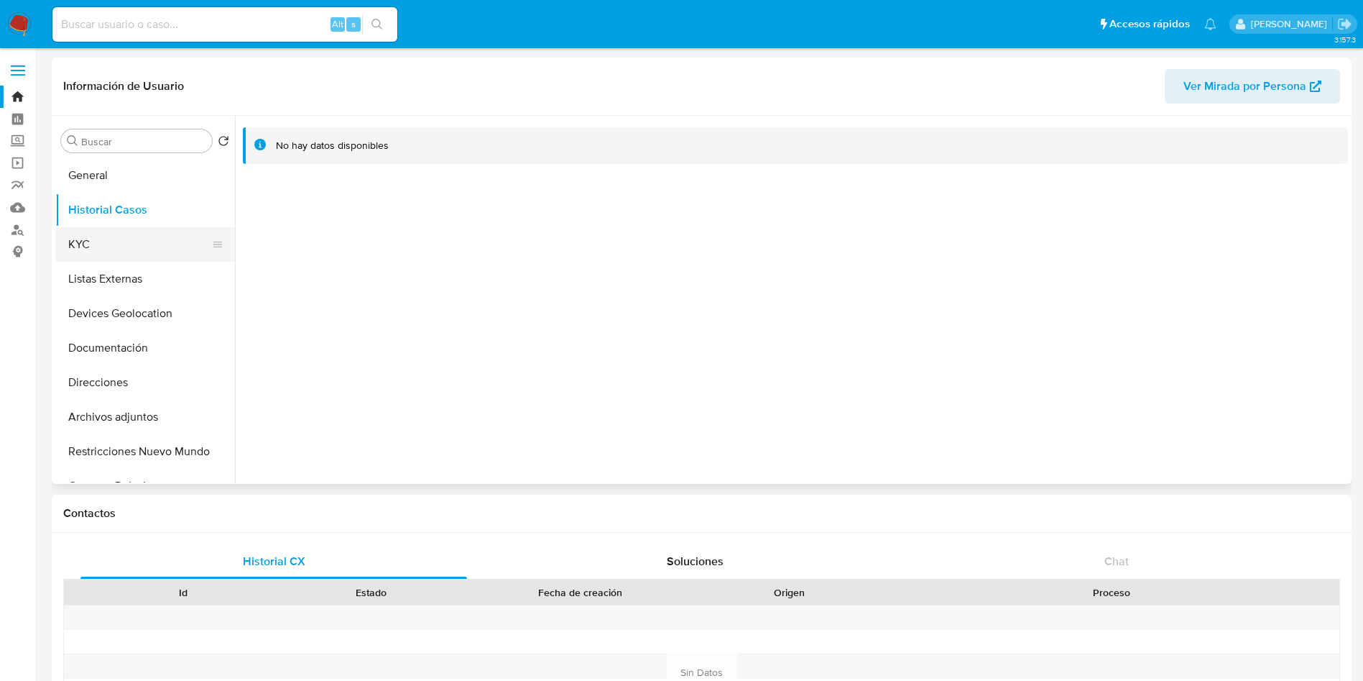
click at [86, 252] on button "KYC" at bounding box center [139, 244] width 168 height 34
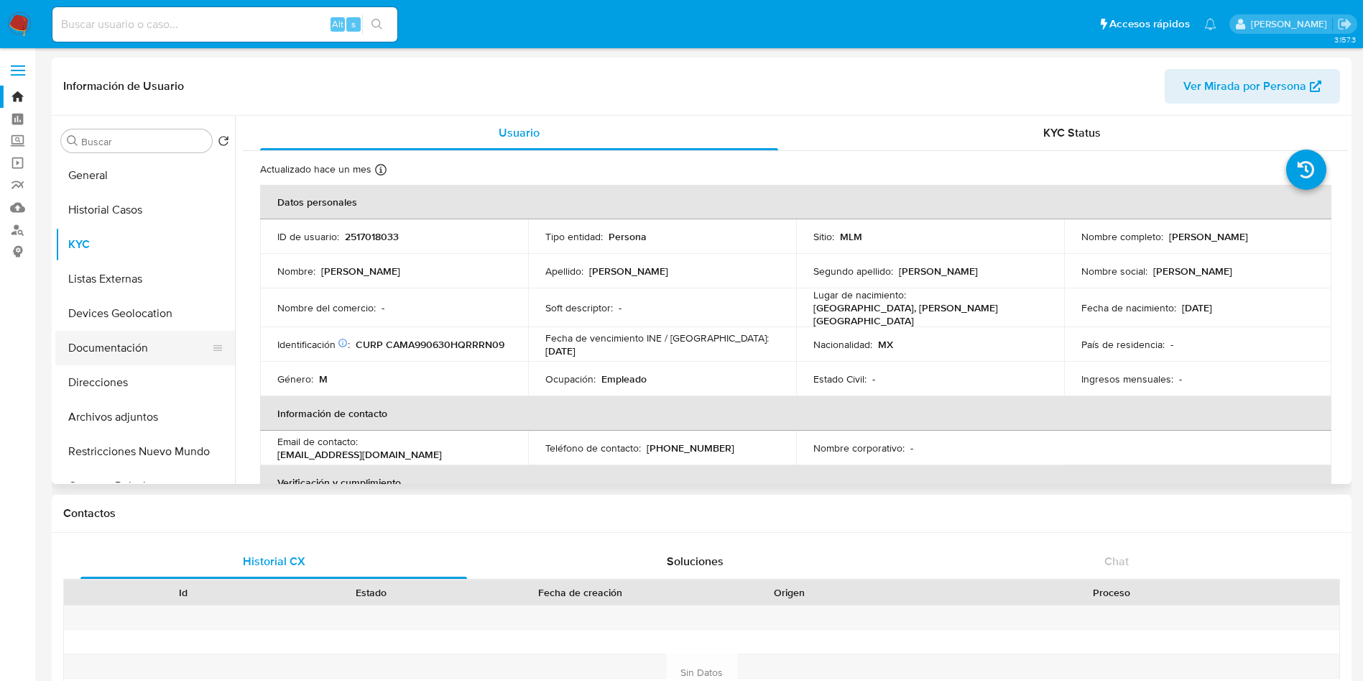
click at [118, 348] on button "Documentación" at bounding box center [139, 348] width 168 height 34
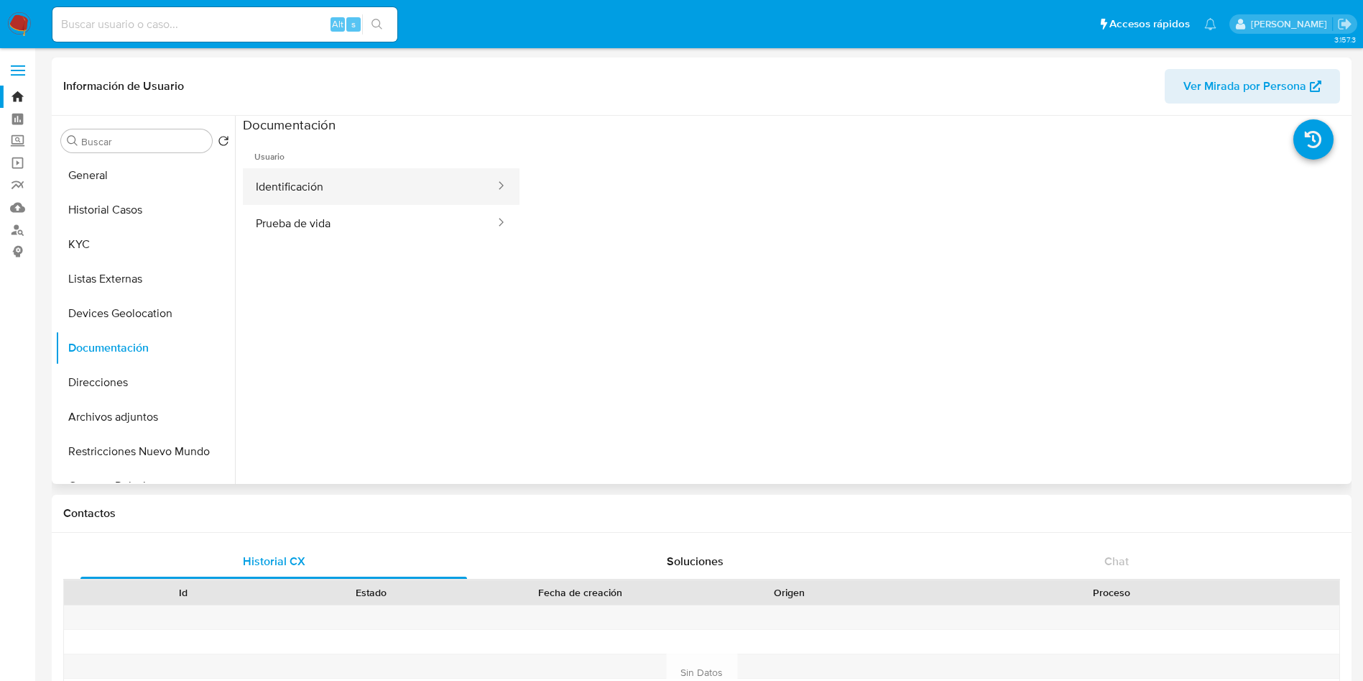
click at [413, 196] on button "Identificación" at bounding box center [370, 186] width 254 height 37
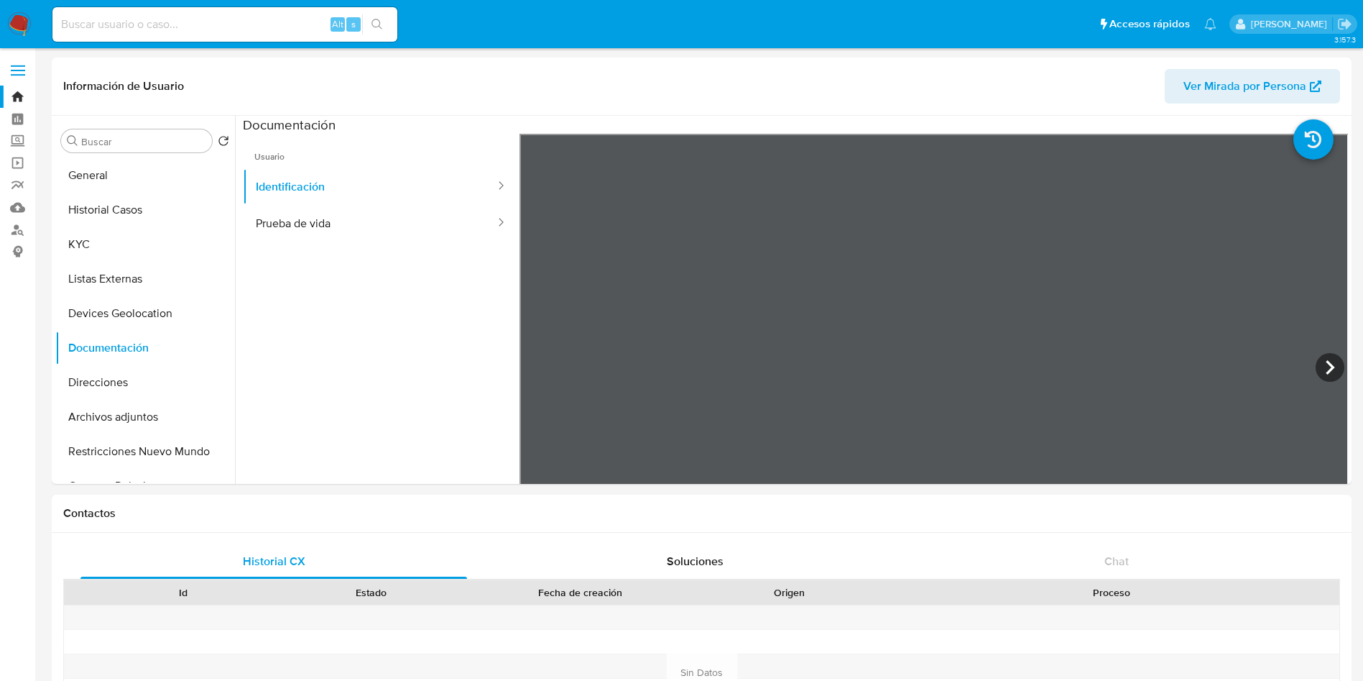
click at [151, 22] on input at bounding box center [224, 24] width 345 height 19
paste input "2514894303"
type input "2514894303"
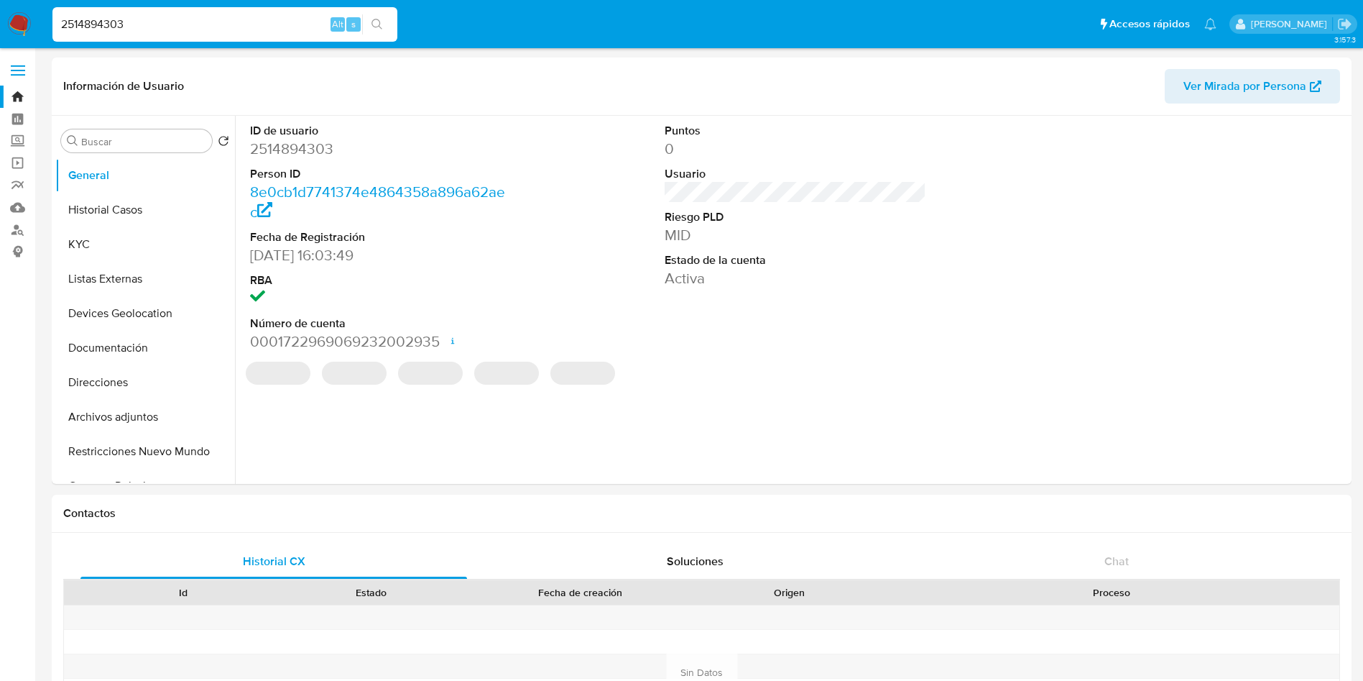
select select "10"
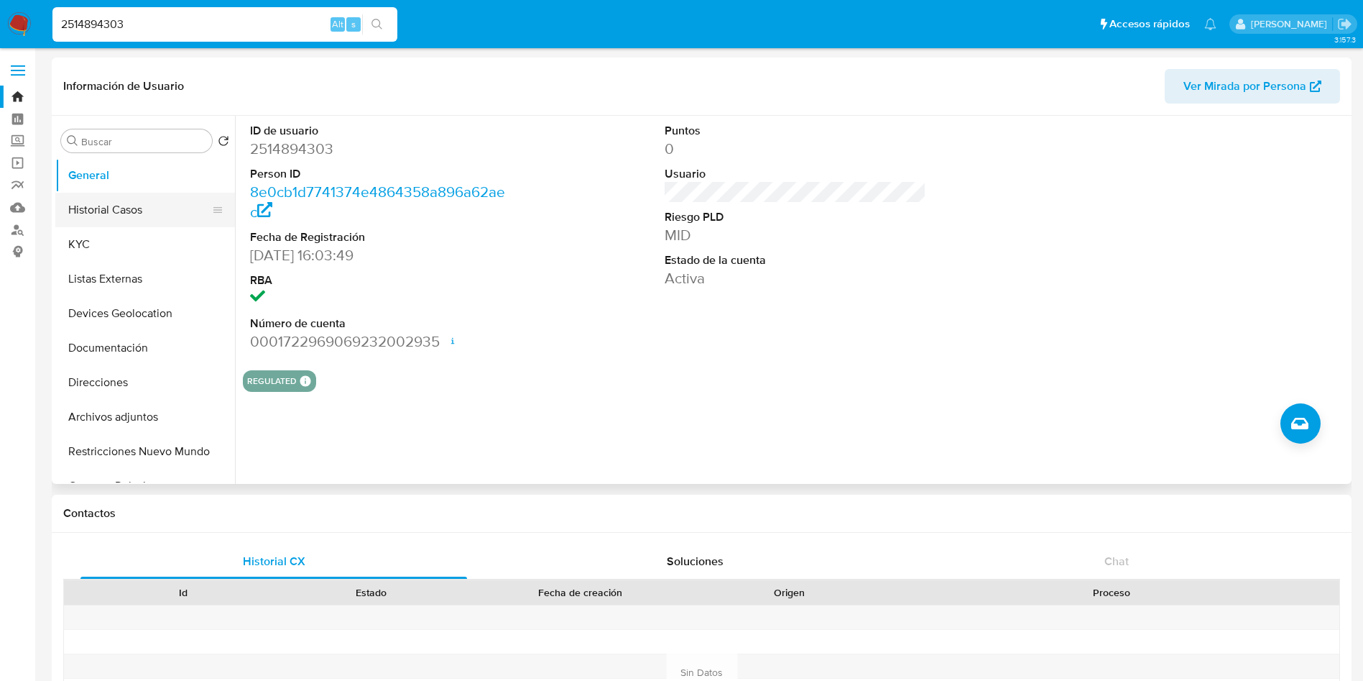
click at [154, 203] on button "Historial Casos" at bounding box center [139, 210] width 168 height 34
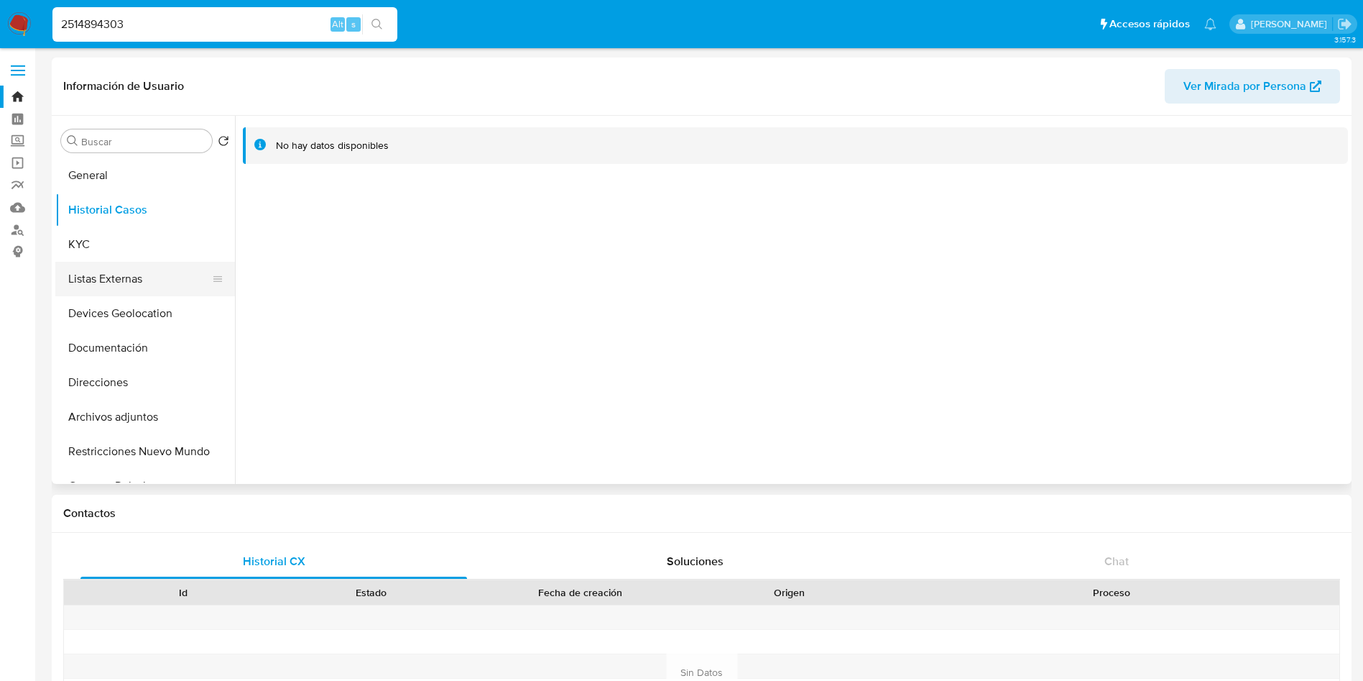
drag, startPoint x: 171, startPoint y: 270, endPoint x: 143, endPoint y: 252, distance: 33.7
click at [170, 269] on button "Listas Externas" at bounding box center [145, 279] width 180 height 34
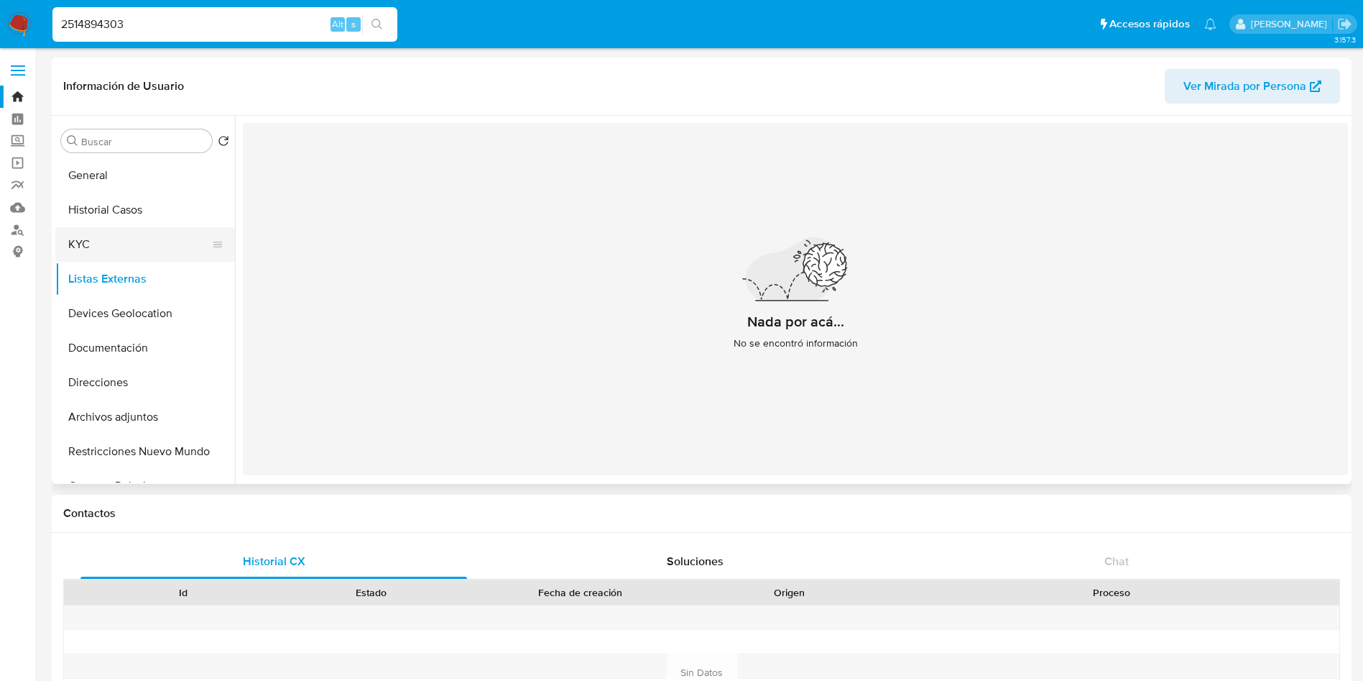
click at [143, 238] on button "KYC" at bounding box center [139, 244] width 168 height 34
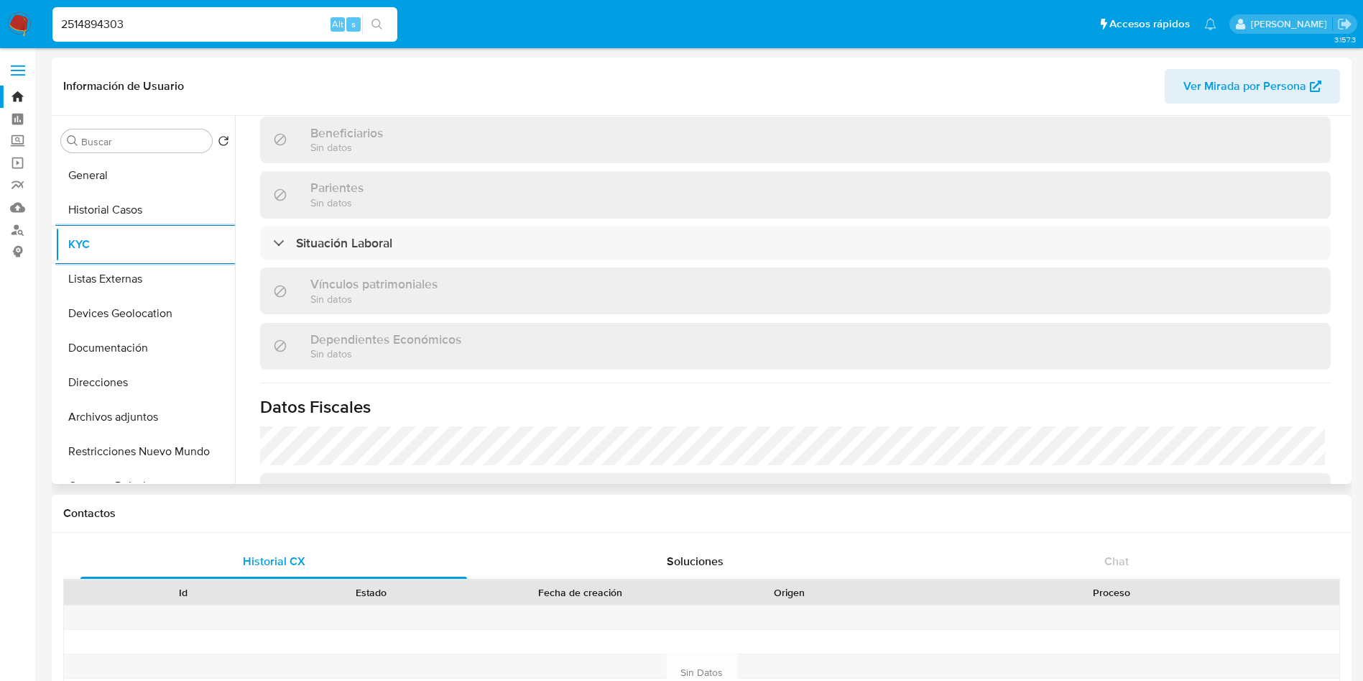
scroll to position [677, 0]
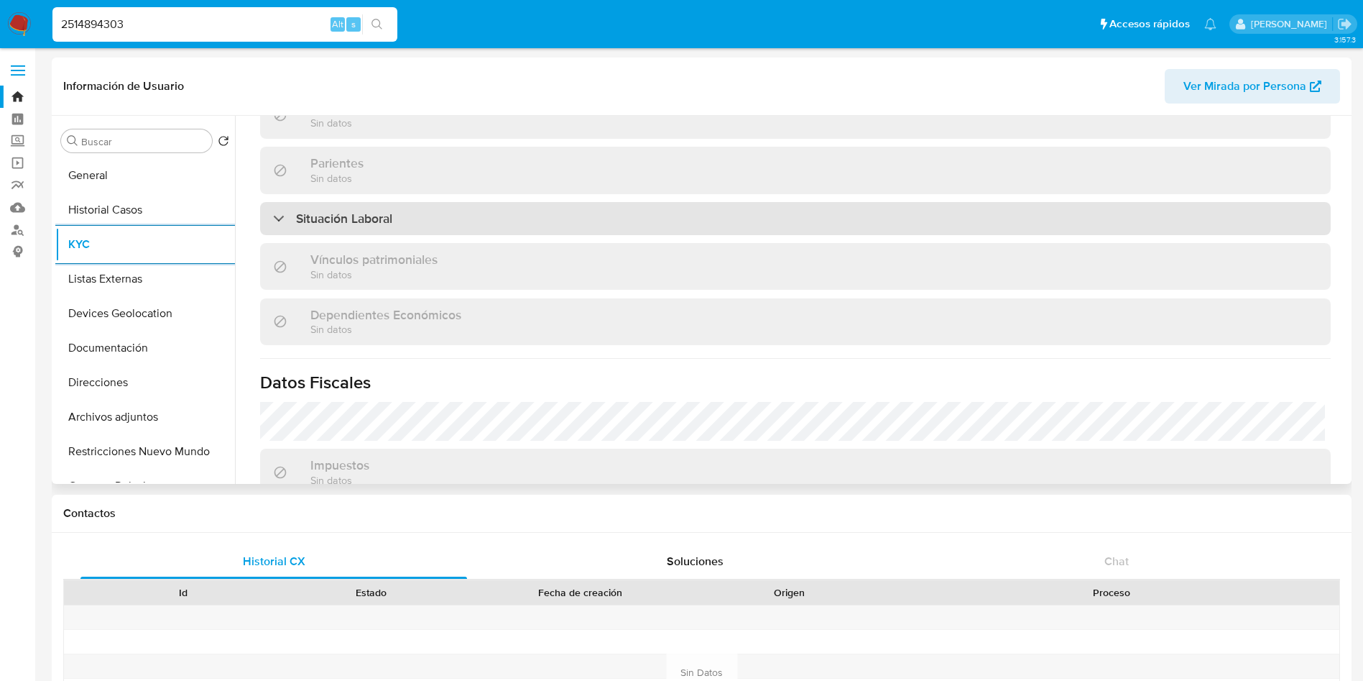
click at [811, 221] on div "Situación Laboral" at bounding box center [795, 218] width 1071 height 33
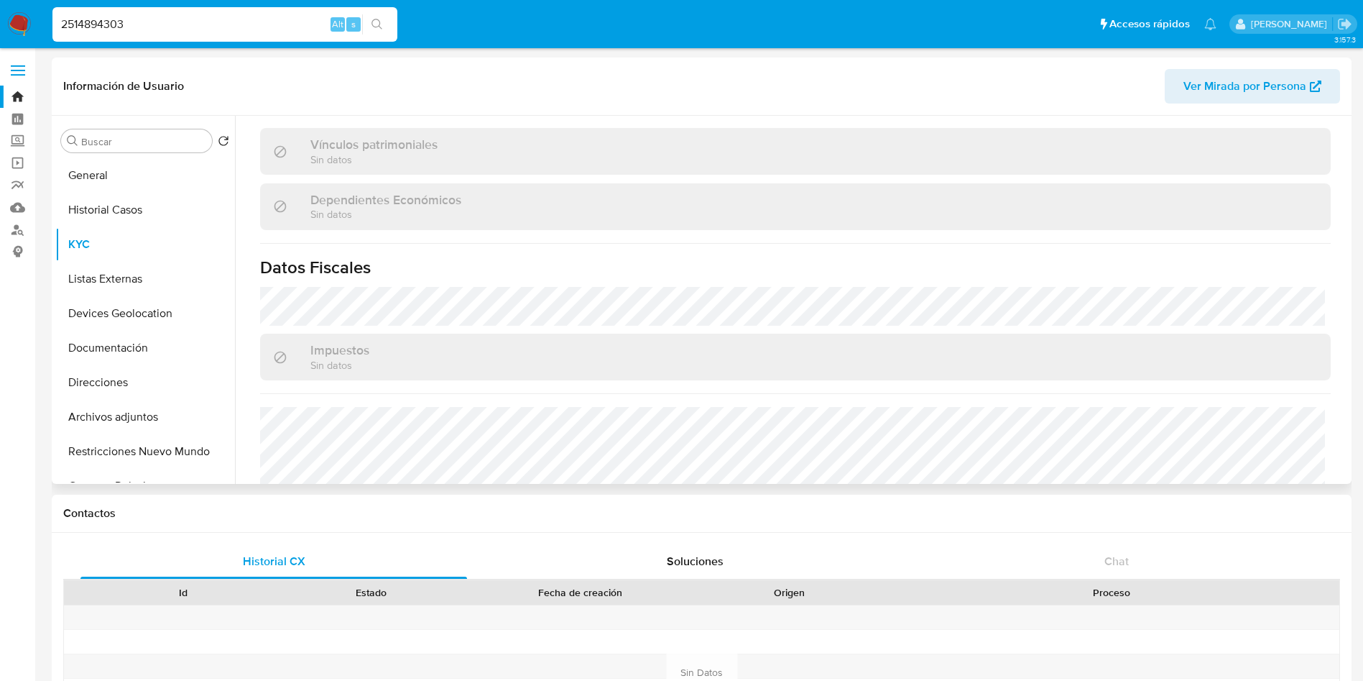
scroll to position [1097, 0]
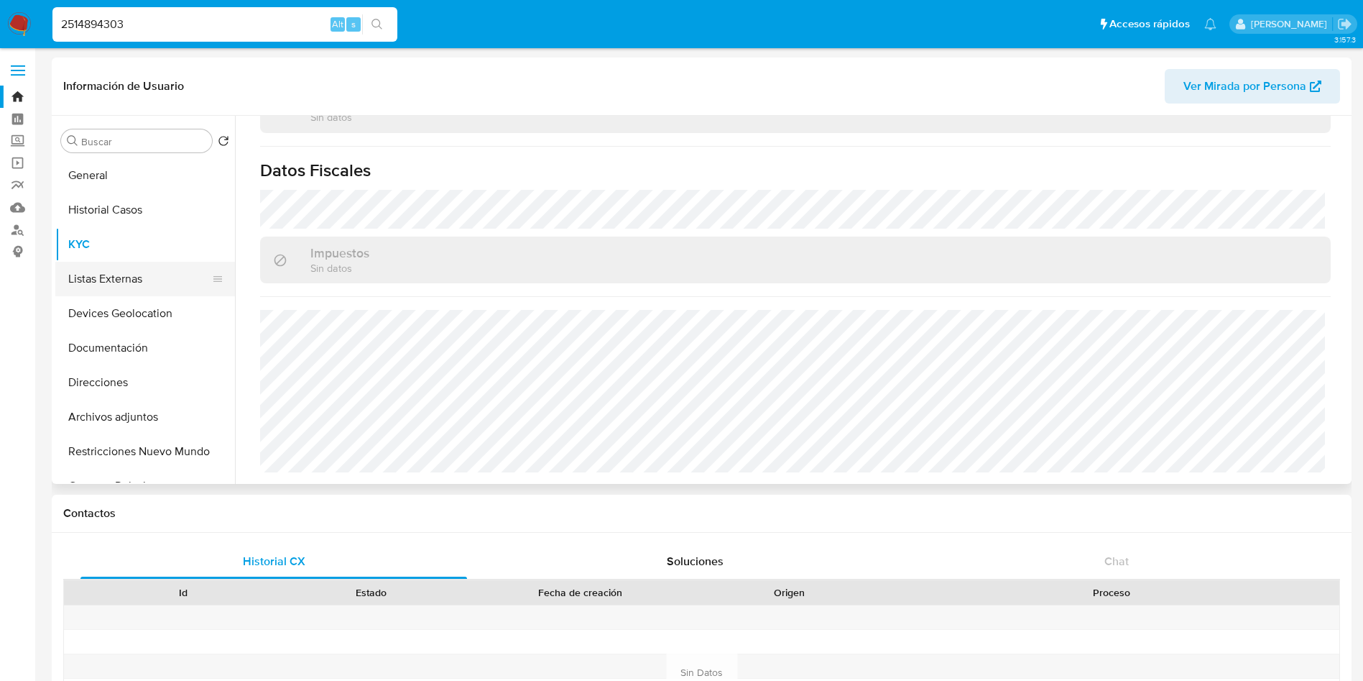
click at [129, 282] on button "Listas Externas" at bounding box center [139, 279] width 168 height 34
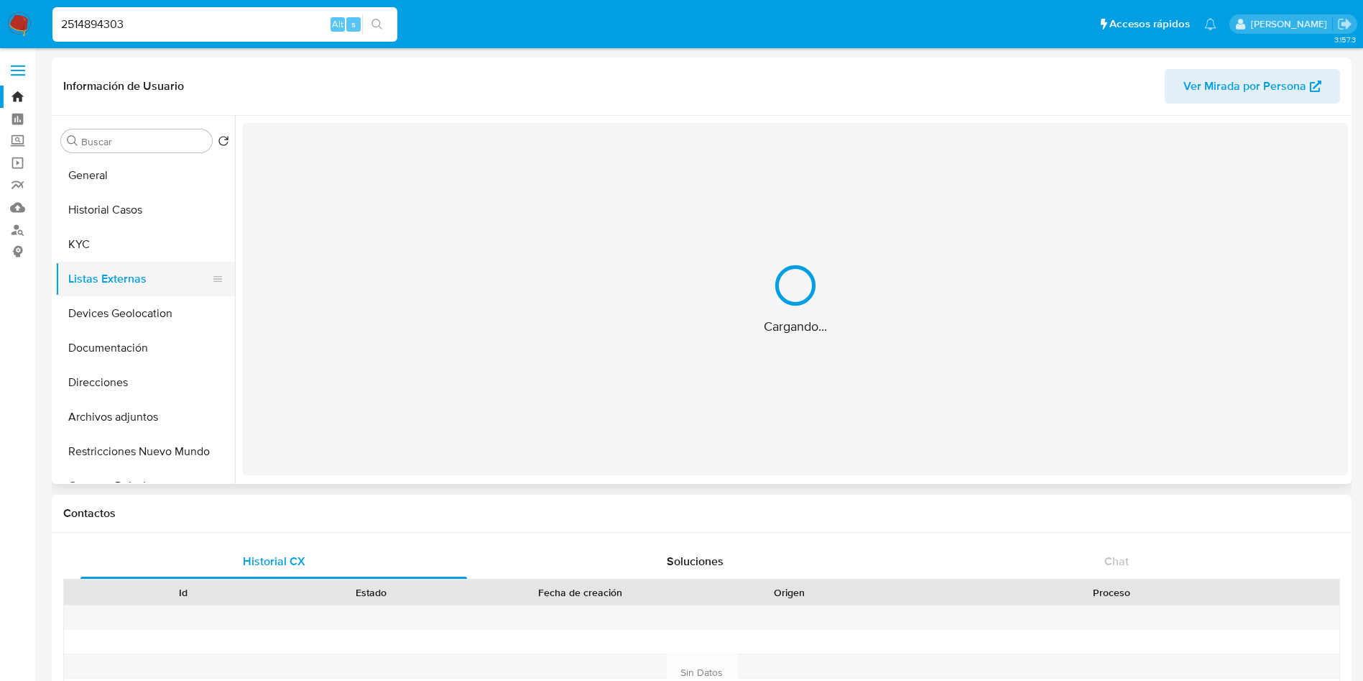
scroll to position [0, 0]
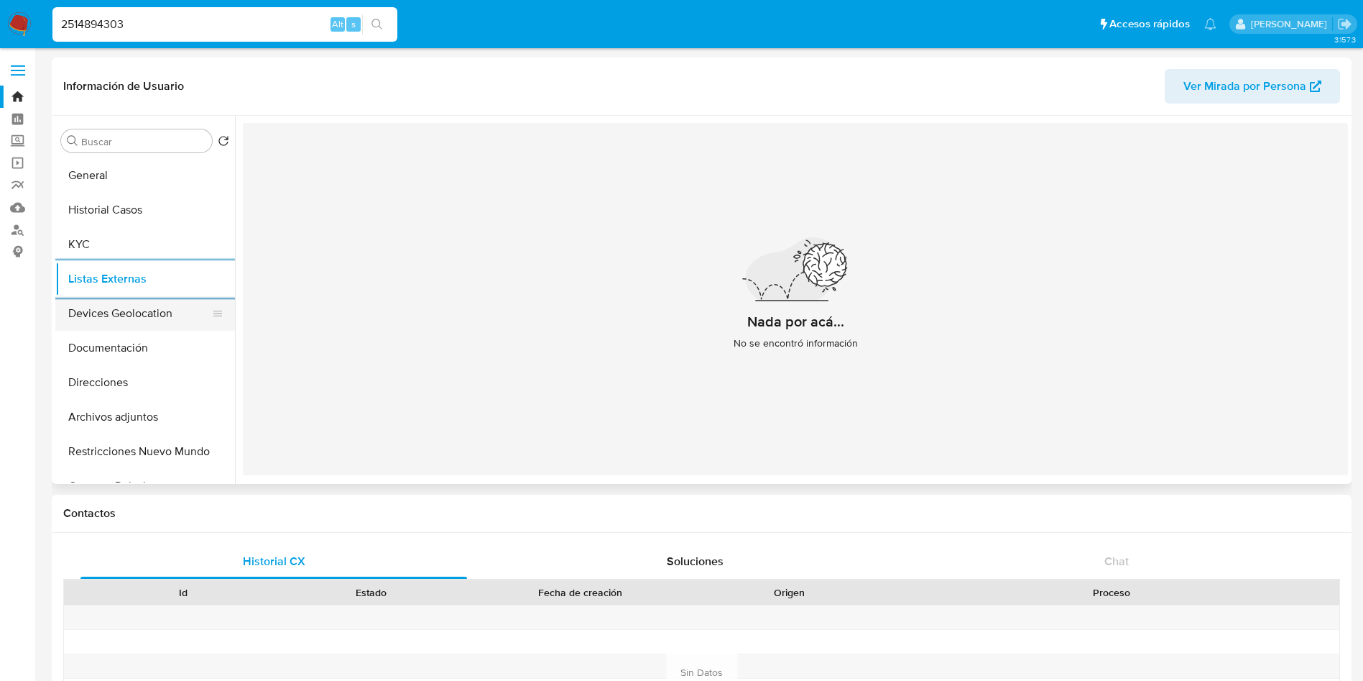
click at [106, 322] on button "Devices Geolocation" at bounding box center [139, 313] width 168 height 34
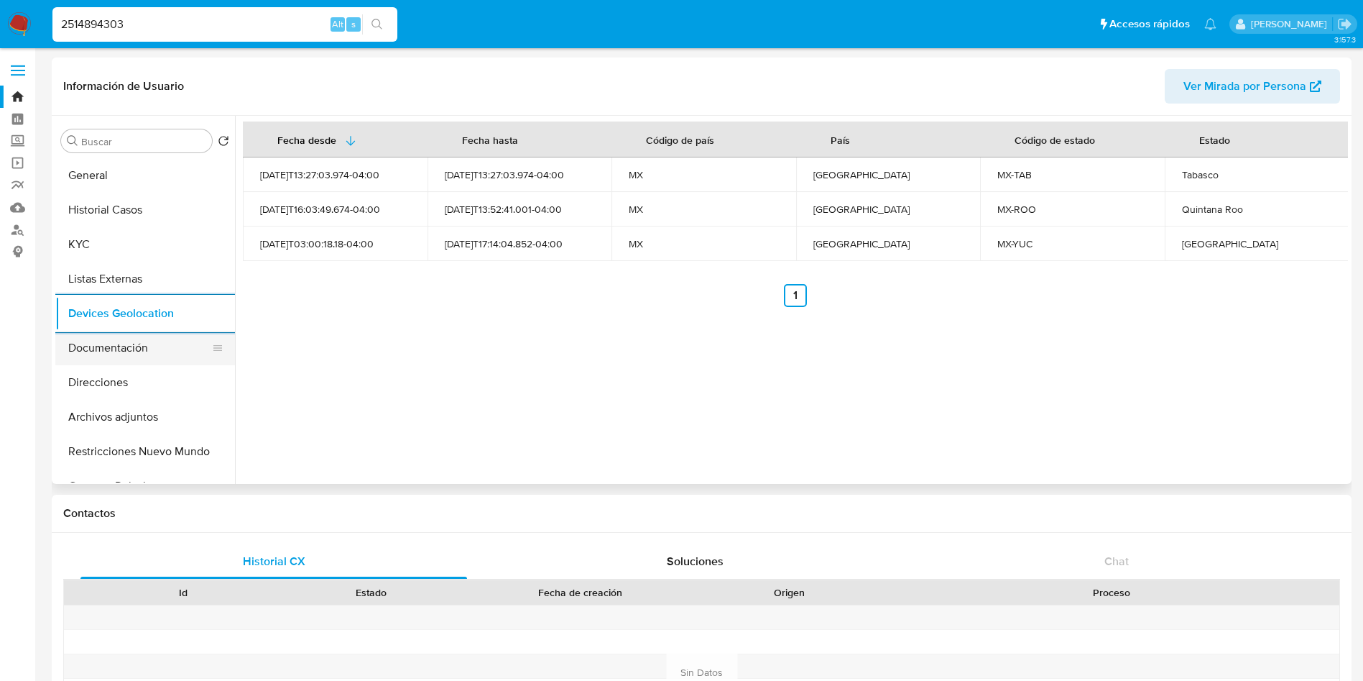
click at [127, 350] on button "Documentación" at bounding box center [139, 348] width 168 height 34
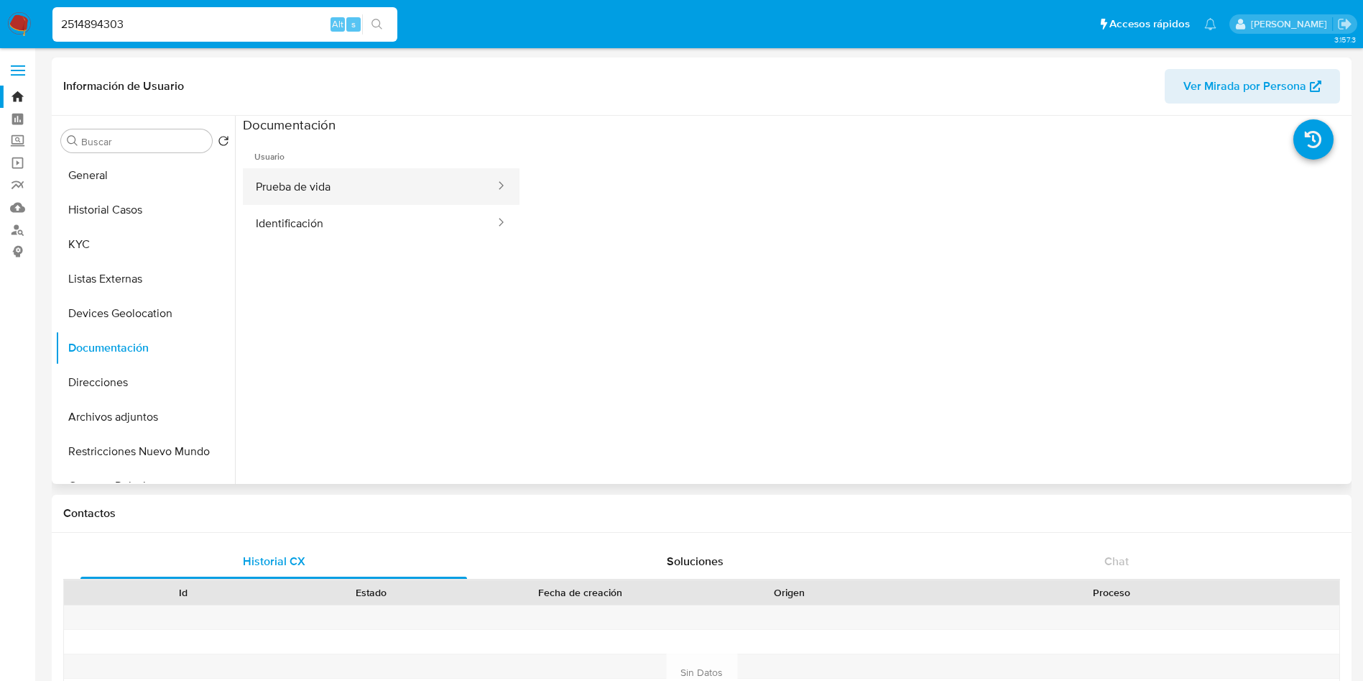
click at [379, 193] on button "Prueba de vida" at bounding box center [370, 186] width 254 height 37
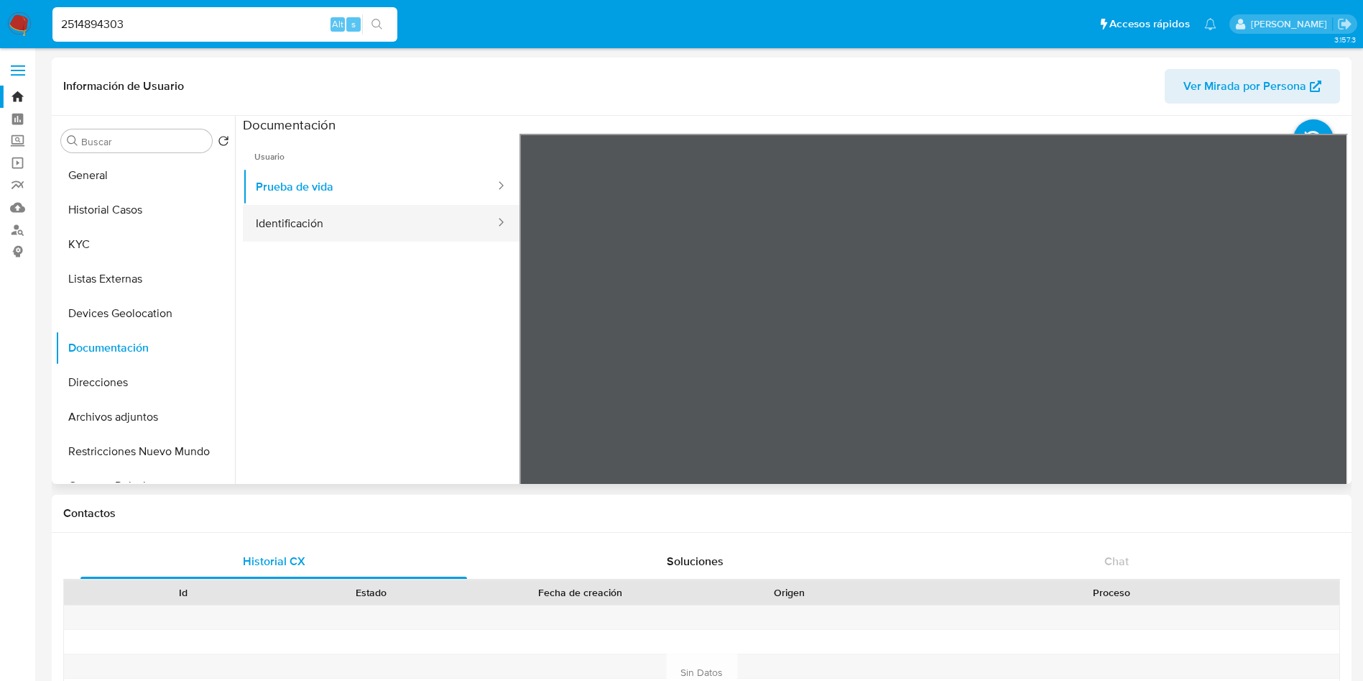
click at [372, 218] on button "Identificación" at bounding box center [370, 223] width 254 height 37
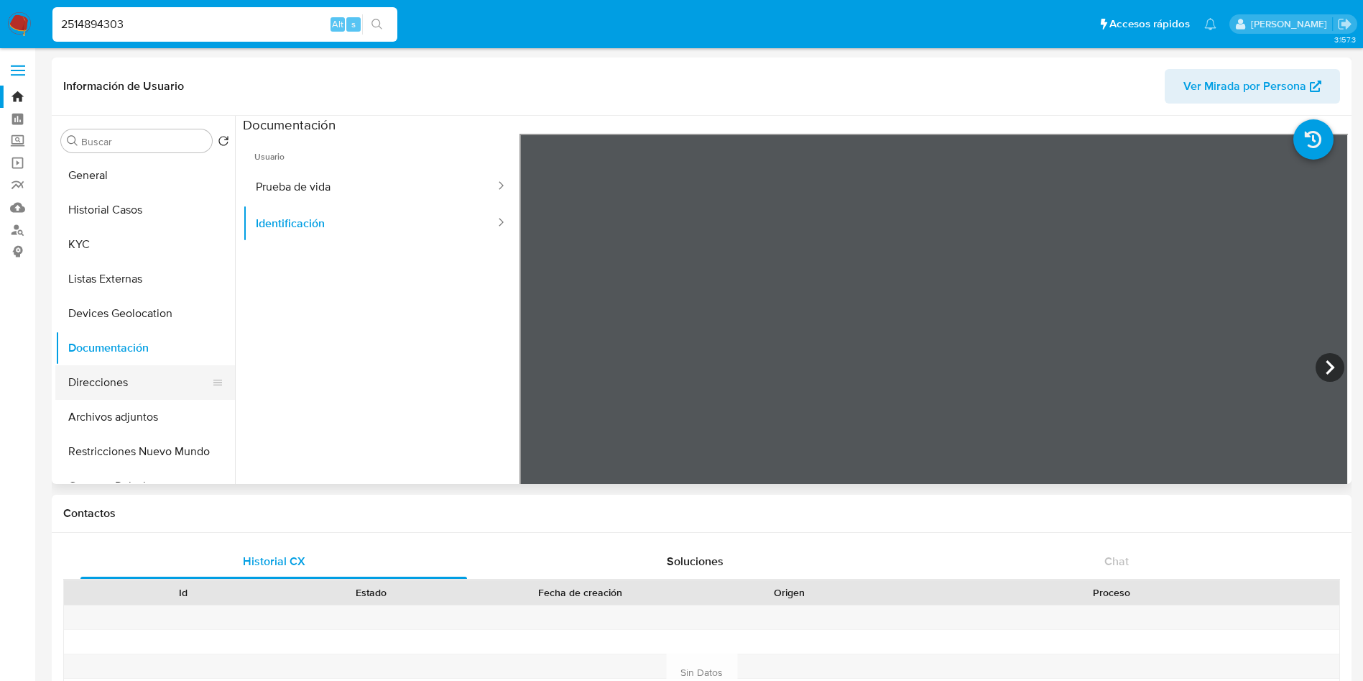
click at [103, 382] on button "Direcciones" at bounding box center [139, 382] width 168 height 34
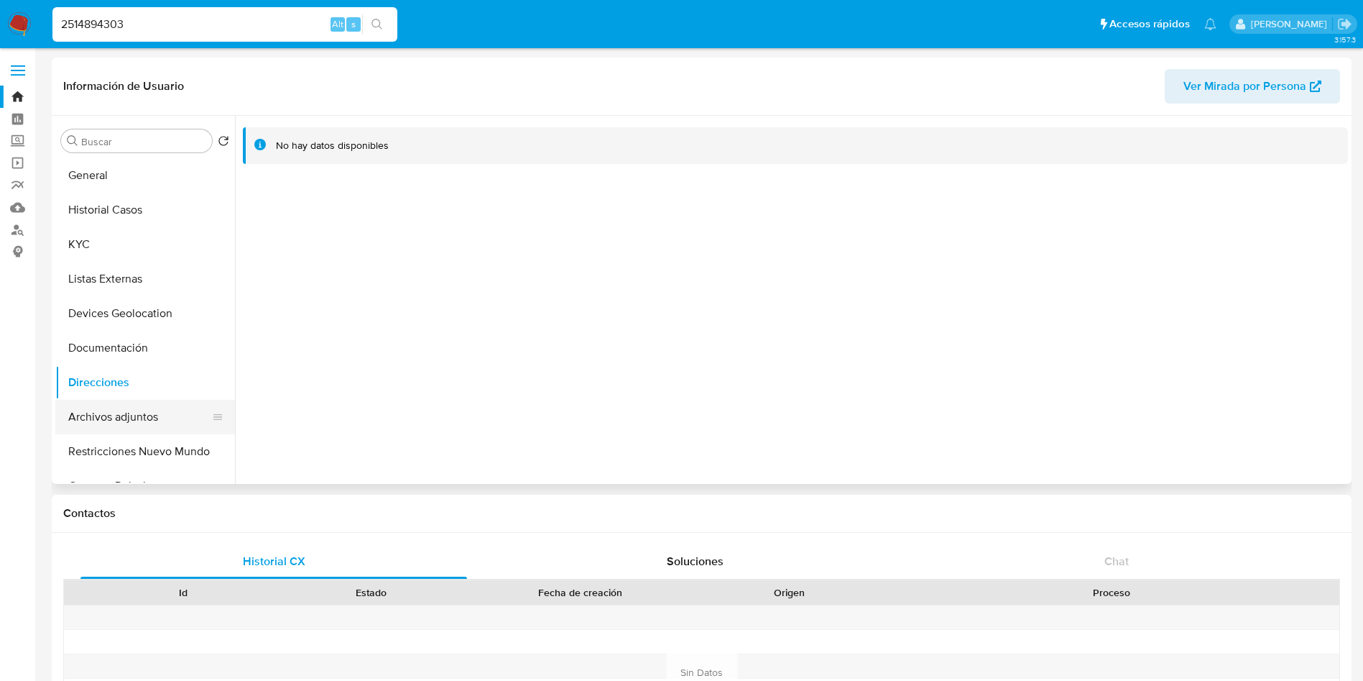
click at [84, 420] on button "Archivos adjuntos" at bounding box center [139, 417] width 168 height 34
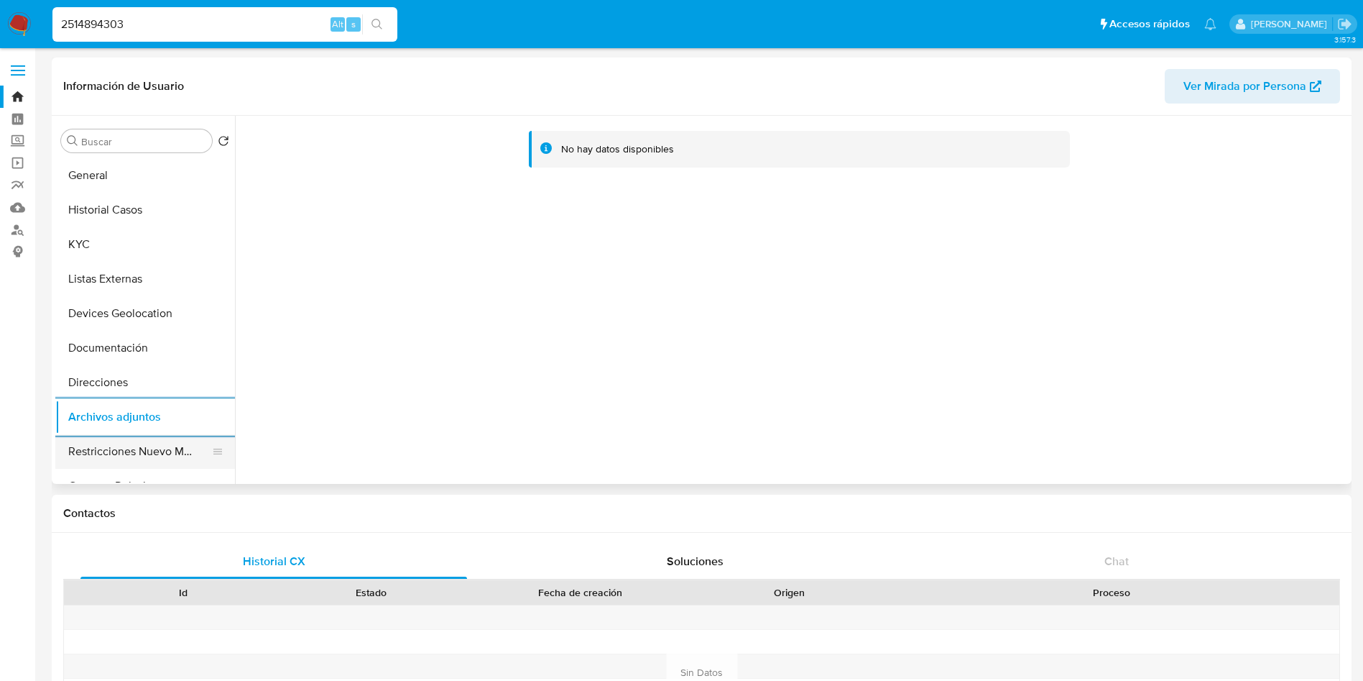
click at [93, 447] on button "Restricciones Nuevo Mundo" at bounding box center [139, 451] width 168 height 34
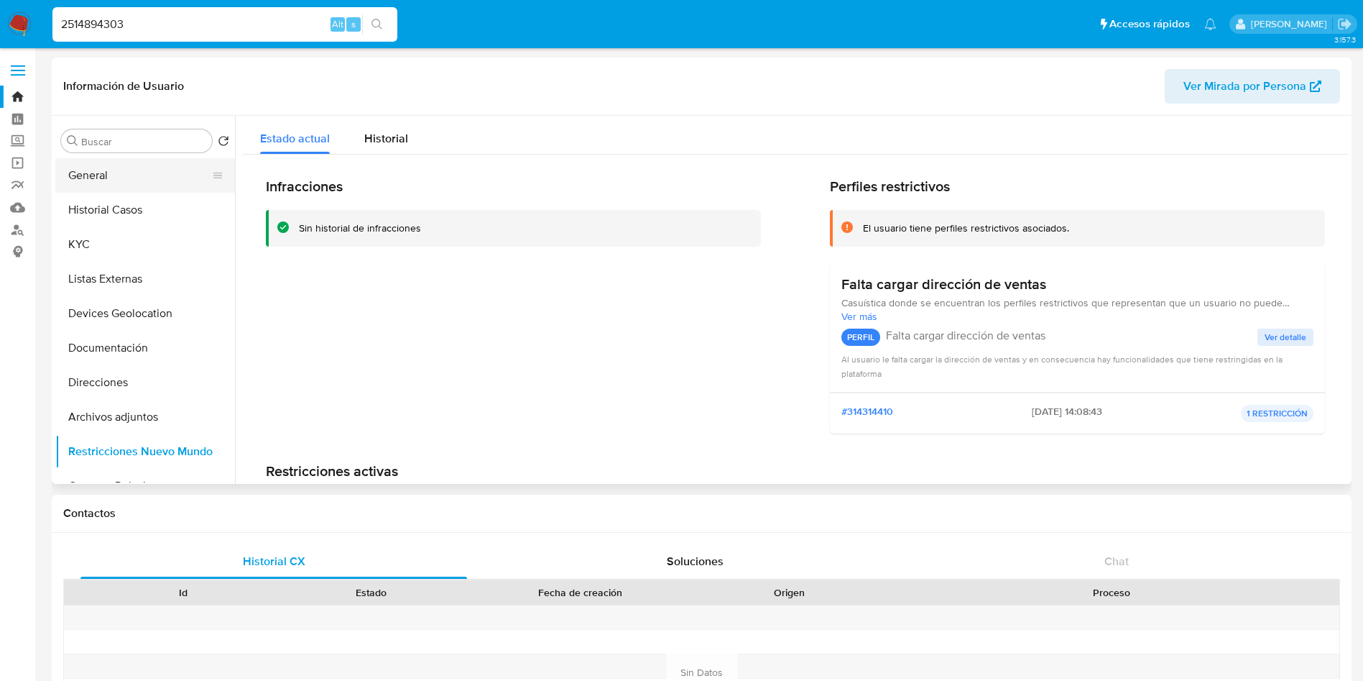
click at [116, 181] on button "General" at bounding box center [139, 175] width 168 height 34
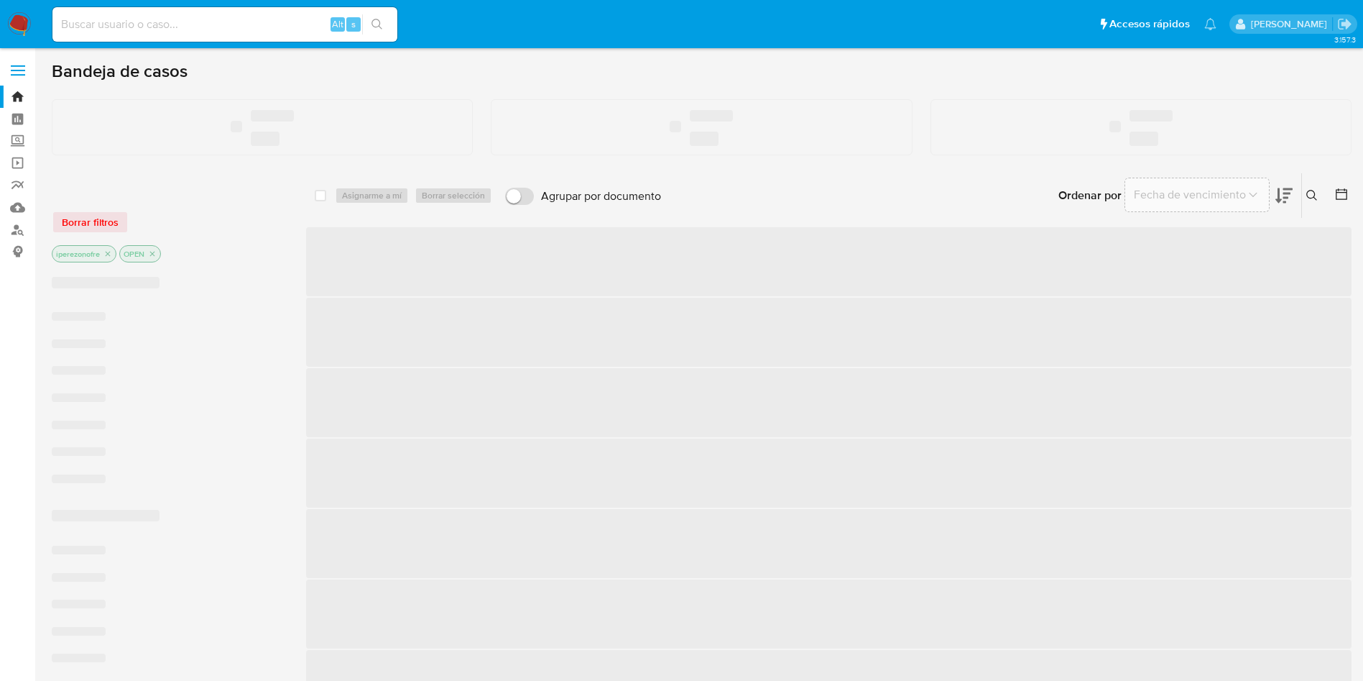
click at [179, 23] on input at bounding box center [224, 24] width 345 height 19
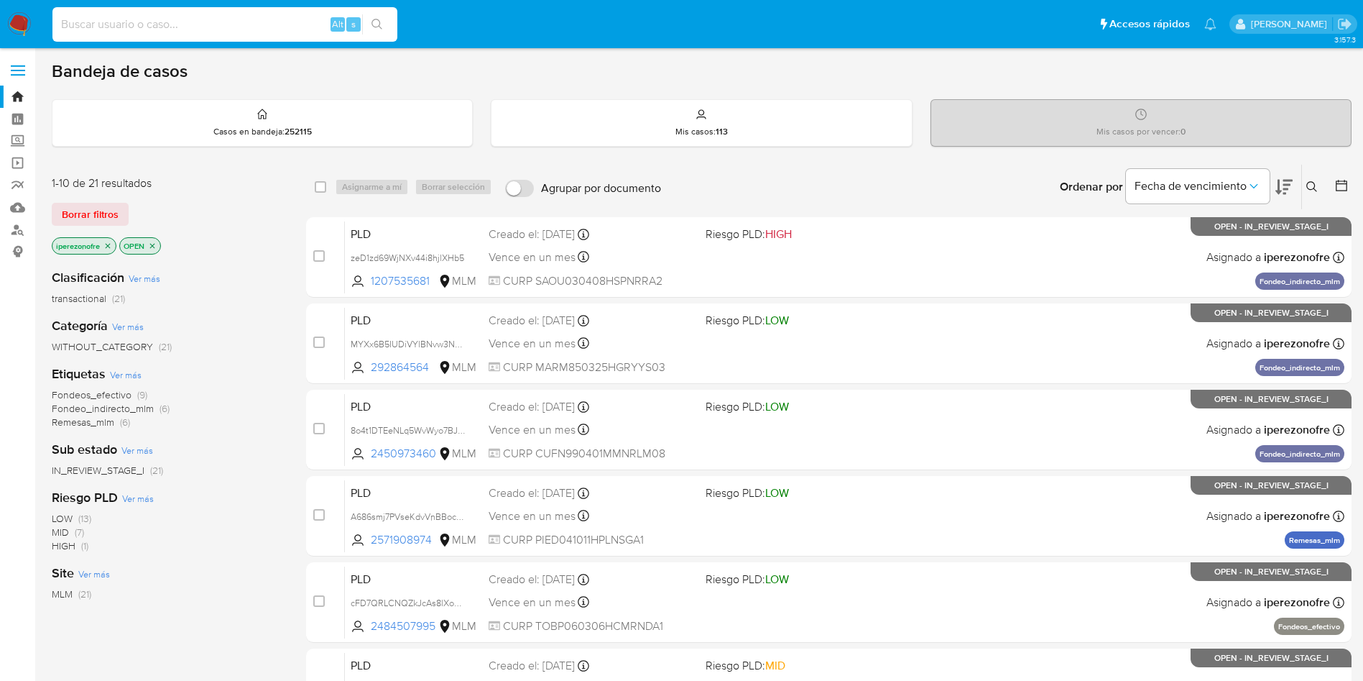
paste input "2508862196"
type input "2508862196"
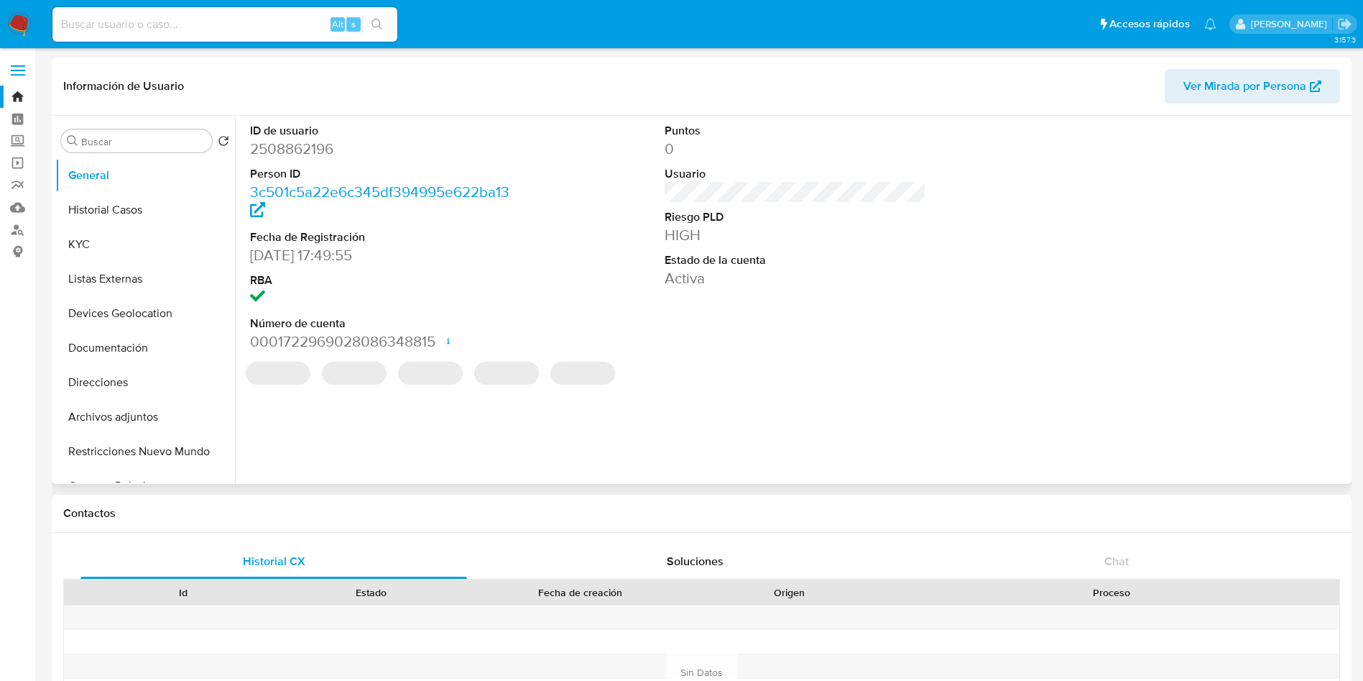
select select "10"
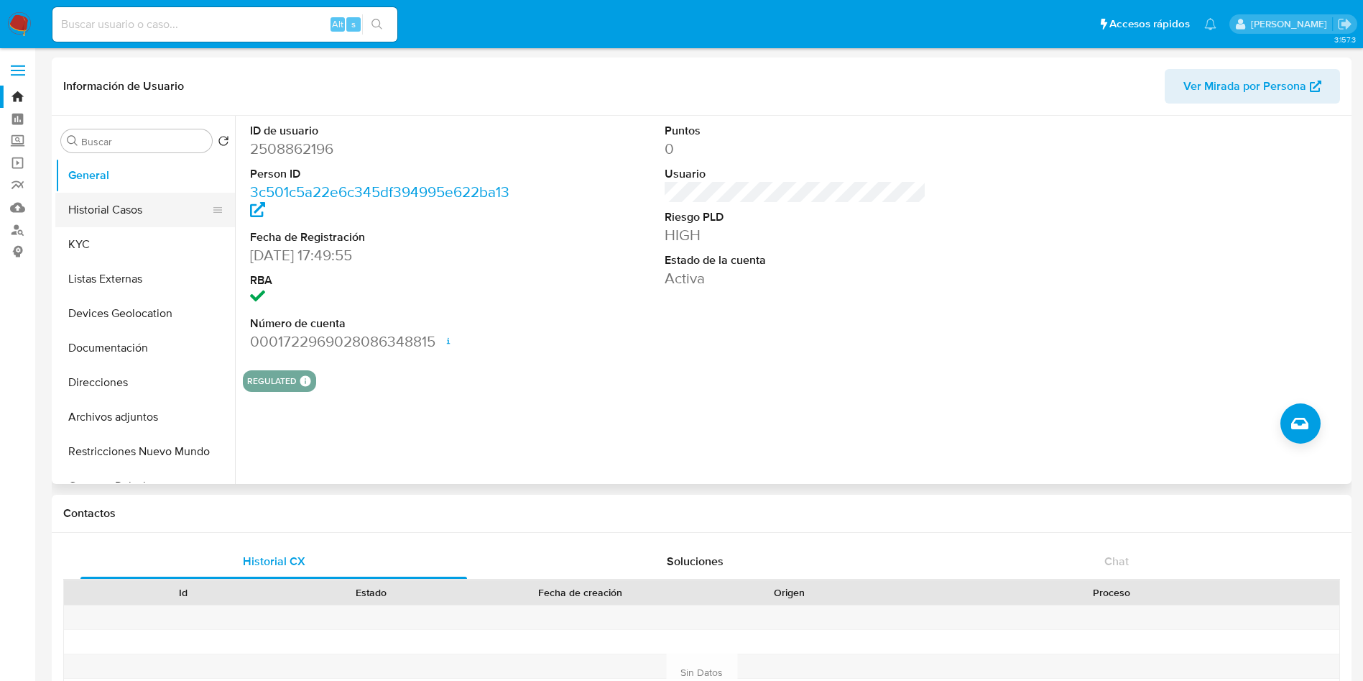
click at [83, 209] on button "Historial Casos" at bounding box center [139, 210] width 168 height 34
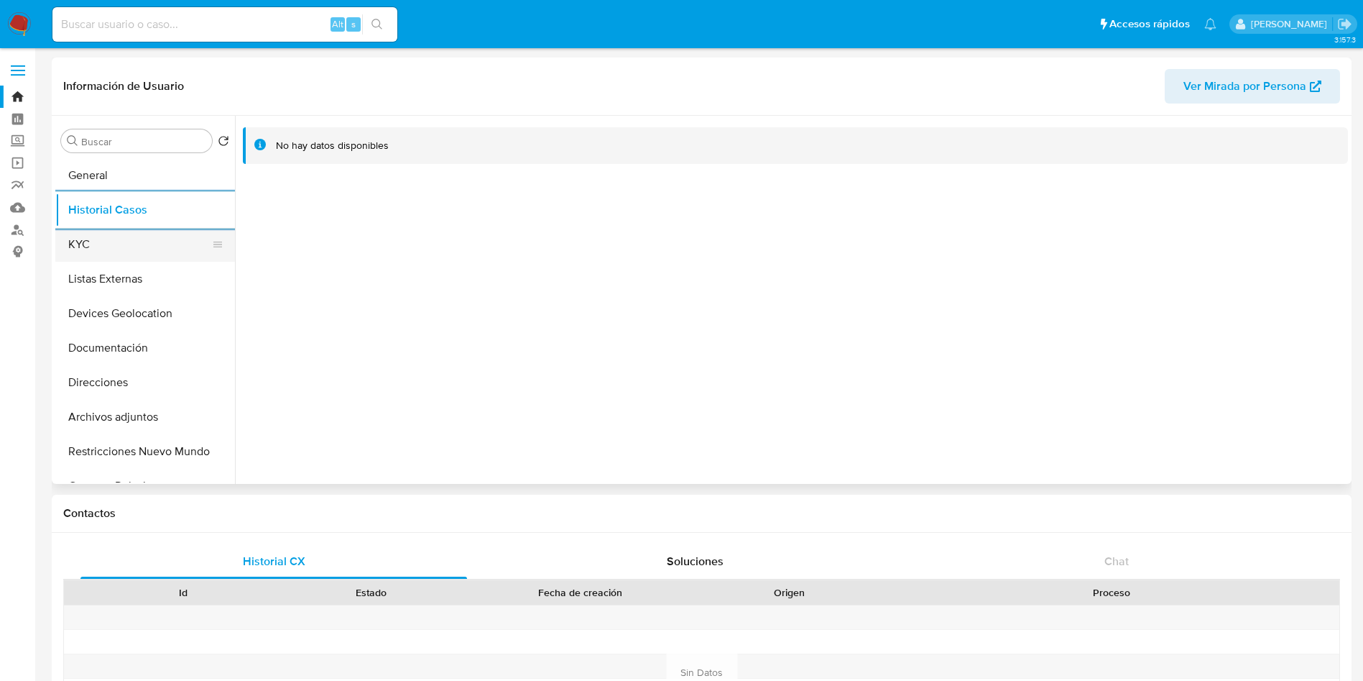
click at [141, 233] on button "KYC" at bounding box center [139, 244] width 168 height 34
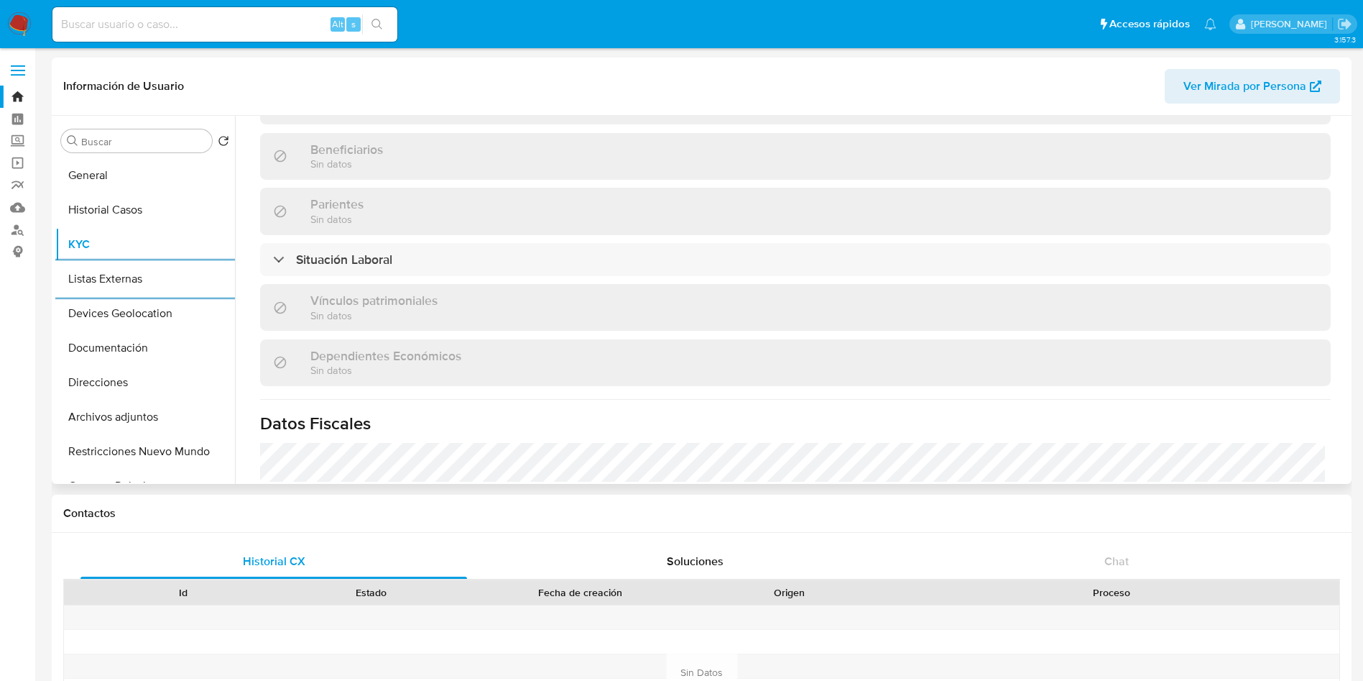
scroll to position [669, 0]
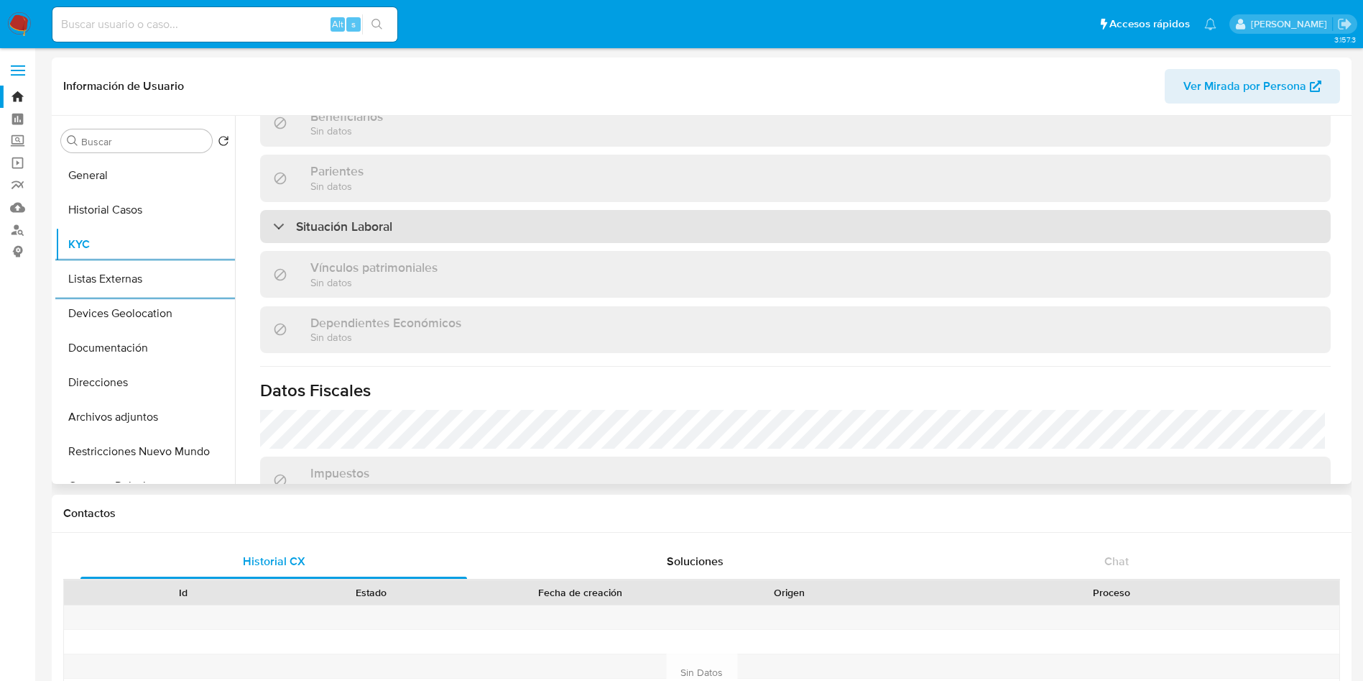
click at [571, 221] on div "Situación Laboral" at bounding box center [795, 226] width 1071 height 33
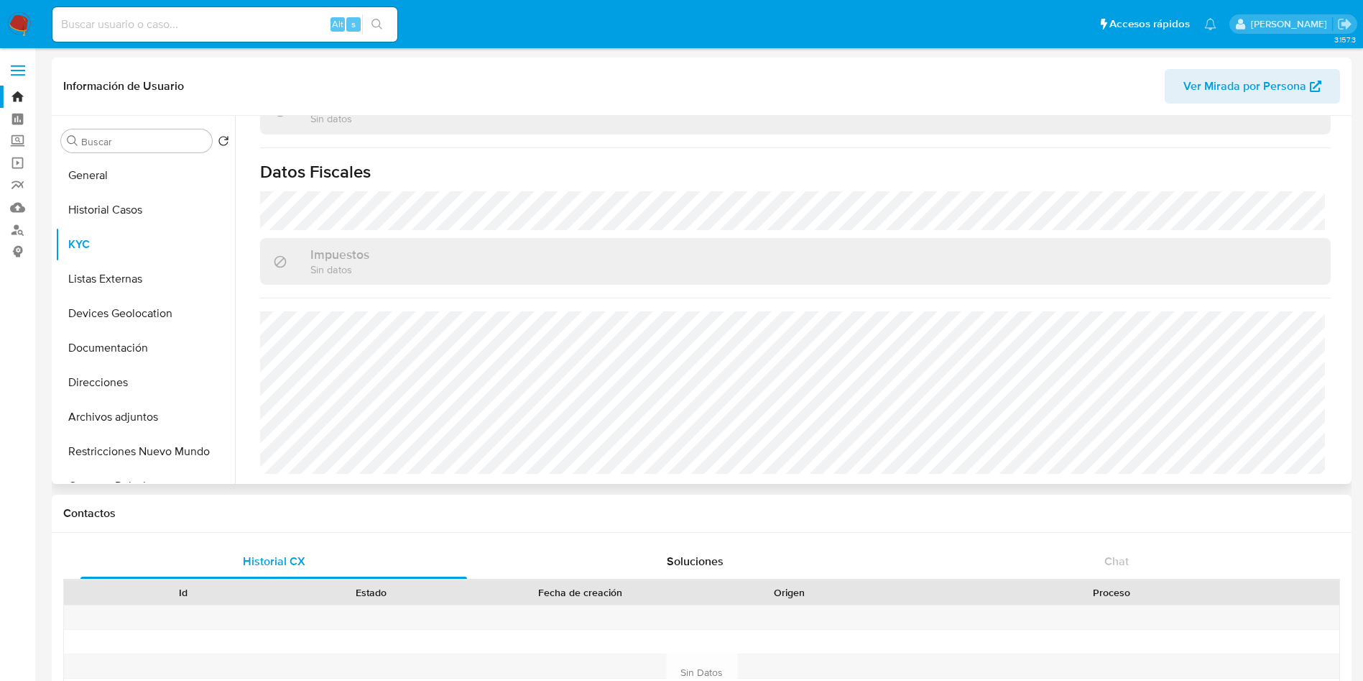
scroll to position [1097, 0]
click at [118, 269] on button "Listas Externas" at bounding box center [139, 279] width 168 height 34
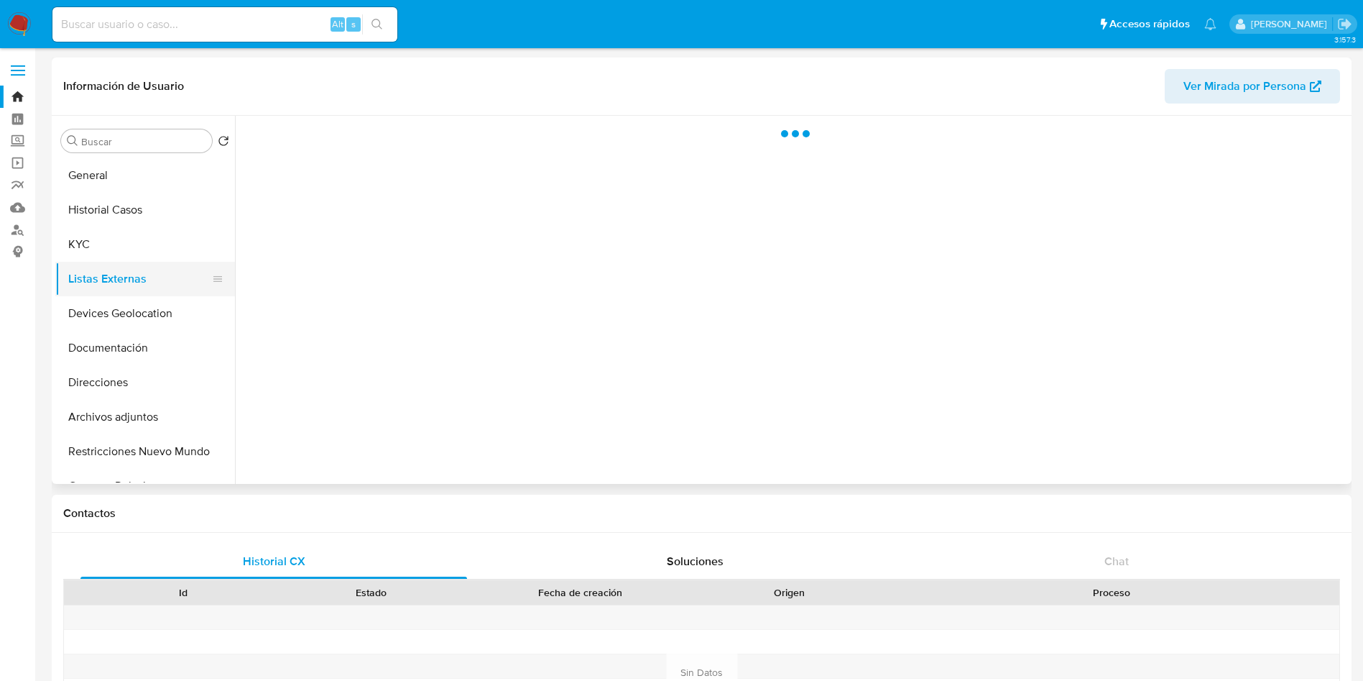
scroll to position [0, 0]
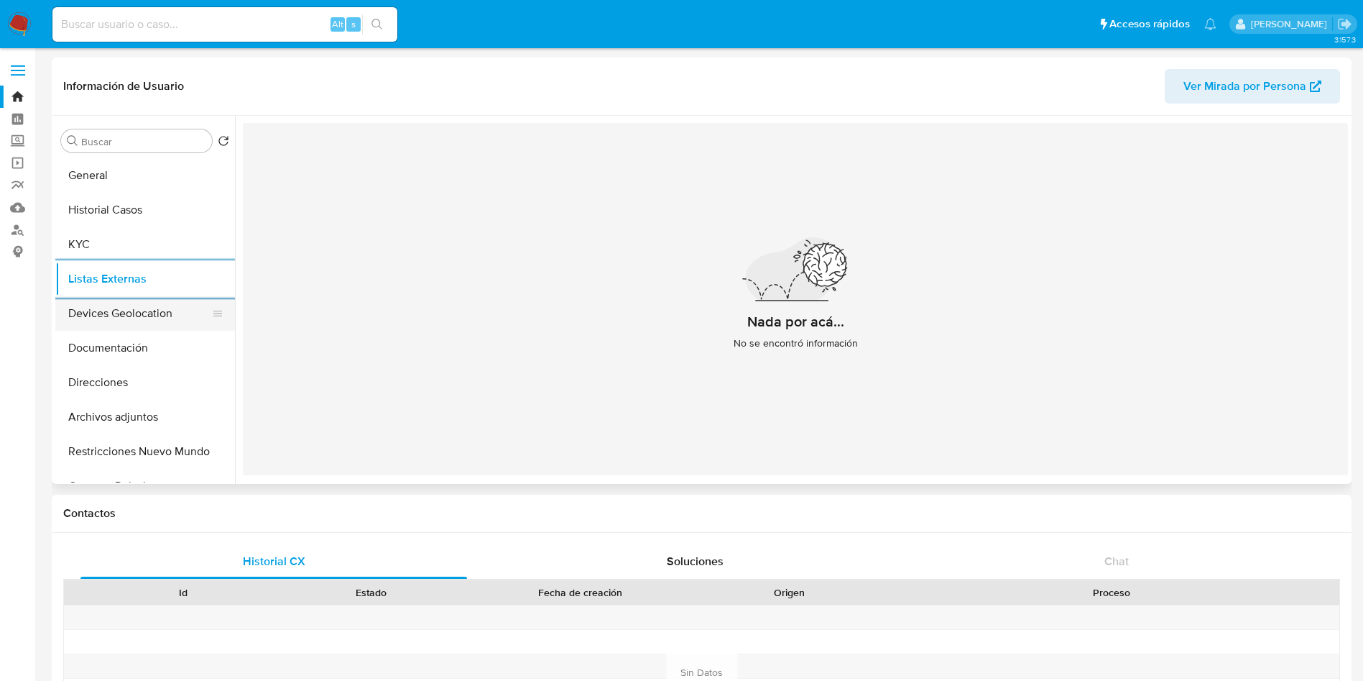
click at [129, 315] on button "Devices Geolocation" at bounding box center [139, 313] width 168 height 34
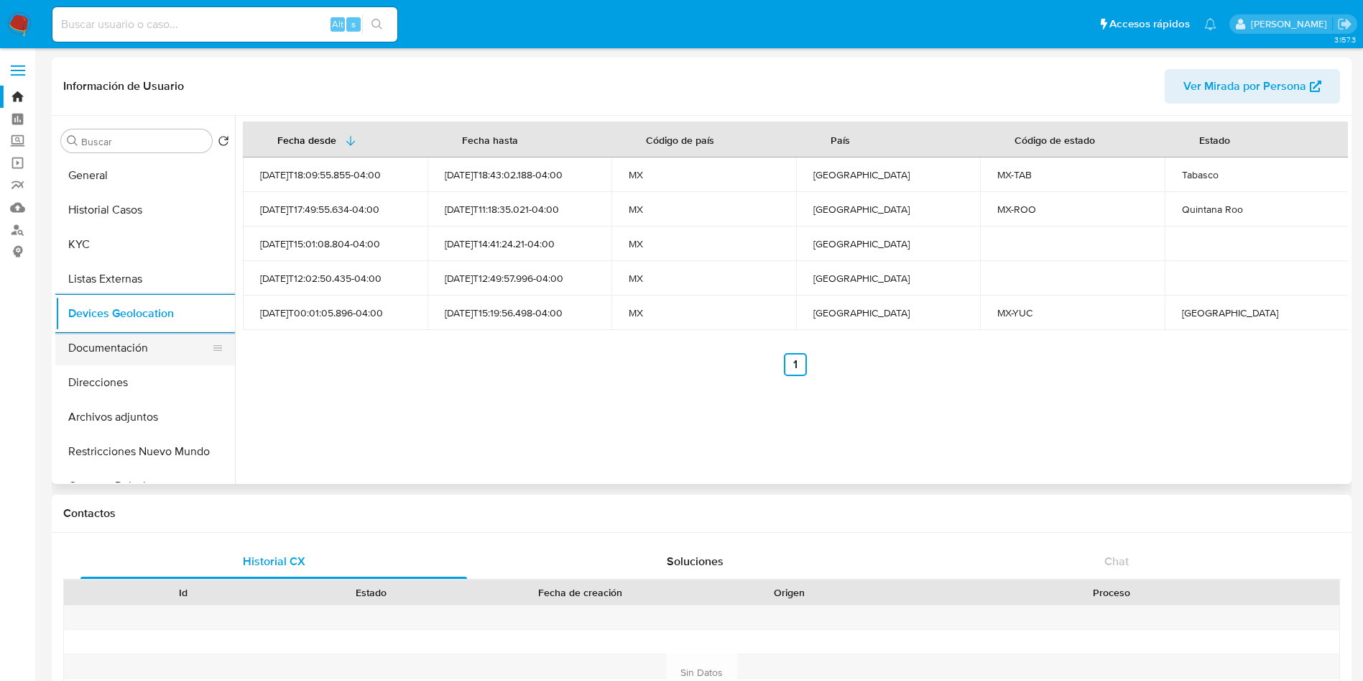
click at [137, 338] on button "Documentación" at bounding box center [139, 348] width 168 height 34
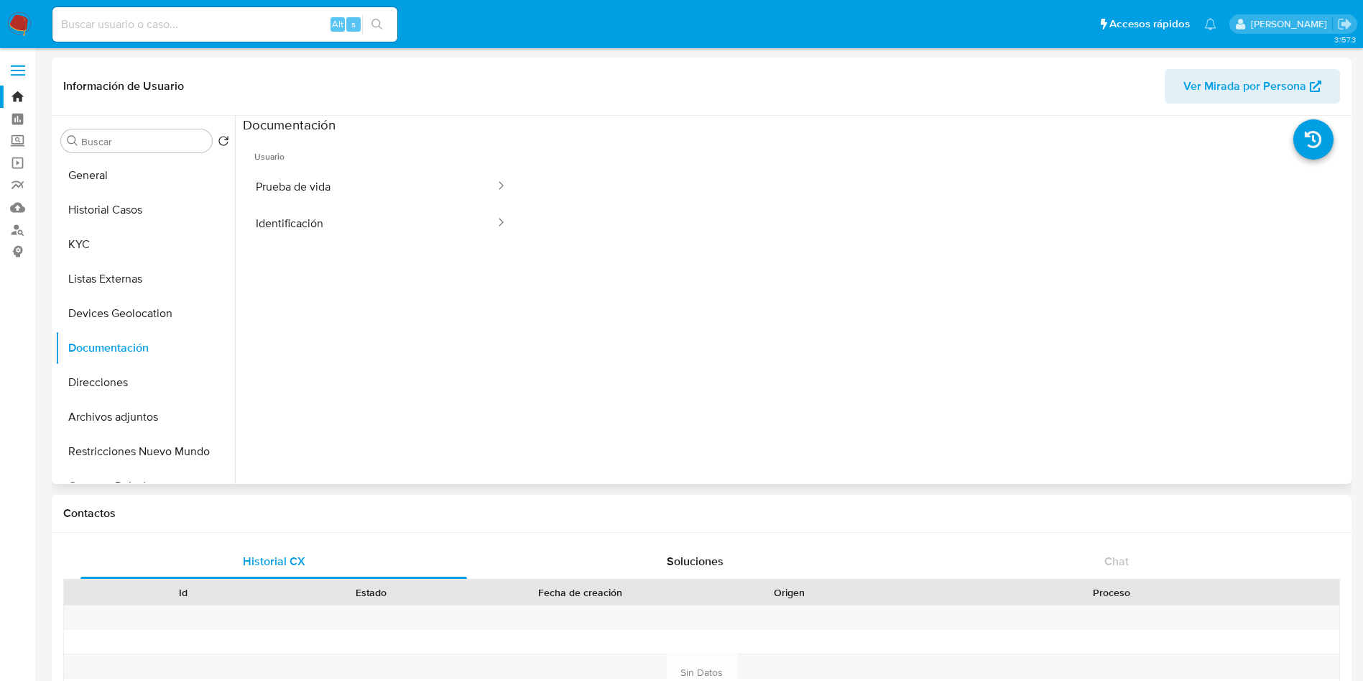
click at [451, 163] on span "Usuario" at bounding box center [381, 151] width 277 height 34
click at [451, 183] on button "Prueba de vida" at bounding box center [370, 186] width 254 height 37
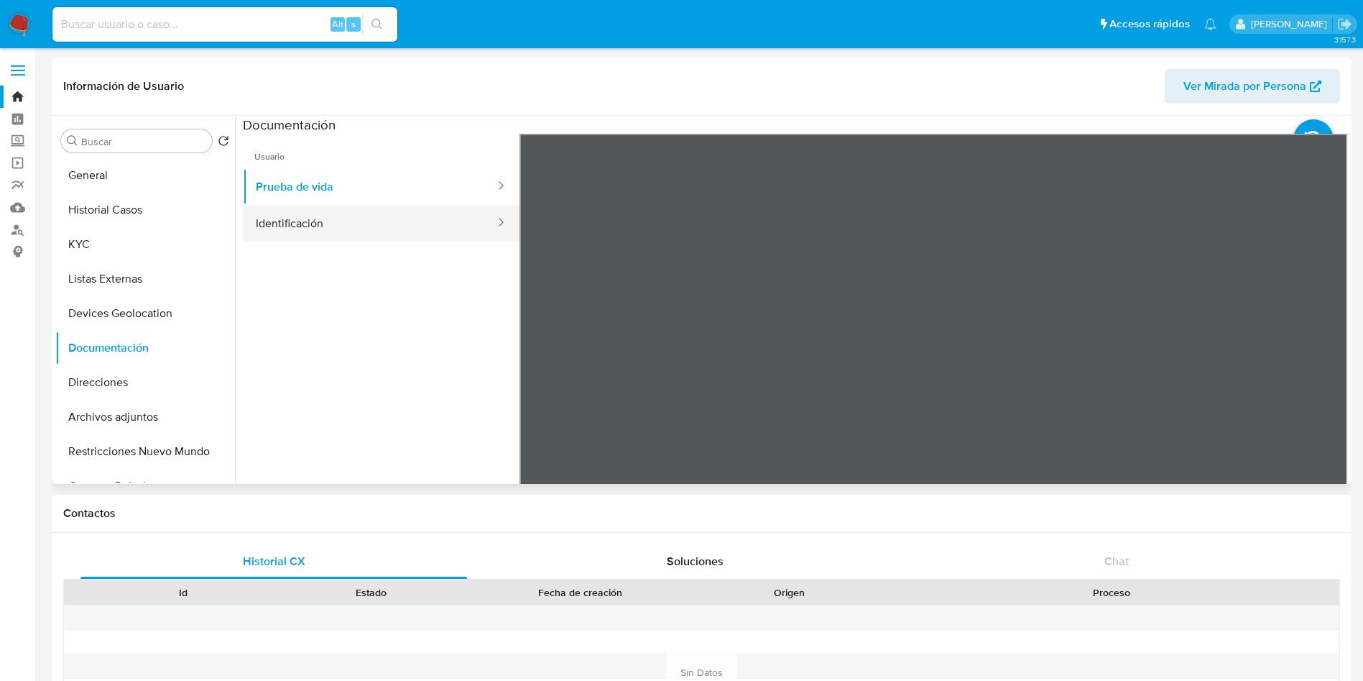
drag, startPoint x: 349, startPoint y: 227, endPoint x: 415, endPoint y: 235, distance: 65.9
click at [349, 229] on button "Identificación" at bounding box center [370, 223] width 254 height 37
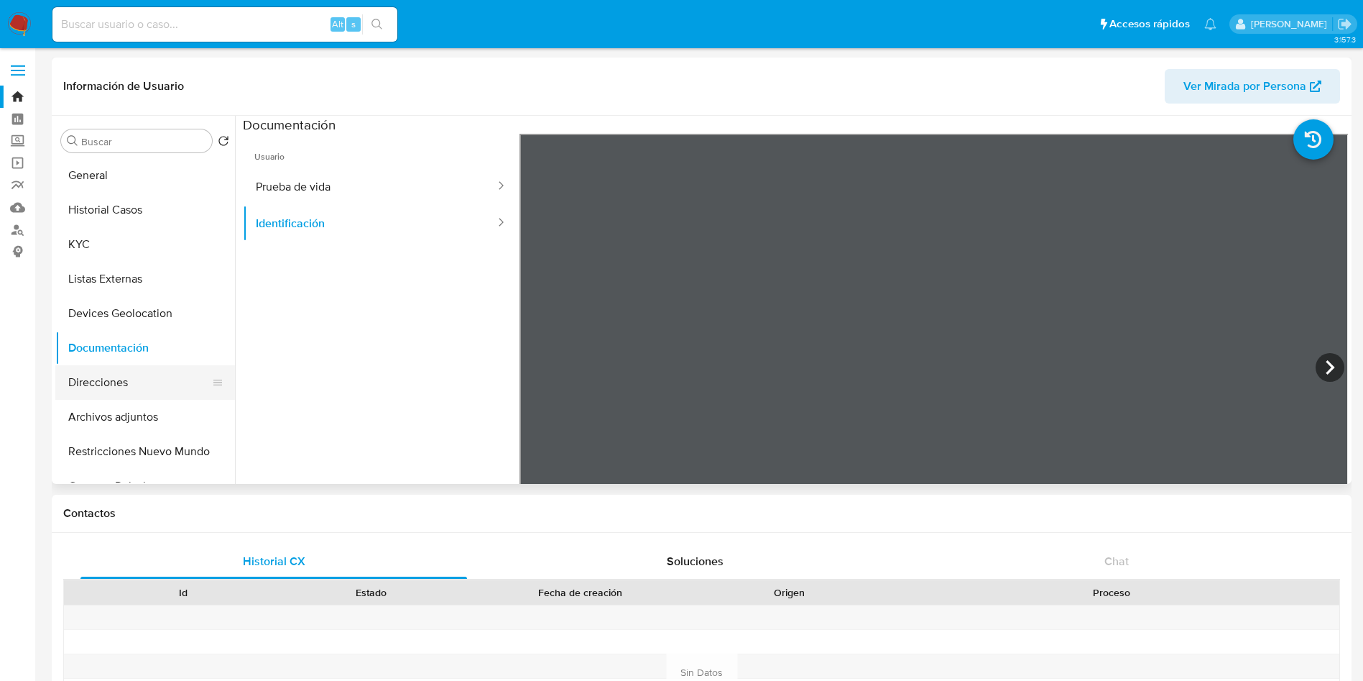
click at [82, 367] on button "Direcciones" at bounding box center [139, 382] width 168 height 34
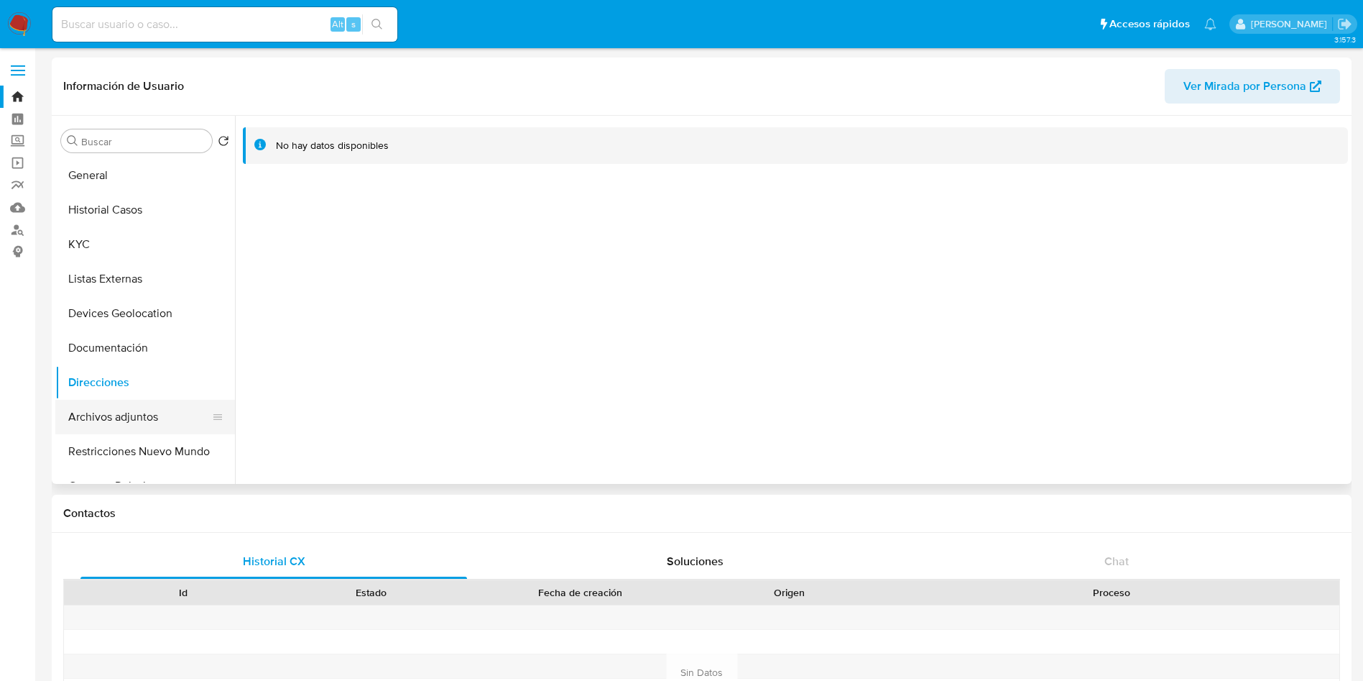
click at [122, 404] on button "Archivos adjuntos" at bounding box center [139, 417] width 168 height 34
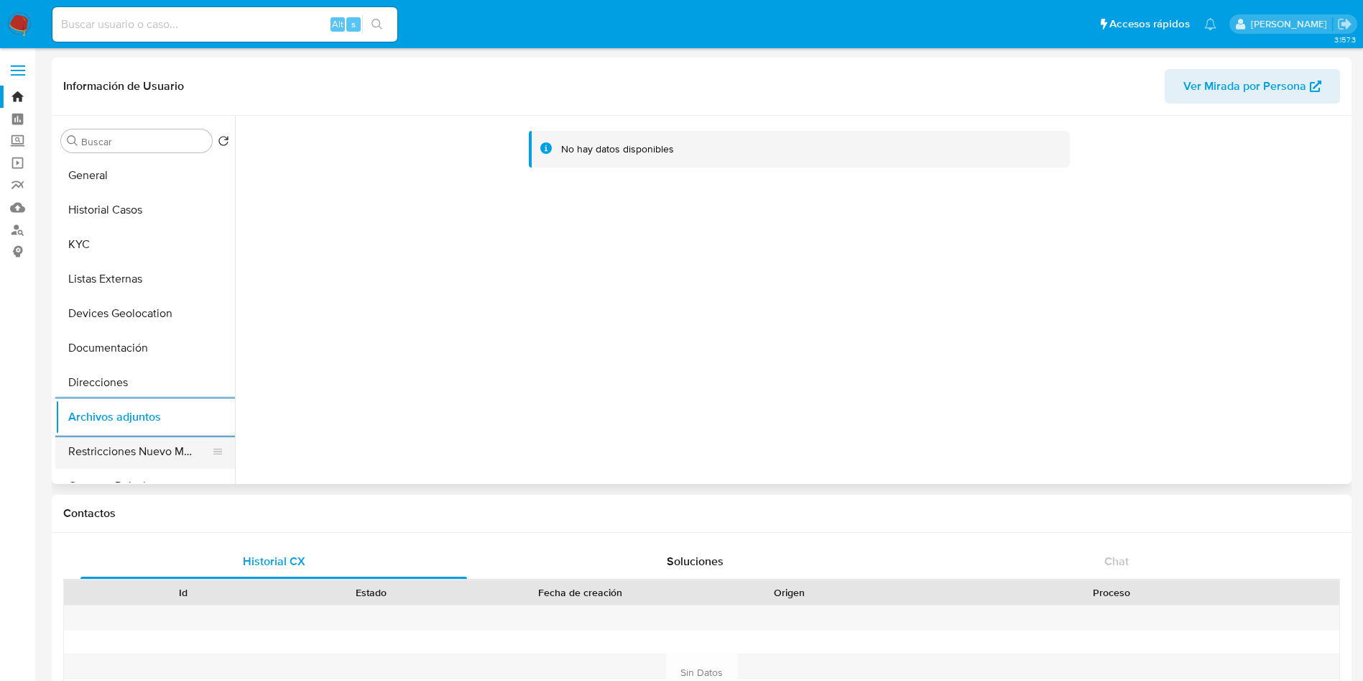
click at [121, 437] on button "Restricciones Nuevo Mundo" at bounding box center [139, 451] width 168 height 34
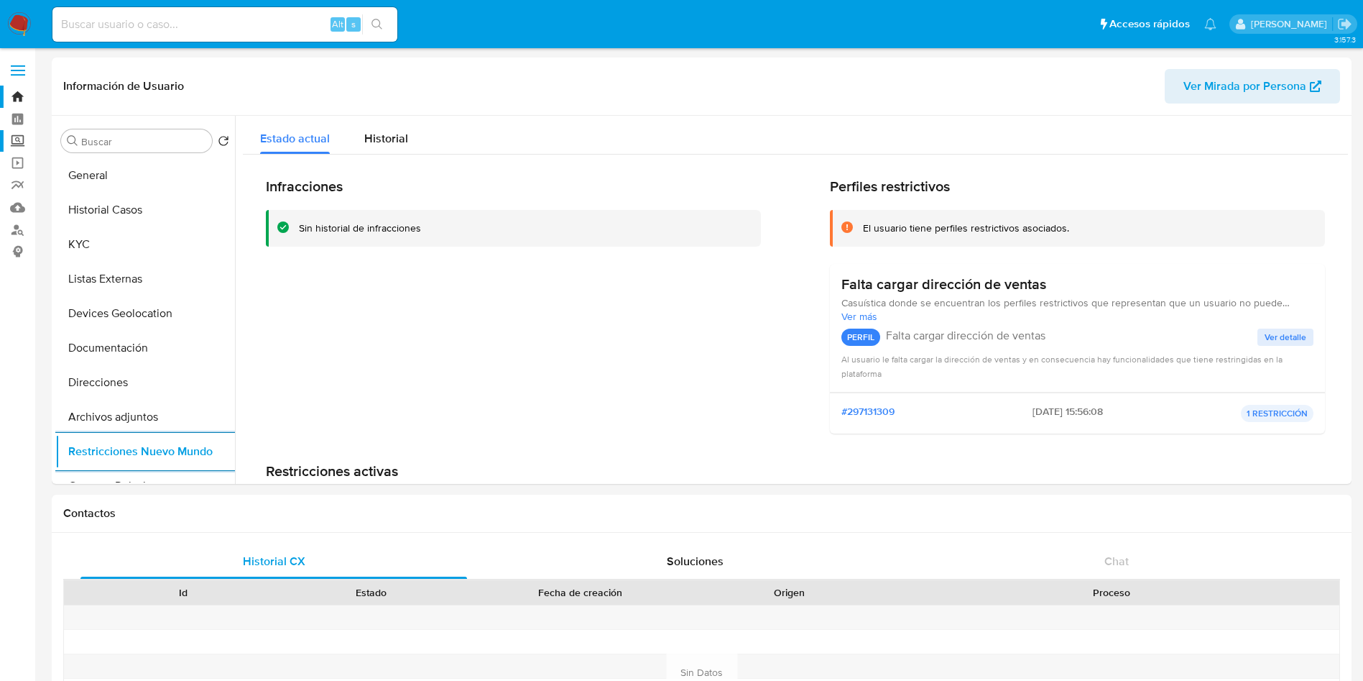
click at [17, 139] on label "Screening" at bounding box center [85, 141] width 171 height 22
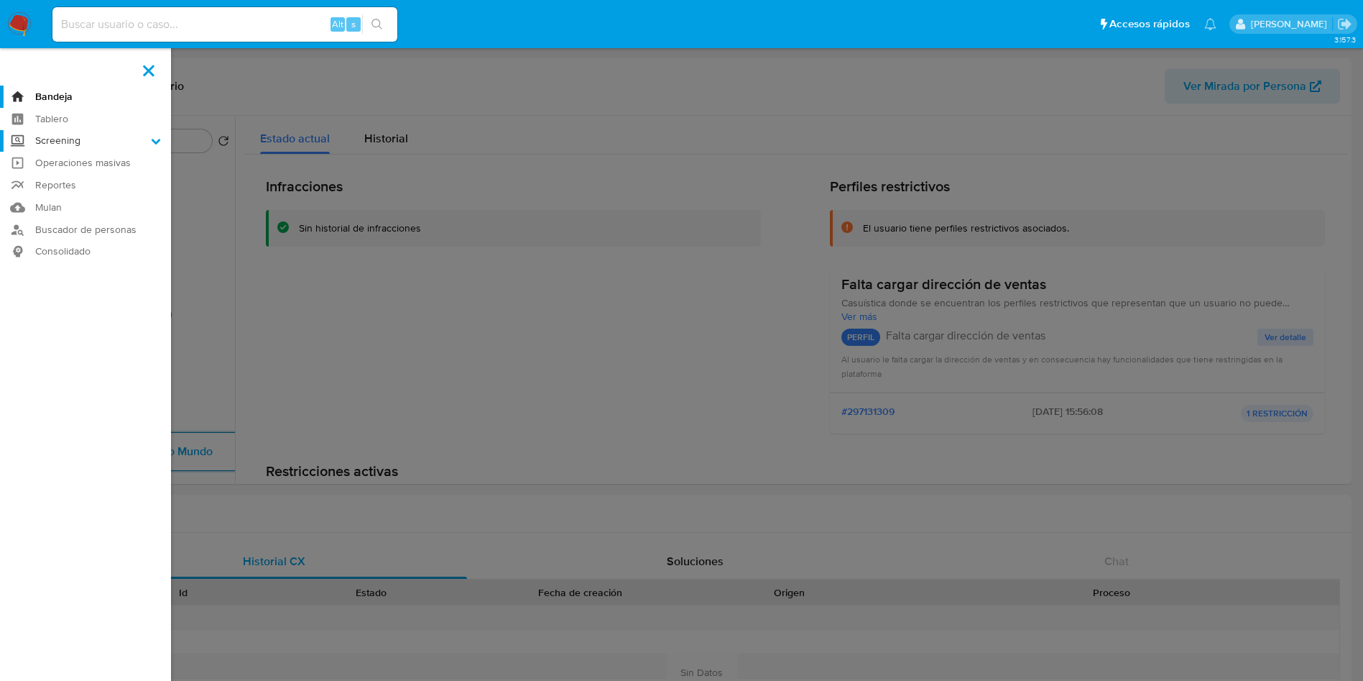
click at [0, 0] on input "Screening" at bounding box center [0, 0] width 0 height 0
click at [76, 190] on link "Herramientas" at bounding box center [85, 197] width 171 height 18
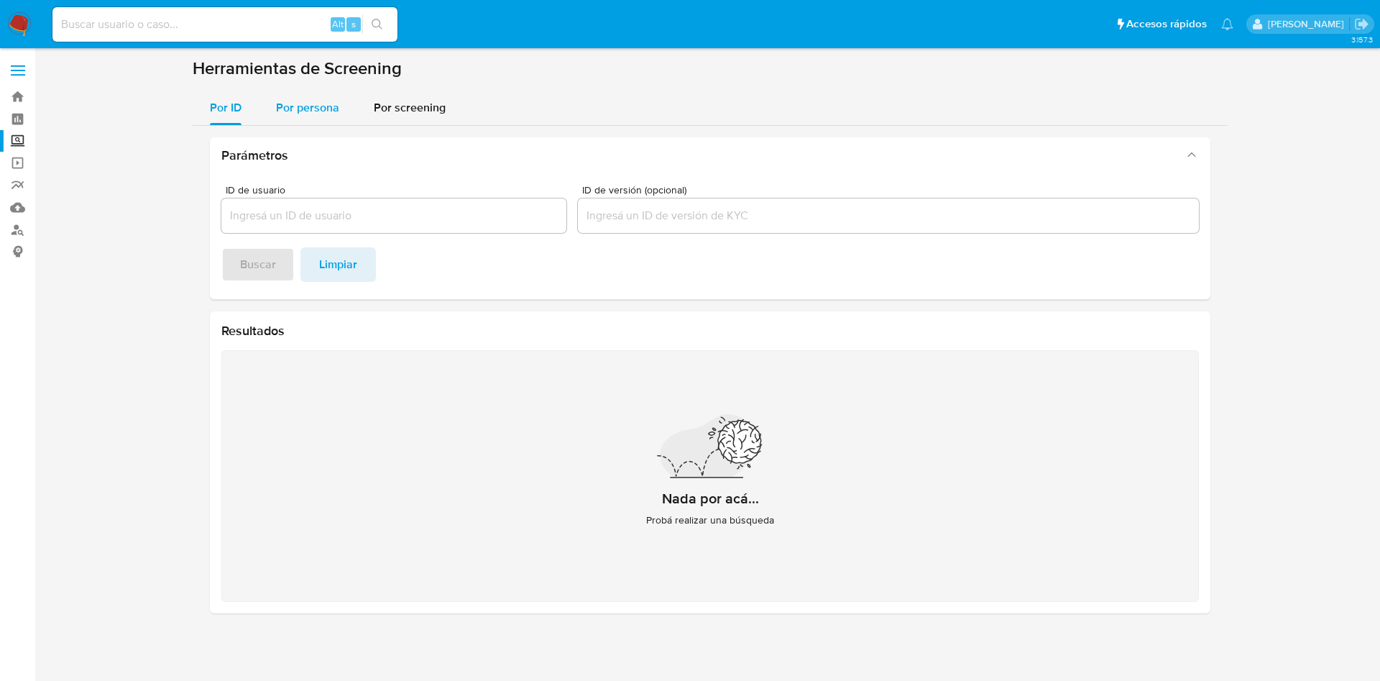
drag, startPoint x: 296, startPoint y: 105, endPoint x: 292, endPoint y: 112, distance: 8.4
click at [293, 102] on span "Por persona" at bounding box center [307, 107] width 63 height 17
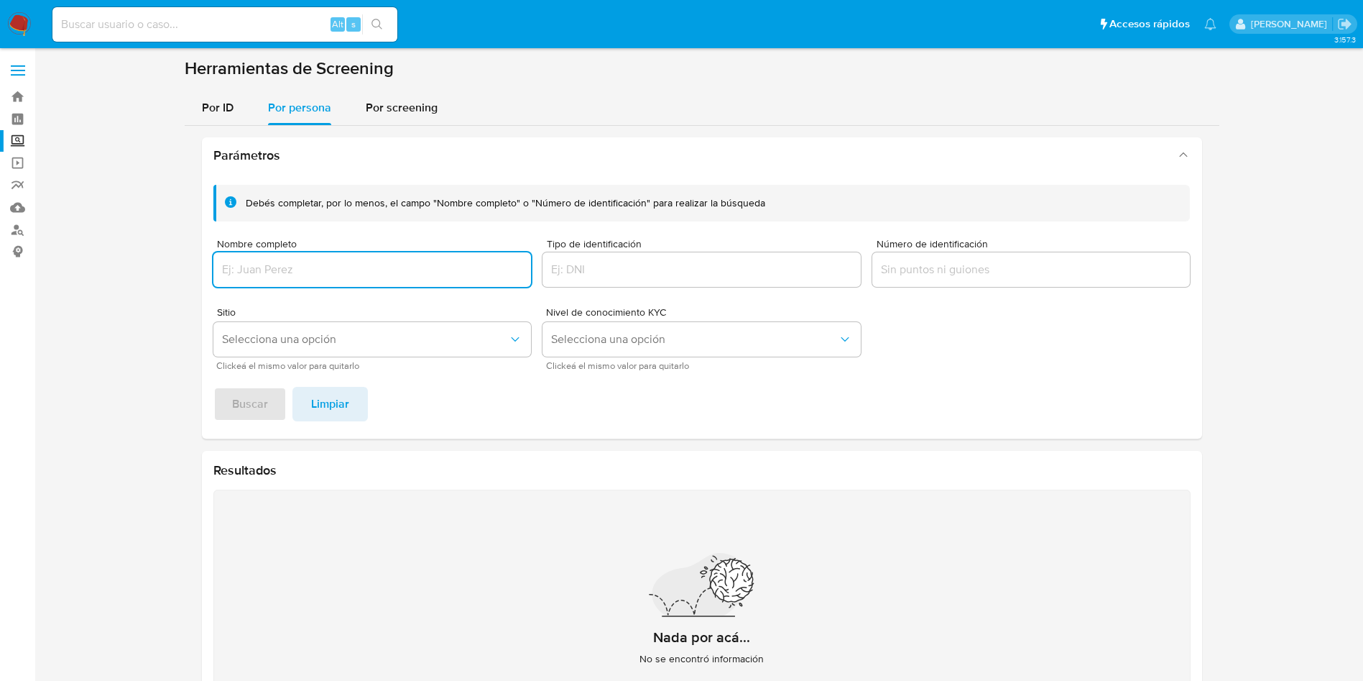
click at [300, 270] on input "Nombre completo" at bounding box center [372, 269] width 318 height 19
type input "[PERSON_NAME] [PERSON_NAME]"
click at [213, 387] on button "Buscar" at bounding box center [249, 404] width 73 height 34
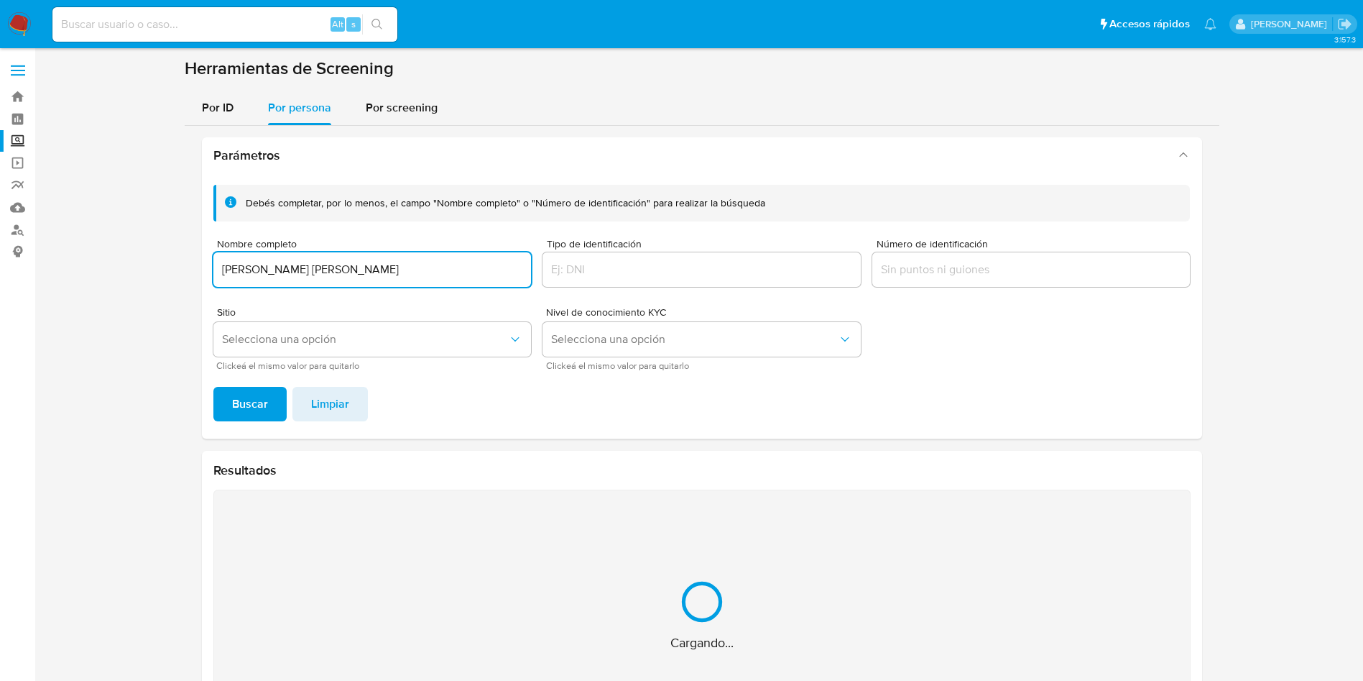
scroll to position [93, 0]
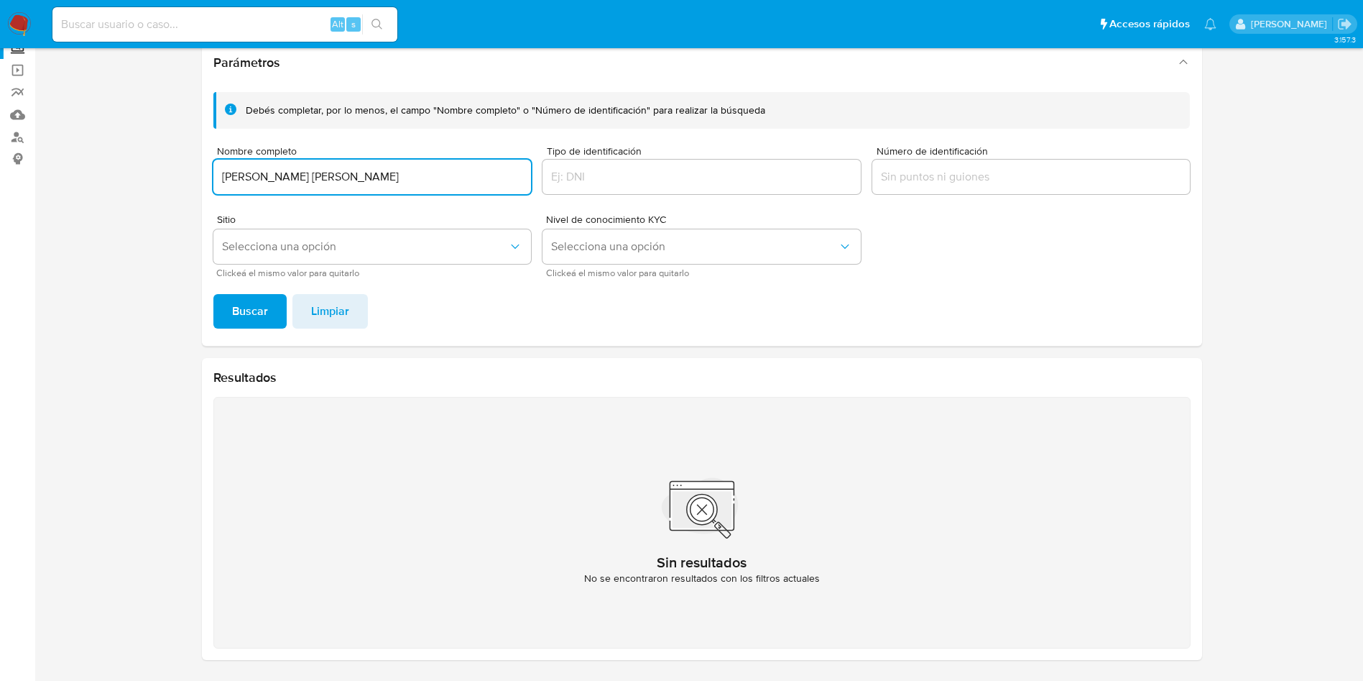
click at [284, 404] on div "Sin resultados No se encontraron resultados con los filtros actuales" at bounding box center [701, 523] width 977 height 252
